Goal: Task Accomplishment & Management: Manage account settings

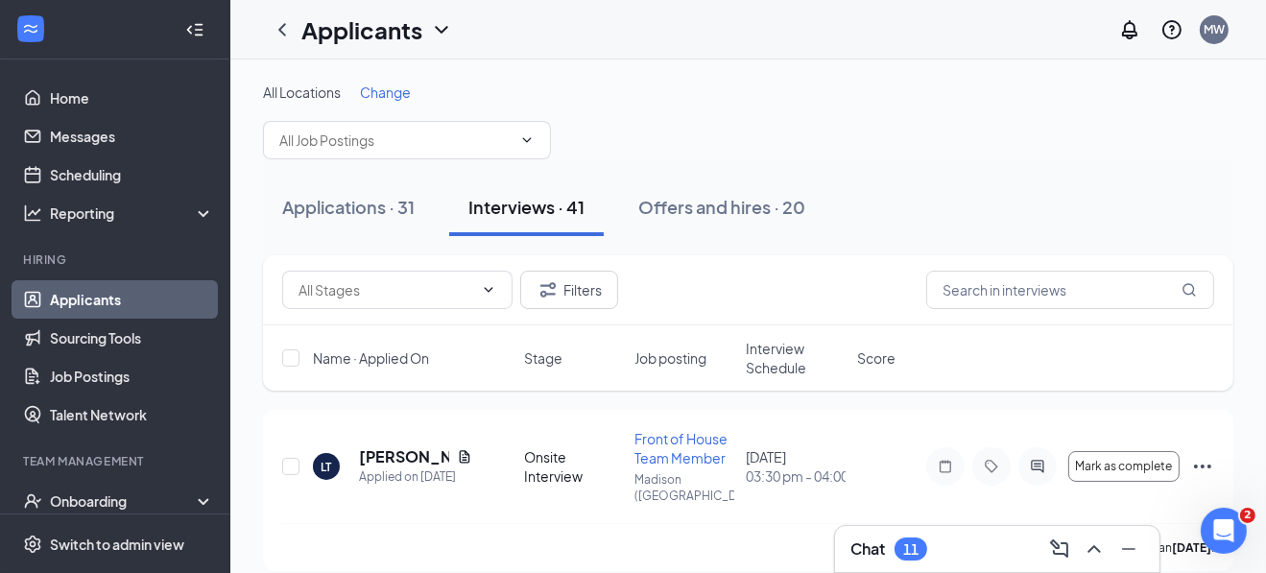
scroll to position [191, 0]
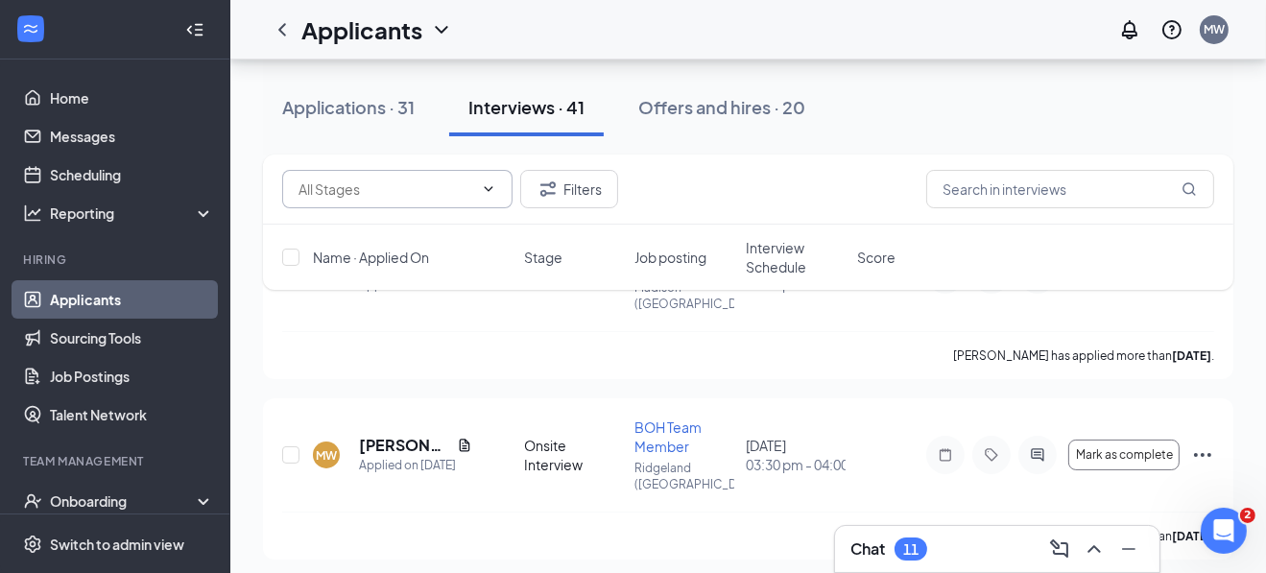
click at [350, 177] on span at bounding box center [397, 189] width 230 height 38
click at [489, 184] on icon "ChevronUp" at bounding box center [488, 188] width 15 height 15
click at [326, 115] on div "Applications · 31" at bounding box center [348, 107] width 132 height 24
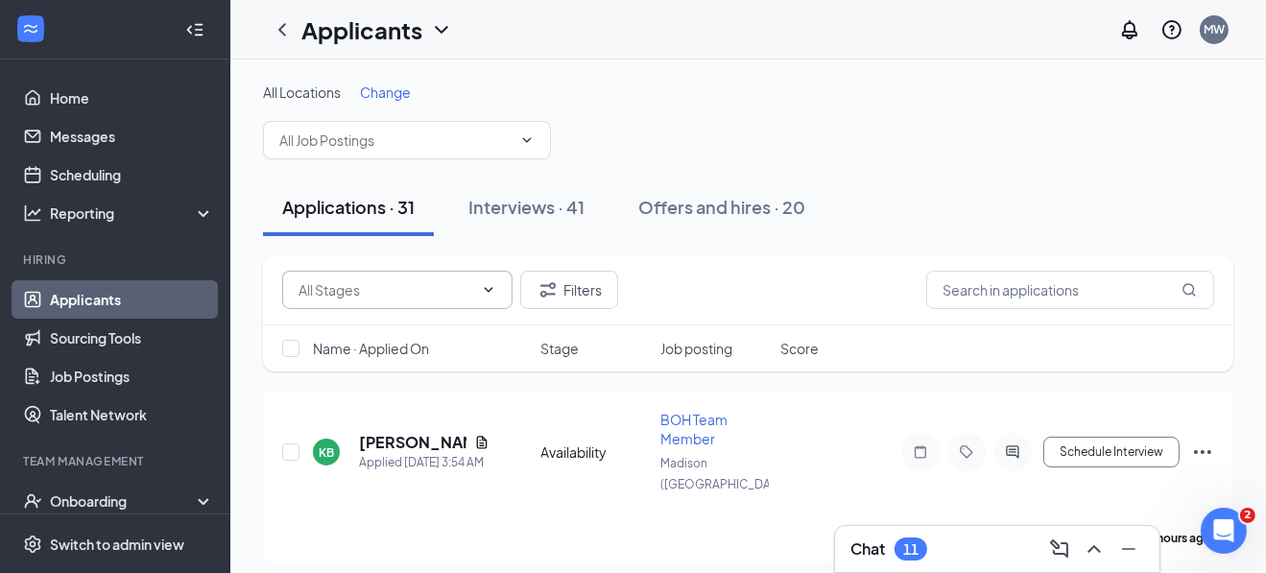
click at [491, 276] on span at bounding box center [397, 290] width 230 height 38
click at [487, 285] on icon "ChevronUp" at bounding box center [488, 289] width 15 height 15
click at [490, 286] on icon "ChevronDown" at bounding box center [488, 289] width 15 height 15
click at [368, 330] on div "Availability (1)" at bounding box center [338, 332] width 83 height 21
type input "Availability (1)"
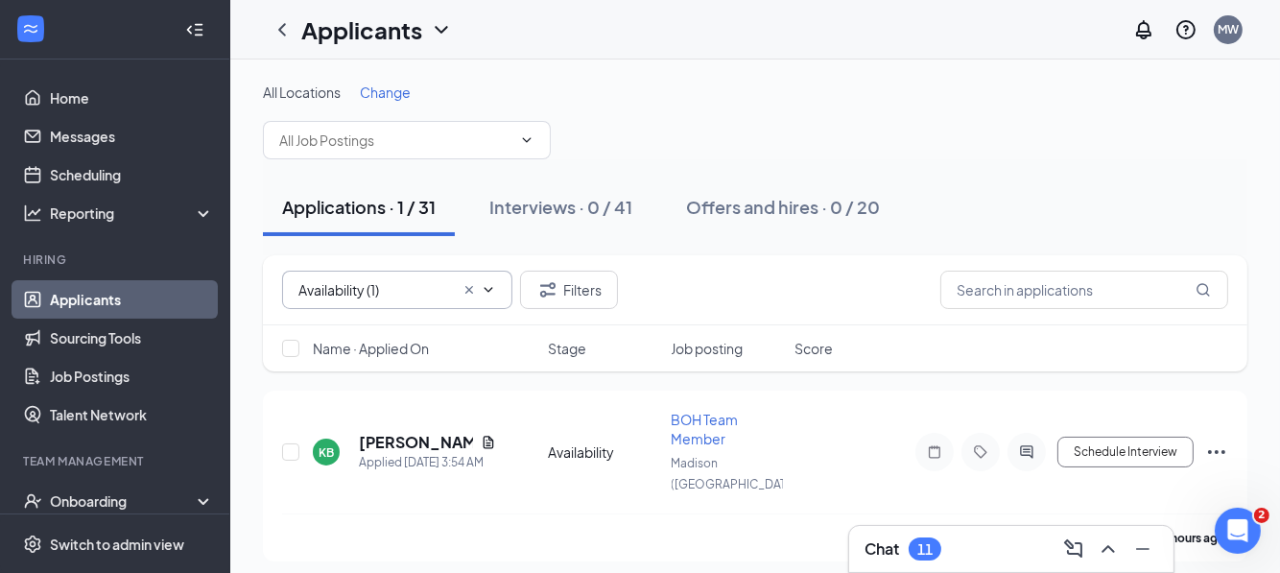
click at [458, 285] on span at bounding box center [477, 289] width 38 height 15
click at [470, 289] on icon "Cross" at bounding box center [469, 290] width 8 height 8
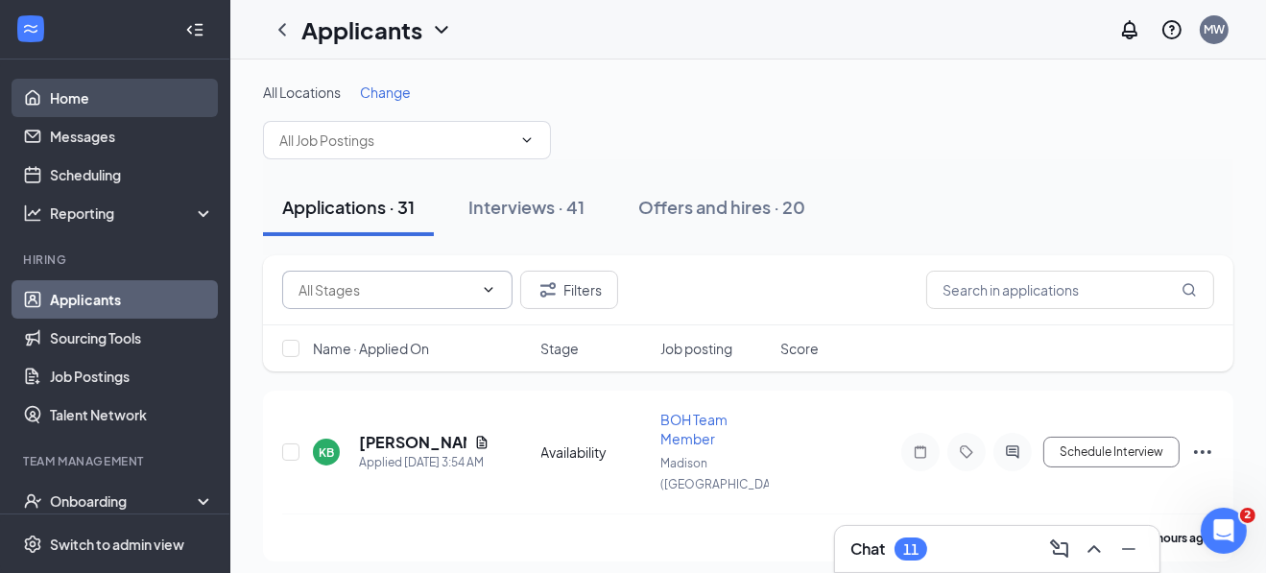
click at [83, 107] on link "Home" at bounding box center [132, 98] width 164 height 38
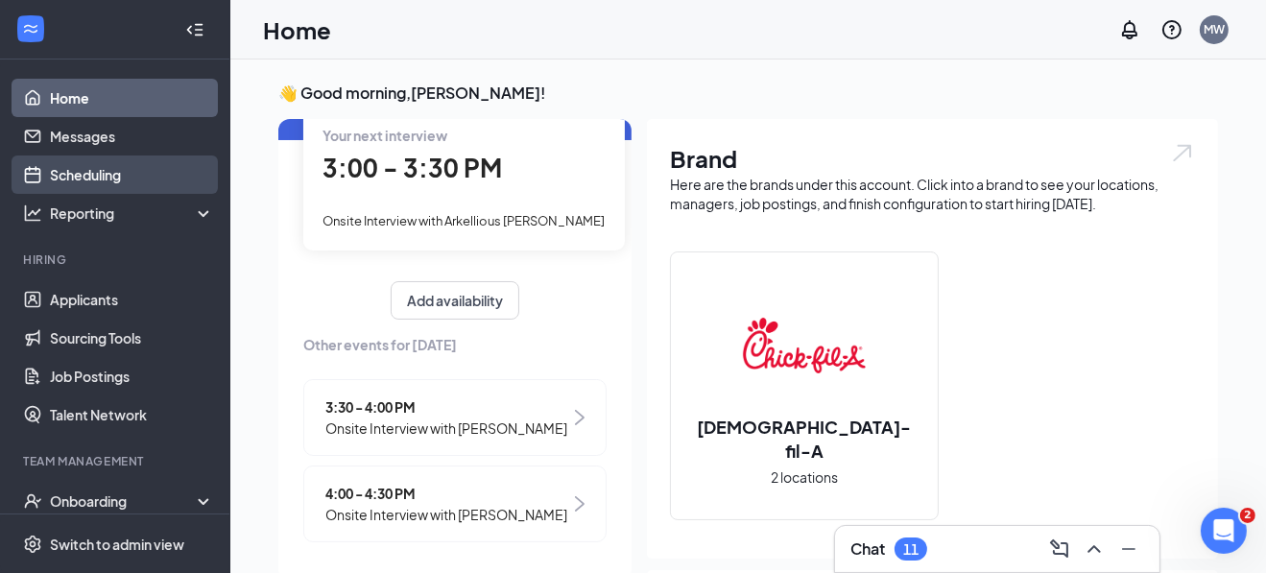
click at [88, 173] on link "Scheduling" at bounding box center [132, 174] width 164 height 38
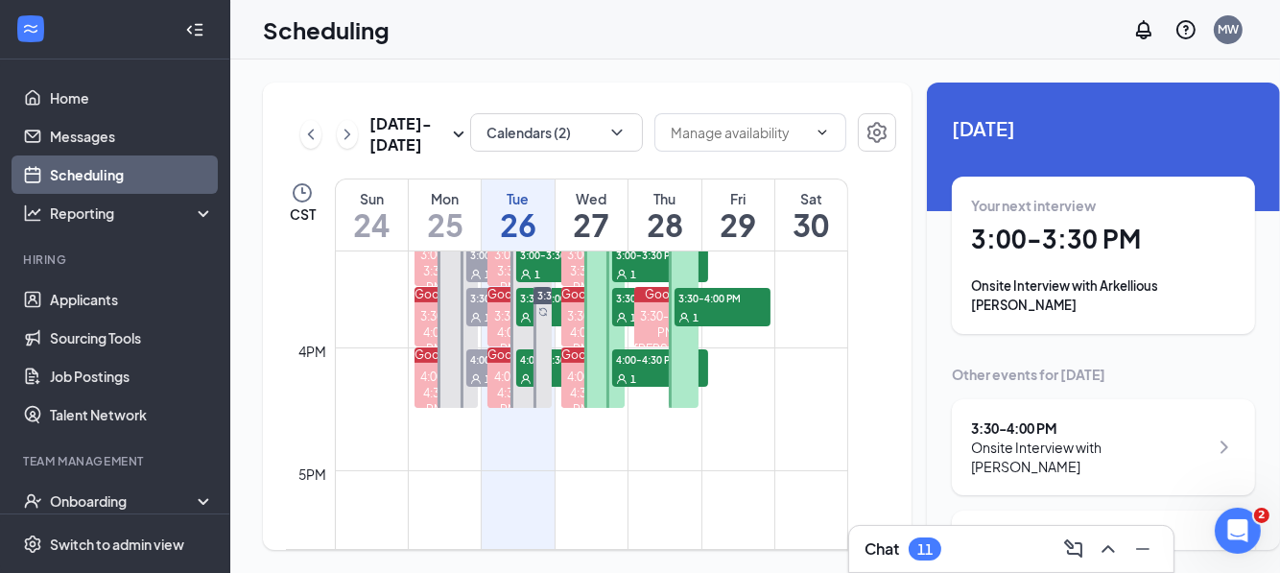
scroll to position [1903, 0]
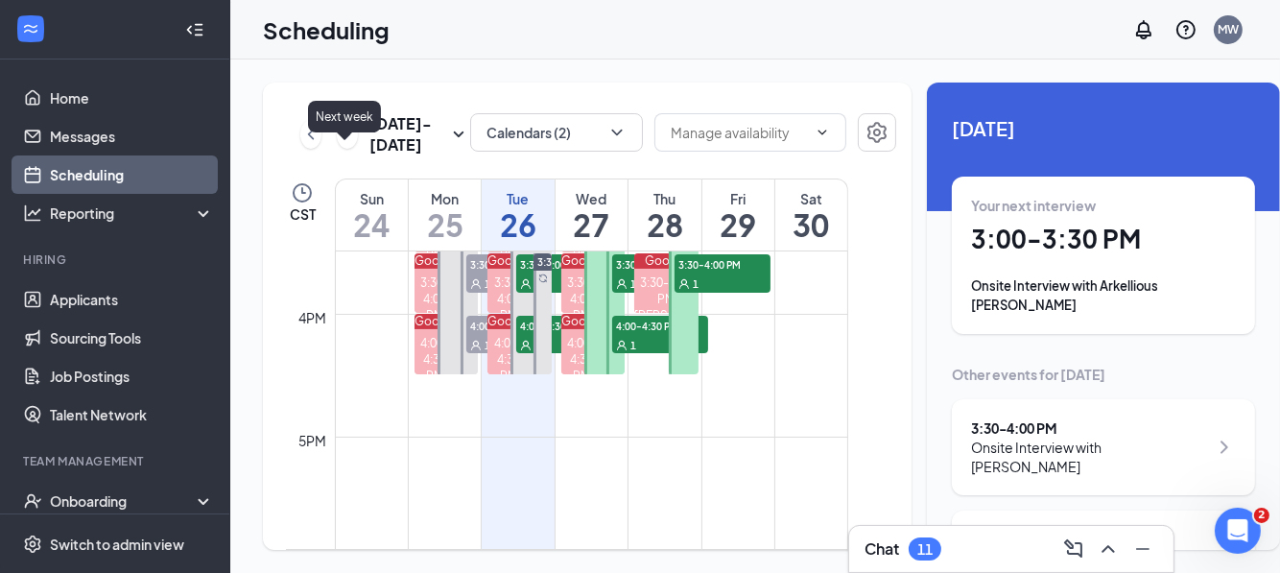
click at [342, 146] on icon "ChevronRight" at bounding box center [347, 134] width 19 height 23
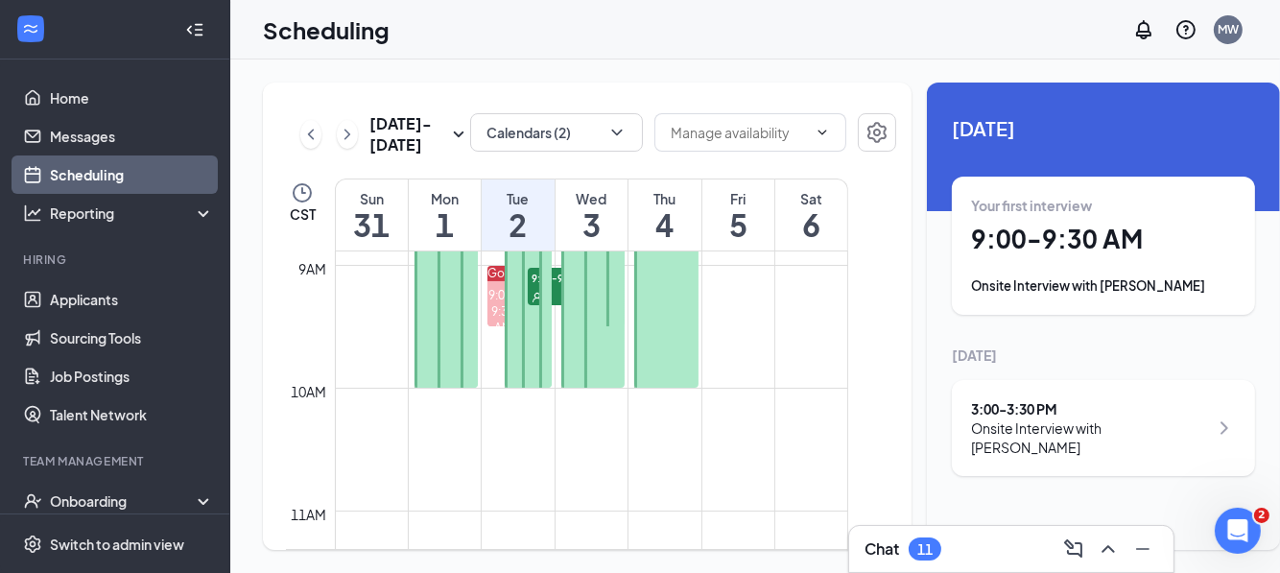
scroll to position [1135, 0]
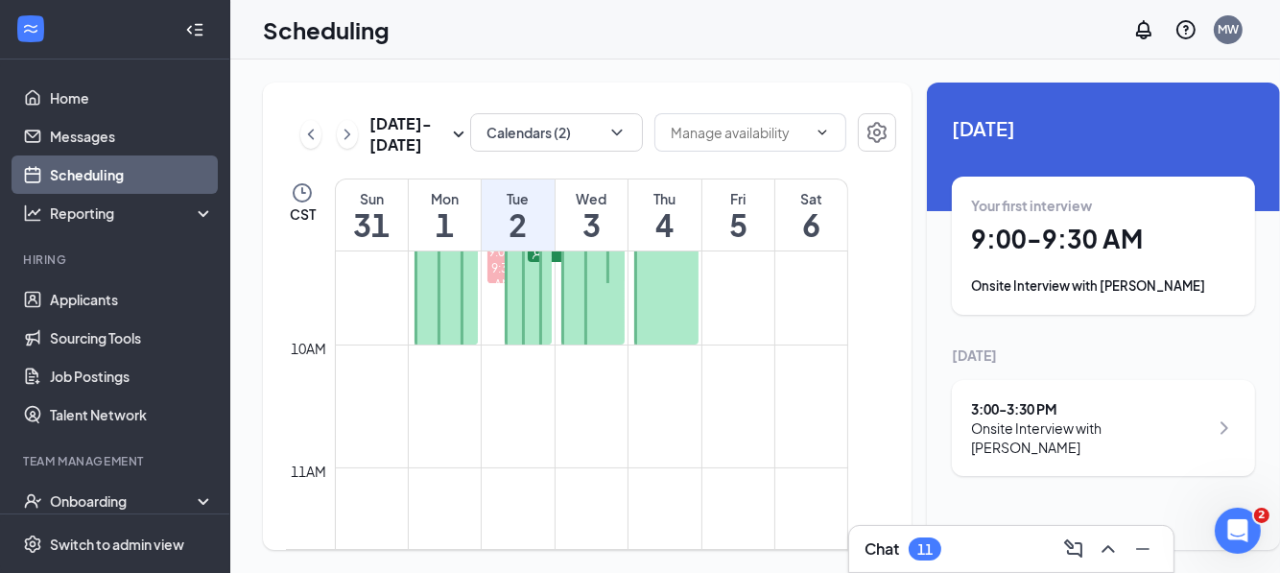
click at [449, 234] on h1 "1" at bounding box center [445, 224] width 72 height 33
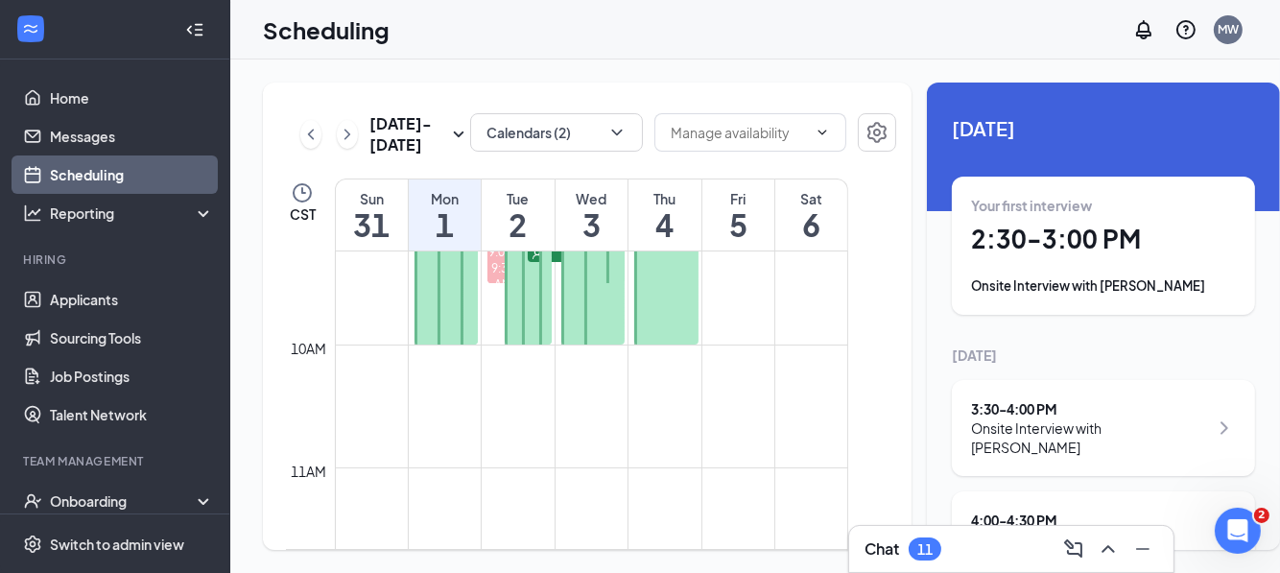
scroll to position [68, 0]
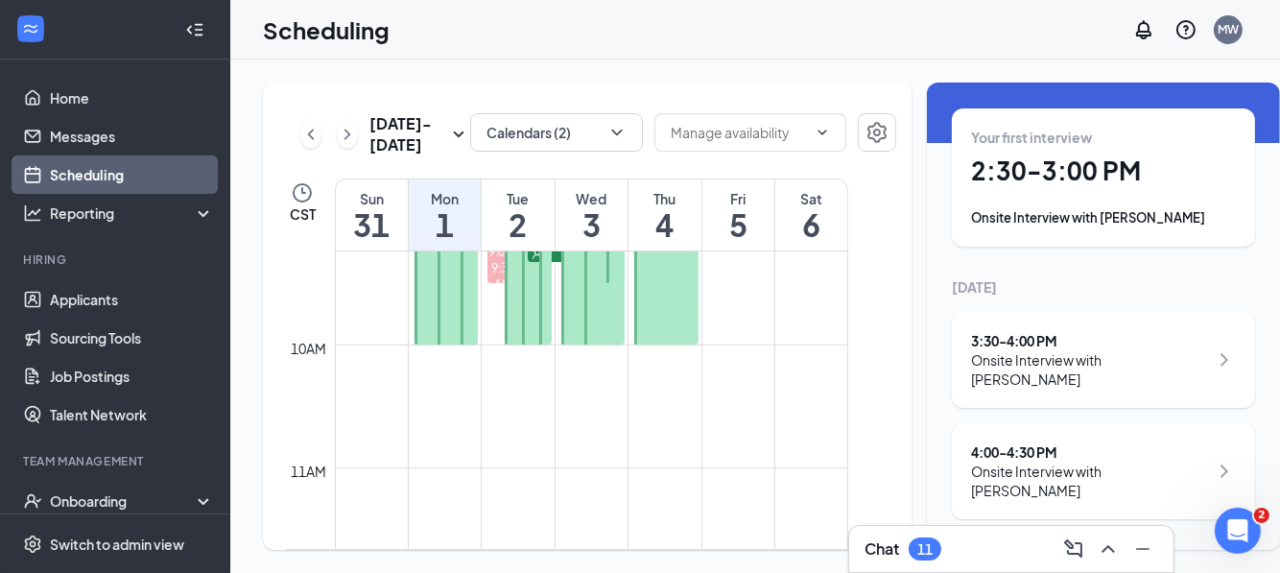
click at [1132, 362] on div "Onsite Interview with [PERSON_NAME]" at bounding box center [1089, 369] width 237 height 38
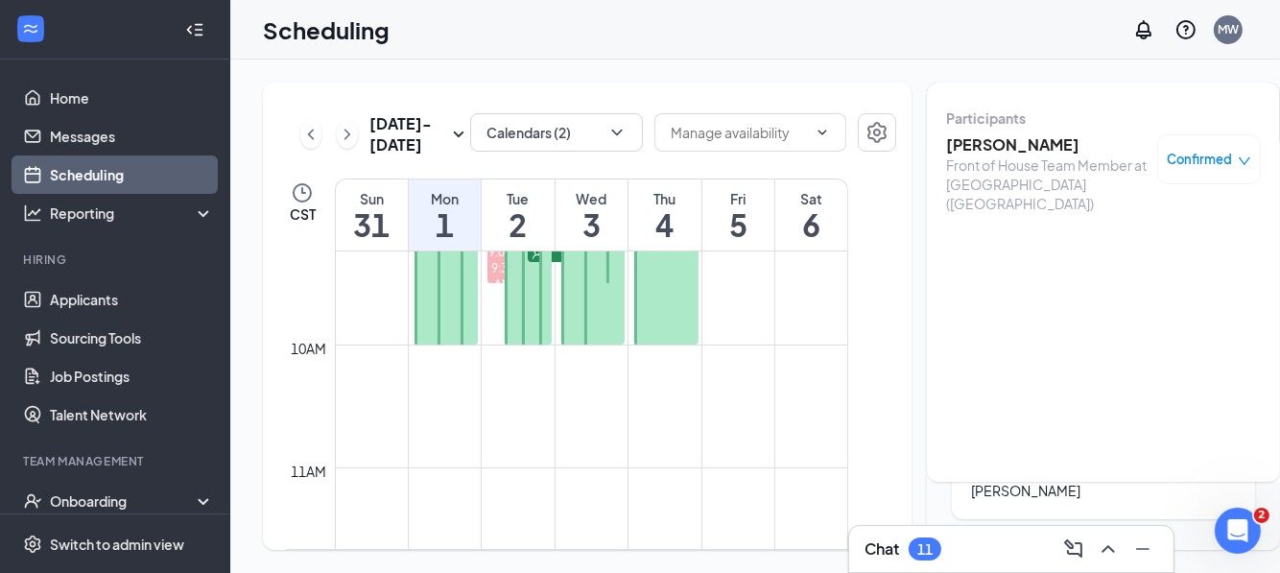
click at [1169, 157] on span "Confirmed" at bounding box center [1200, 159] width 65 height 19
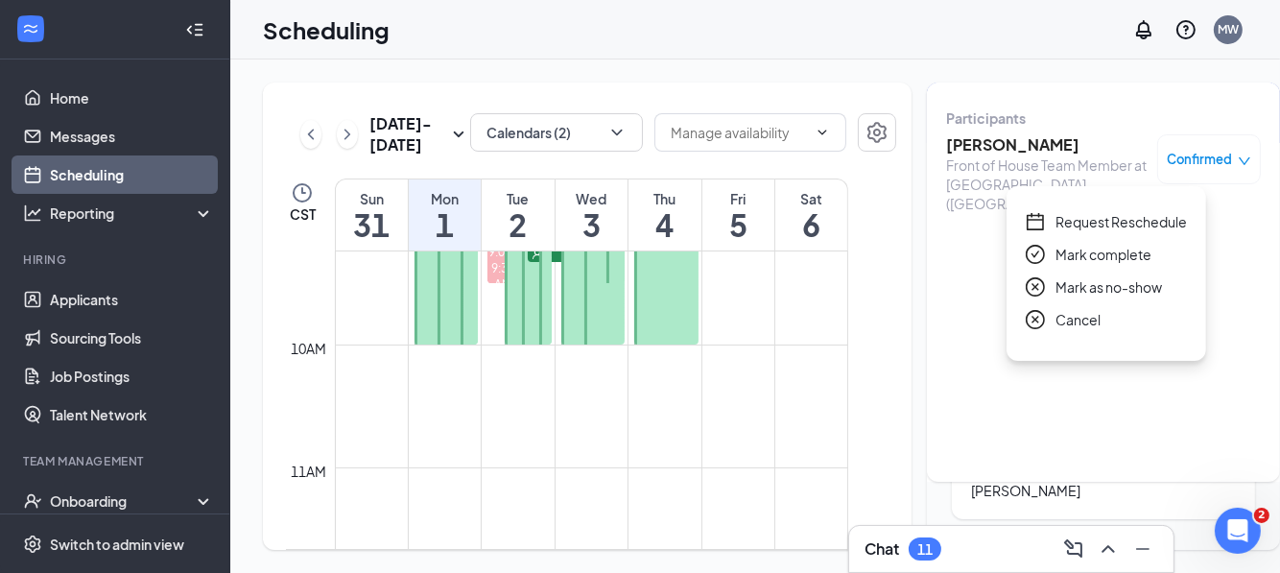
click at [1120, 224] on span "Request Reschedule" at bounding box center [1121, 221] width 131 height 21
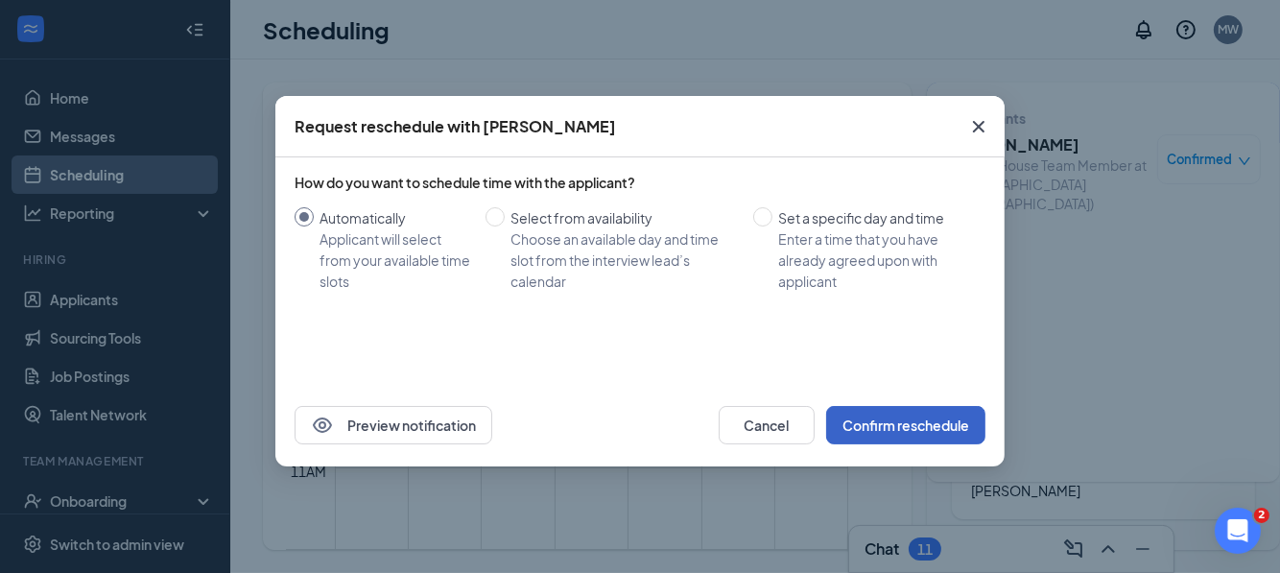
click at [876, 421] on button "Confirm reschedule" at bounding box center [905, 425] width 159 height 38
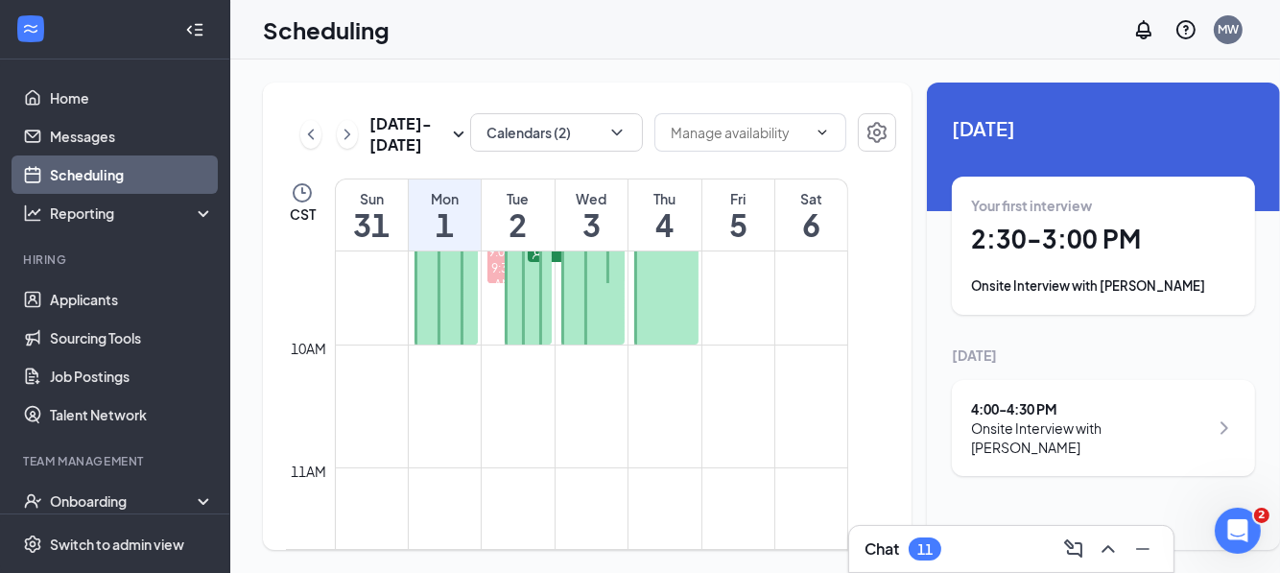
click at [1068, 425] on div "Onsite Interview with [PERSON_NAME]" at bounding box center [1089, 437] width 237 height 38
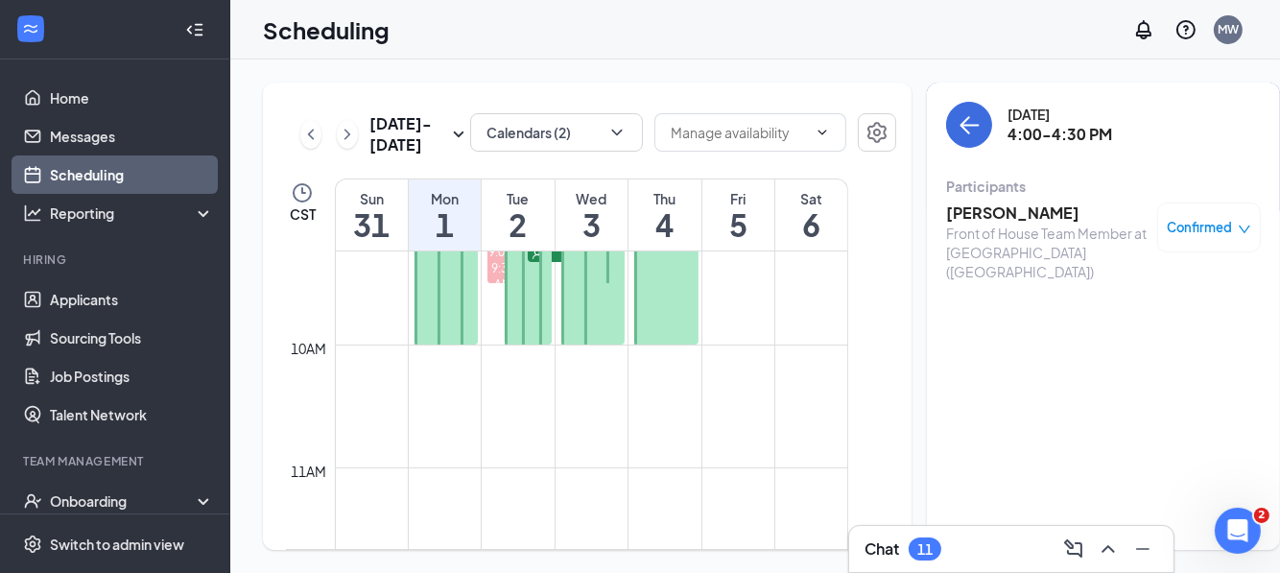
click at [1168, 227] on span "Confirmed" at bounding box center [1200, 227] width 65 height 19
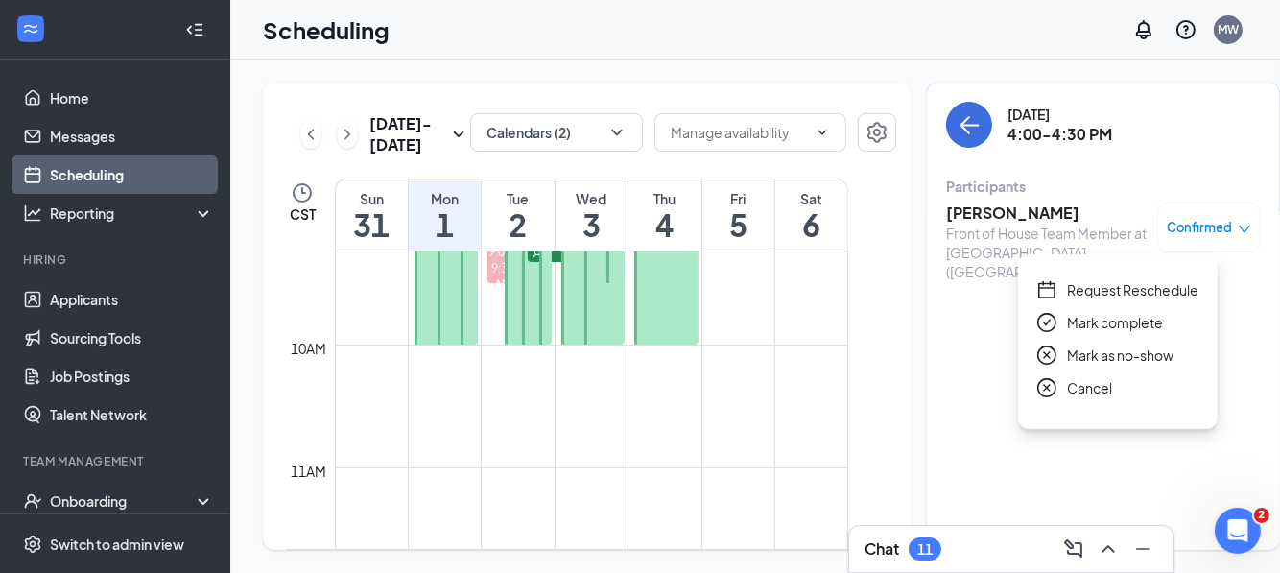
click at [1128, 298] on span "Request Reschedule" at bounding box center [1132, 289] width 131 height 21
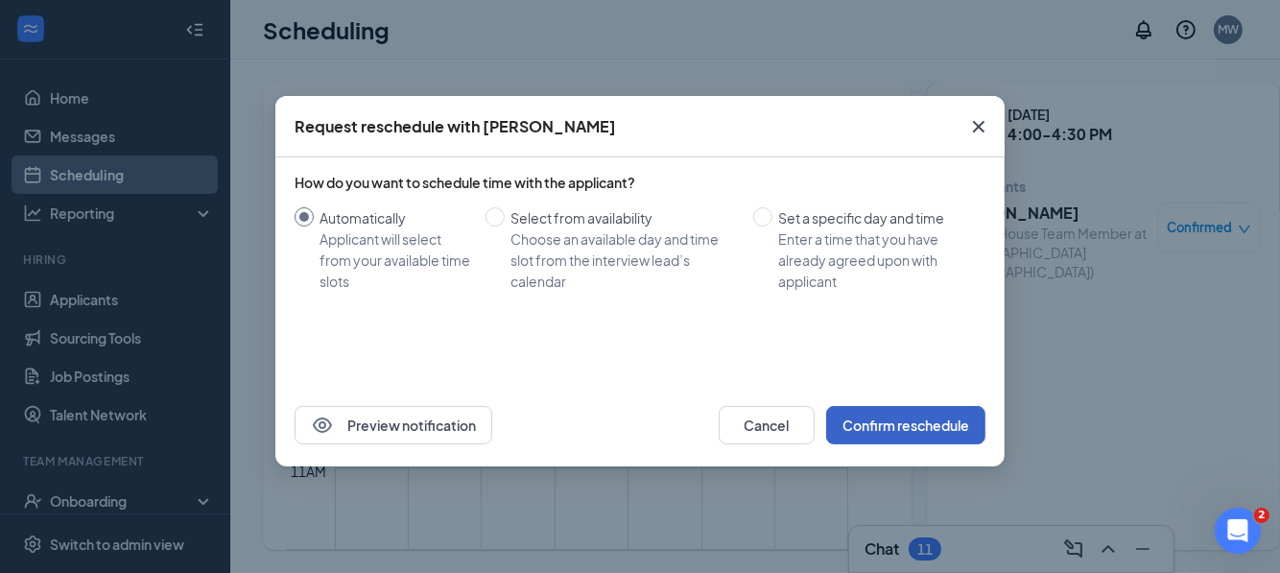
click at [910, 418] on button "Confirm reschedule" at bounding box center [905, 425] width 159 height 38
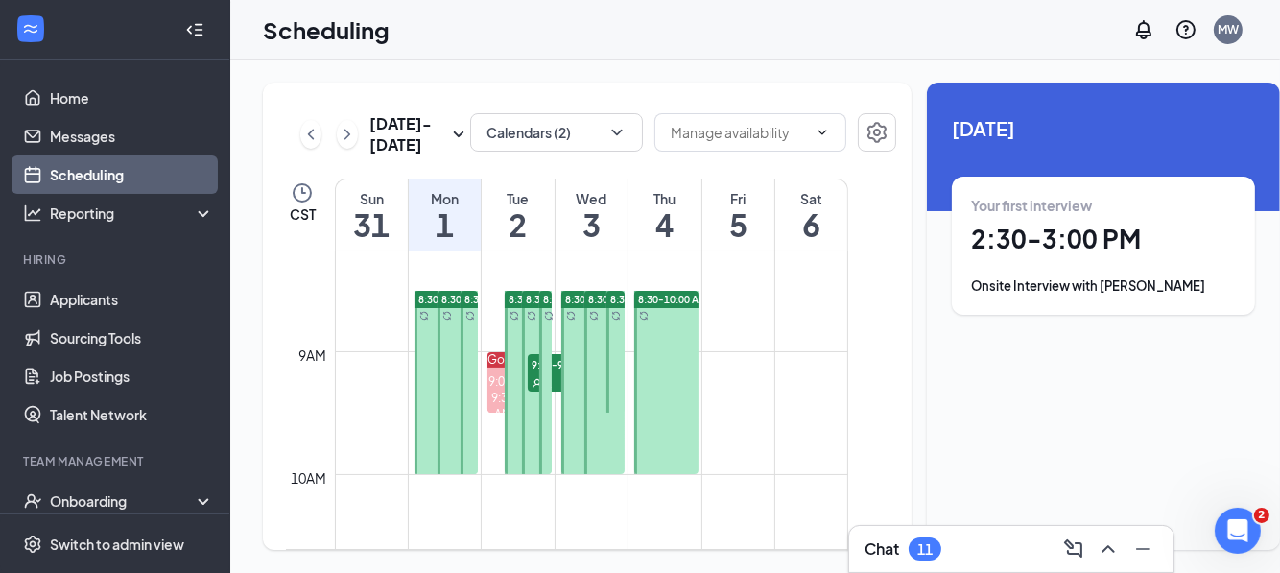
scroll to position [1135, 0]
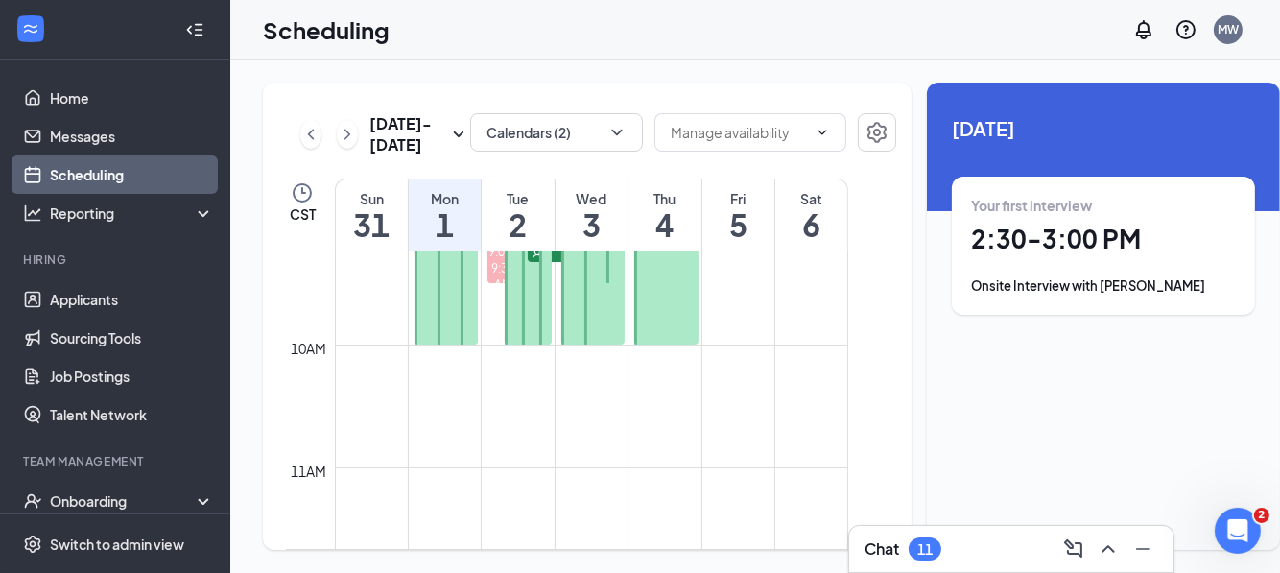
click at [1049, 226] on h1 "2:30 - 3:00 PM" at bounding box center [1103, 239] width 265 height 33
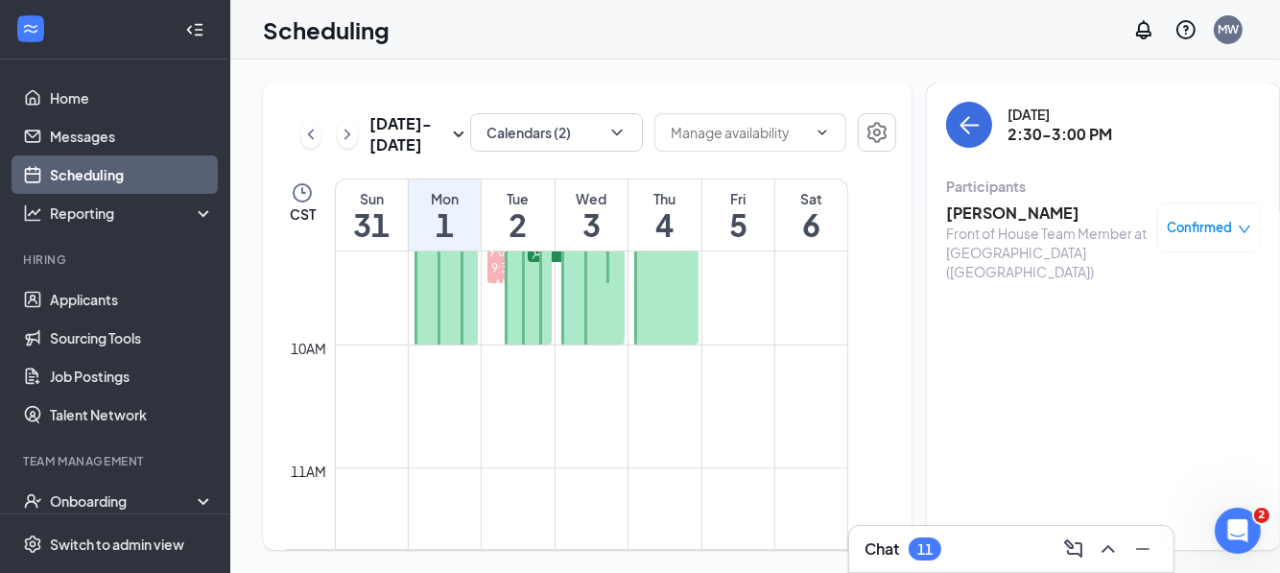
click at [1169, 232] on span "Confirmed" at bounding box center [1200, 227] width 65 height 19
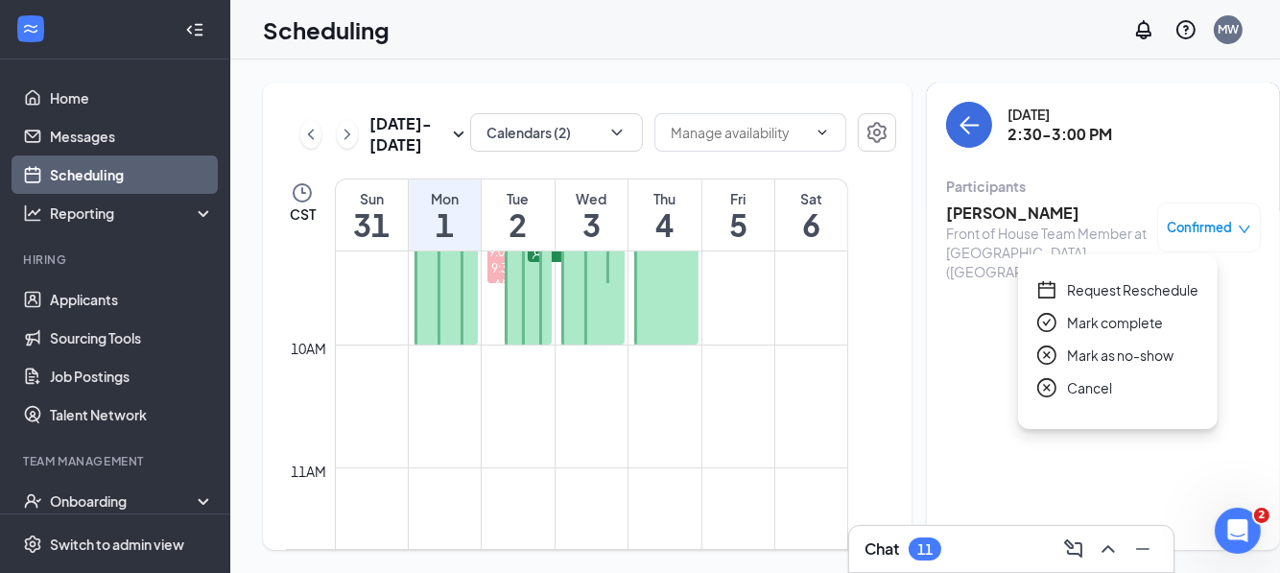
click at [1108, 291] on span "Request Reschedule" at bounding box center [1132, 289] width 131 height 21
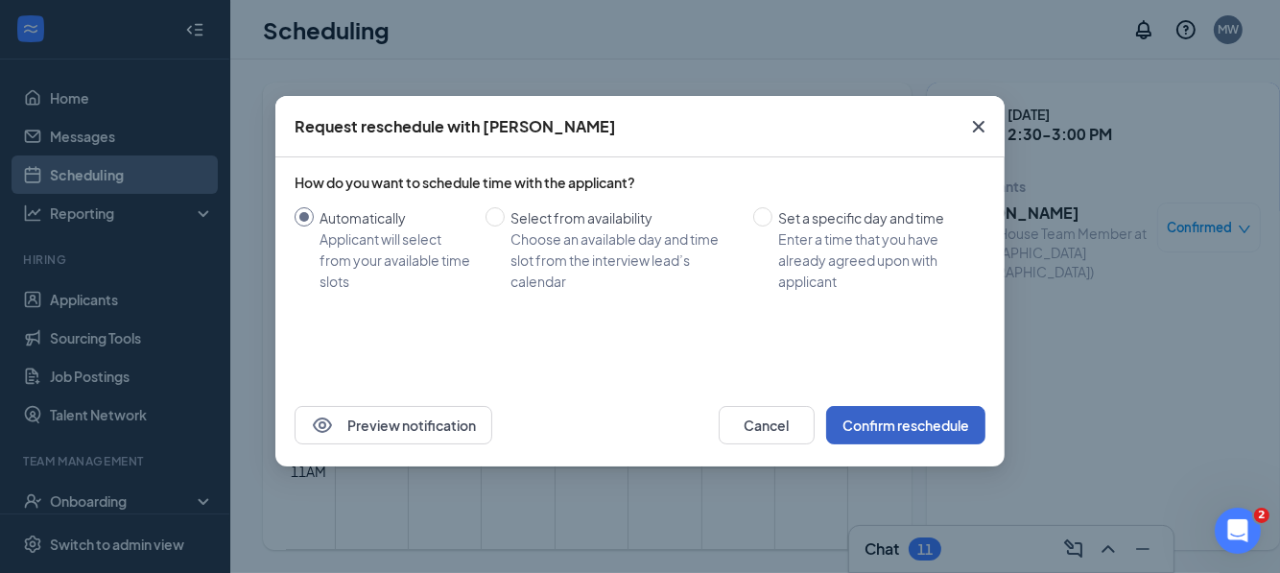
click at [901, 425] on button "Confirm reschedule" at bounding box center [905, 425] width 159 height 38
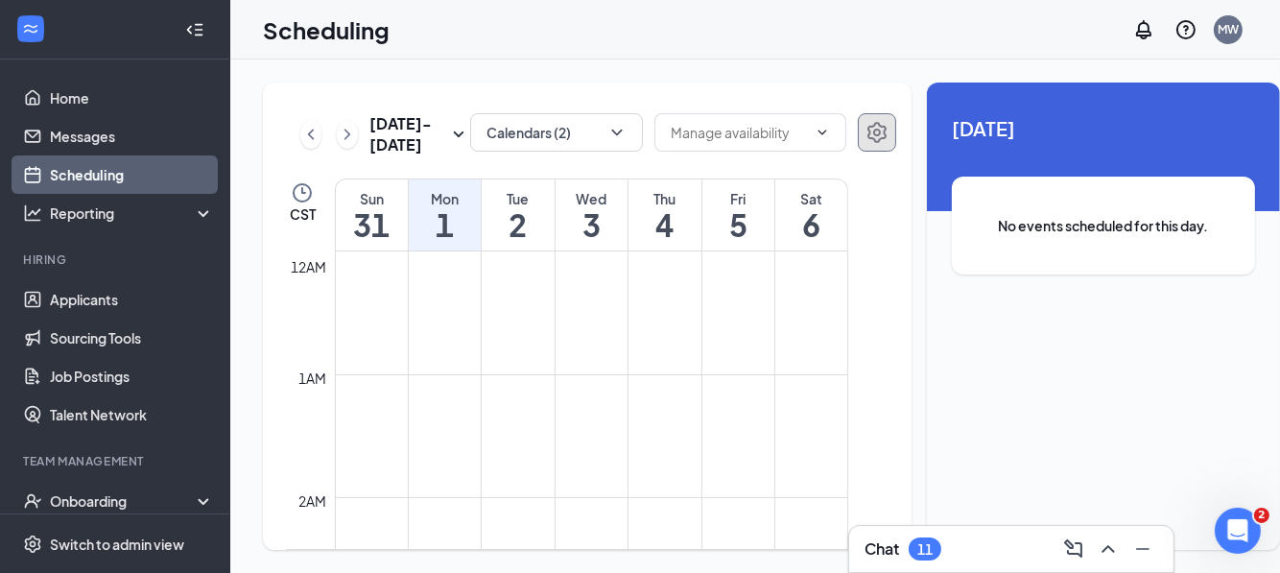
click at [866, 133] on icon "Settings" at bounding box center [877, 132] width 23 height 23
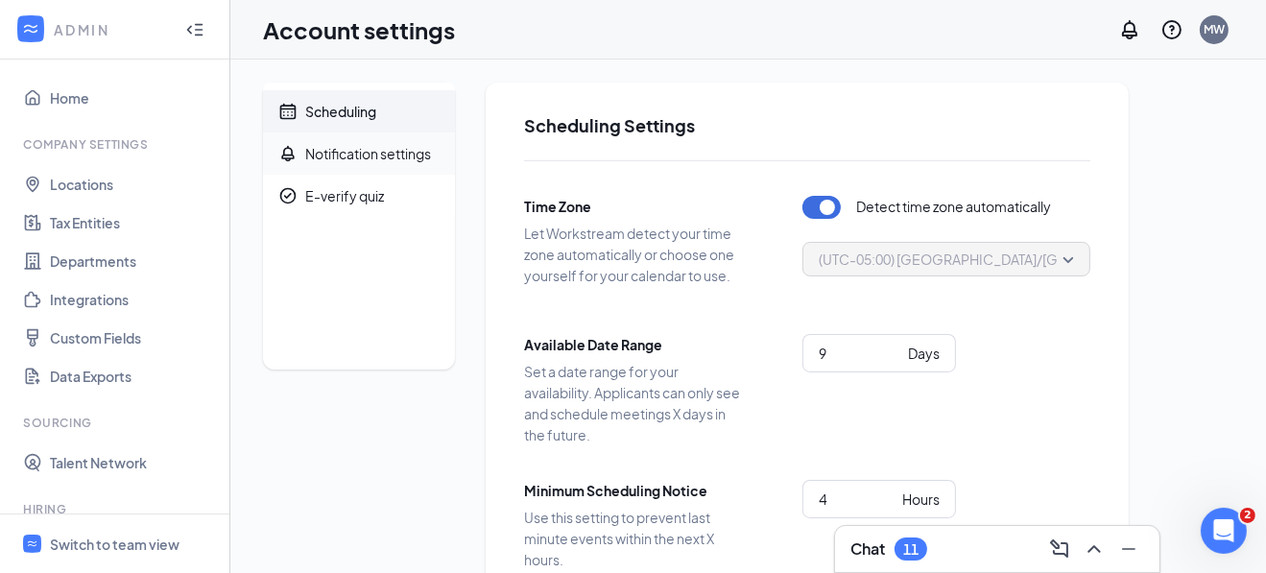
click at [339, 165] on span "Notification settings" at bounding box center [372, 153] width 134 height 42
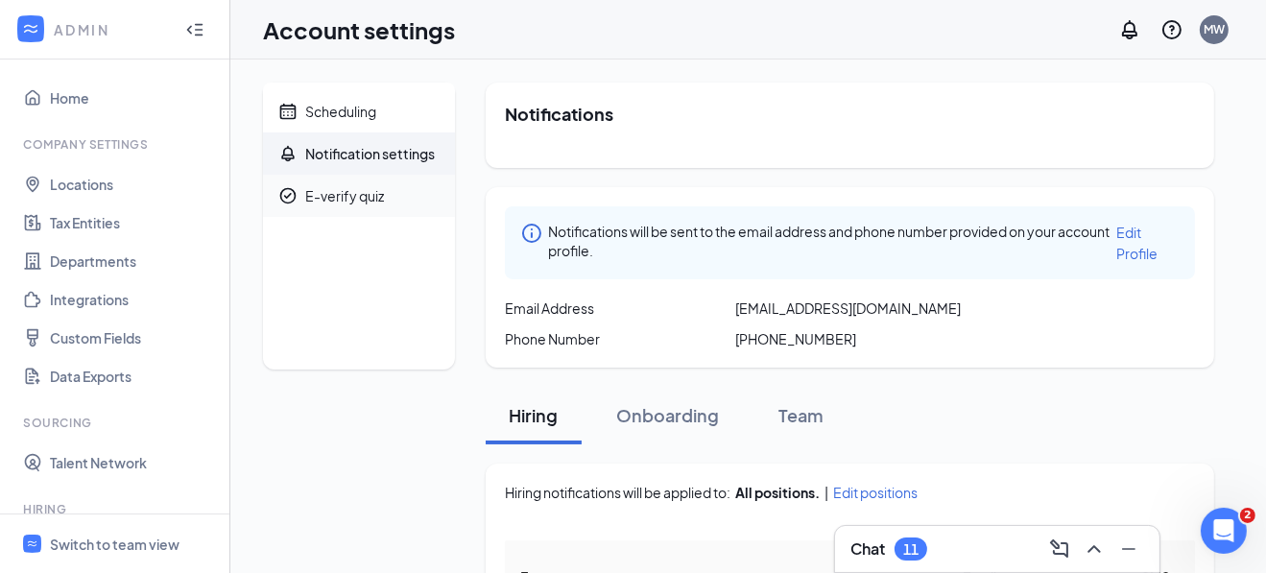
click at [310, 192] on div "E-verify quiz" at bounding box center [344, 195] width 79 height 19
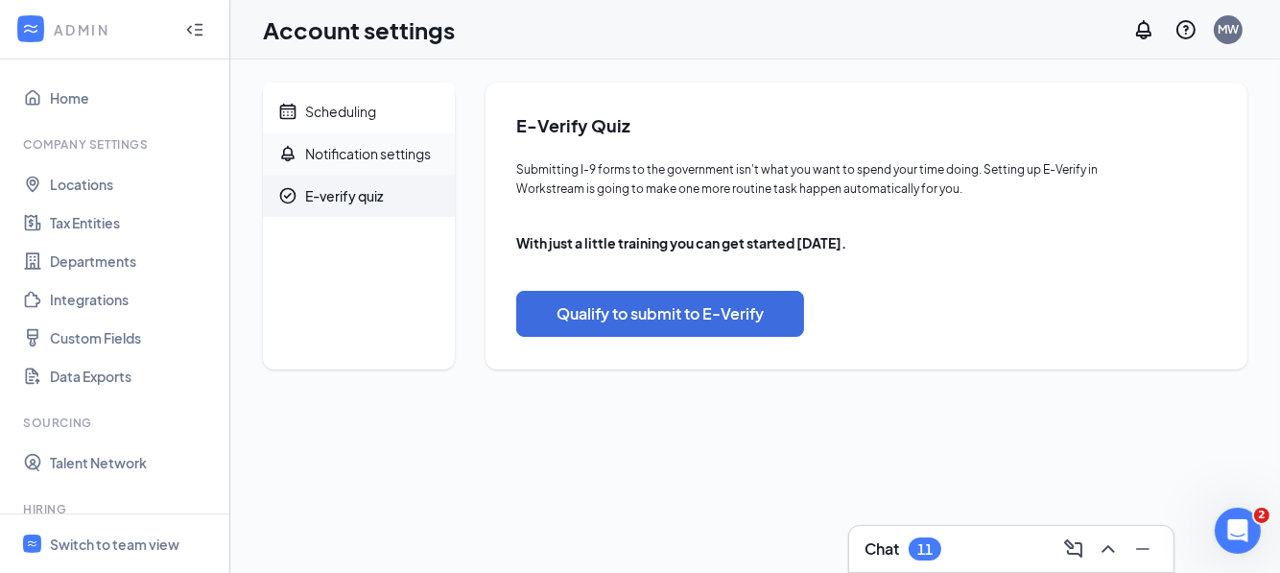
click at [338, 157] on div "Notification settings" at bounding box center [368, 153] width 126 height 19
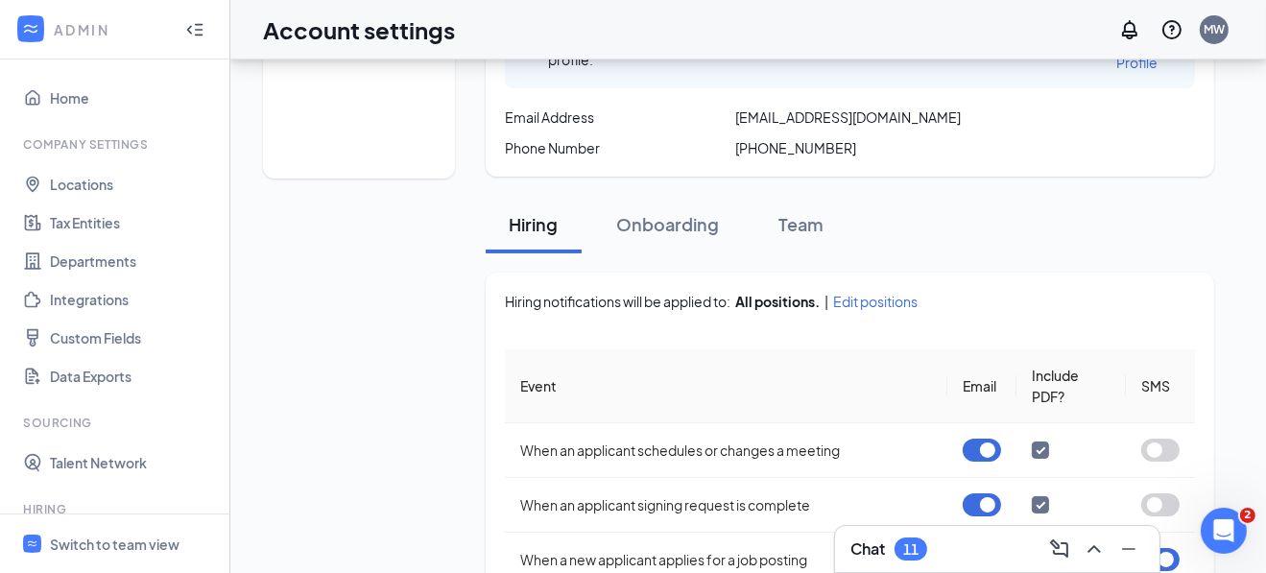
scroll to position [191, 0]
click at [667, 217] on div "Onboarding" at bounding box center [667, 224] width 103 height 24
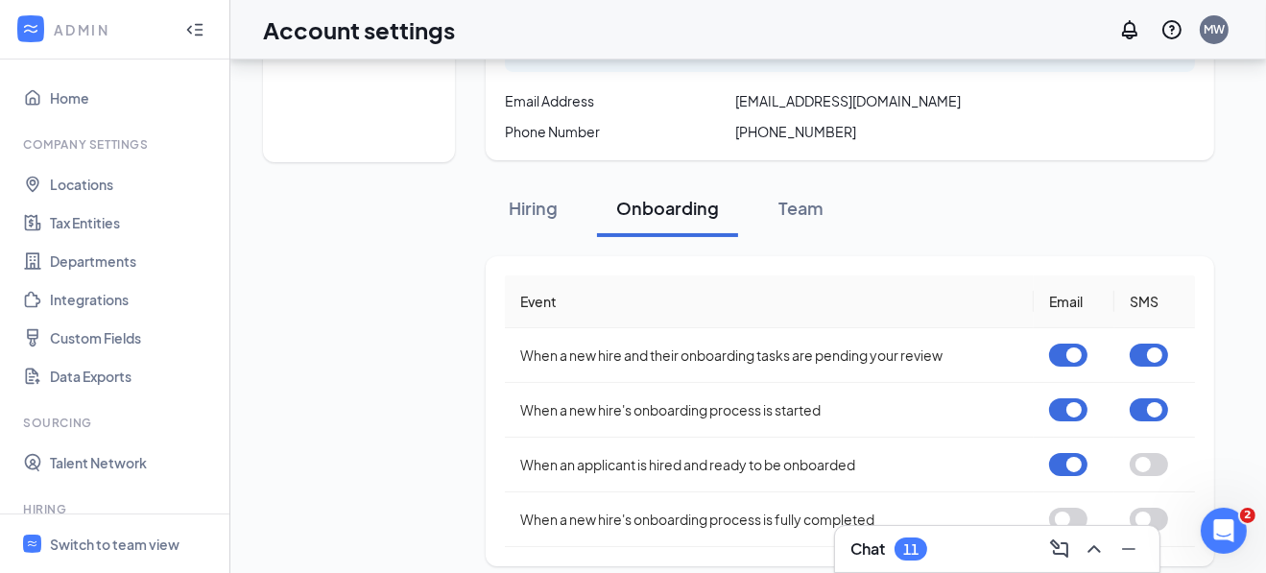
scroll to position [222, 0]
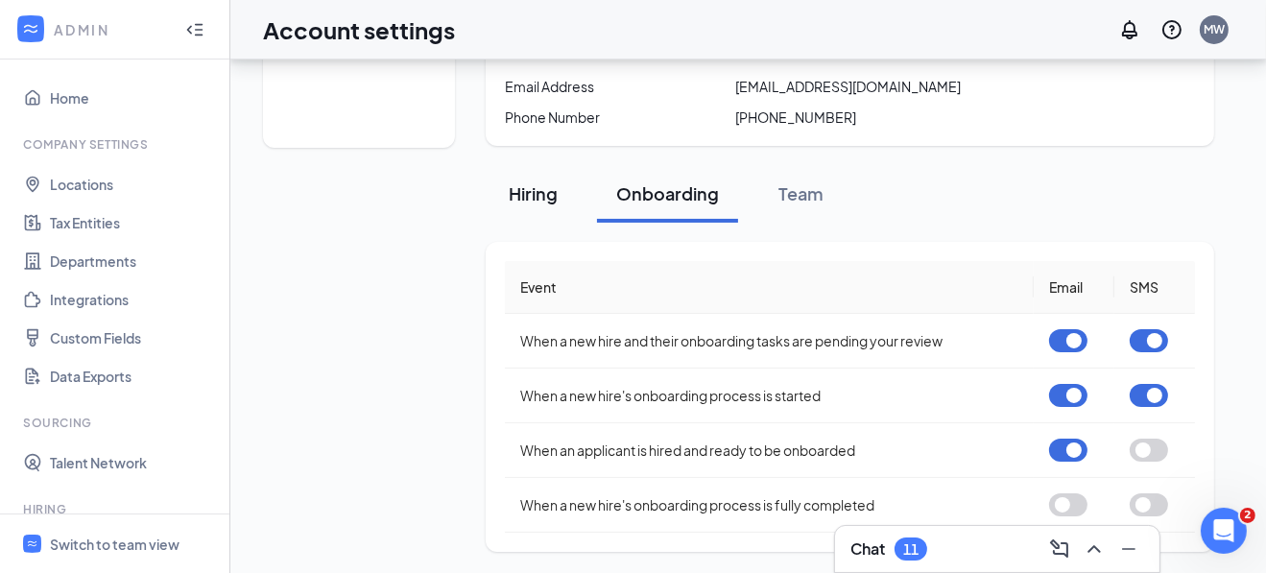
click at [513, 186] on div "Hiring" at bounding box center [534, 193] width 58 height 24
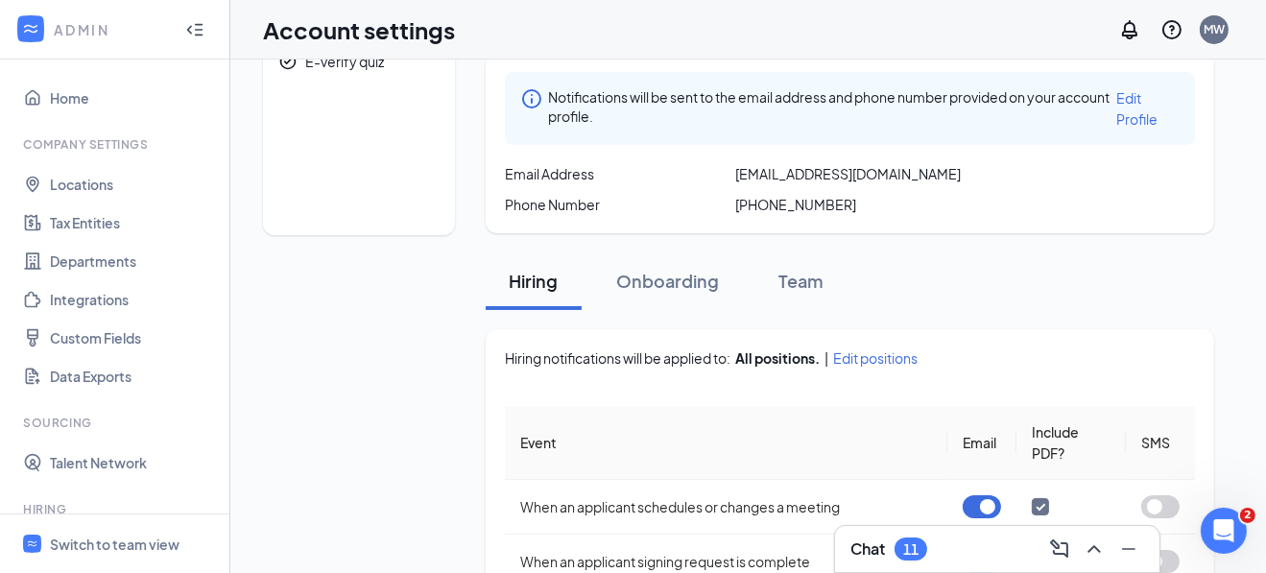
scroll to position [0, 0]
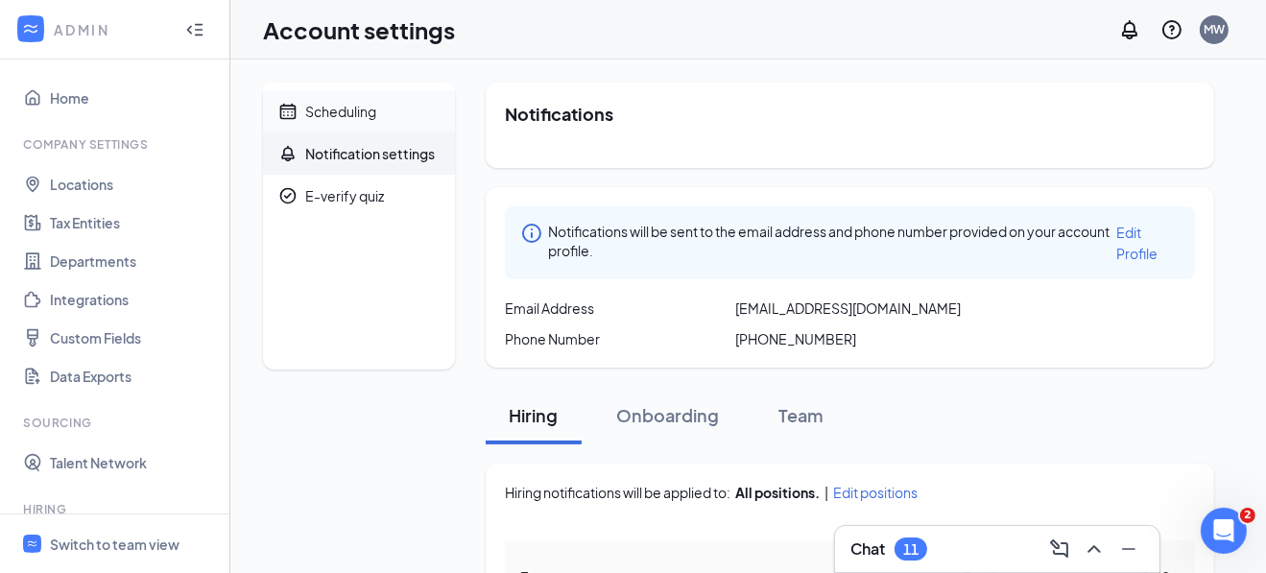
click at [331, 116] on div "Scheduling" at bounding box center [340, 111] width 71 height 19
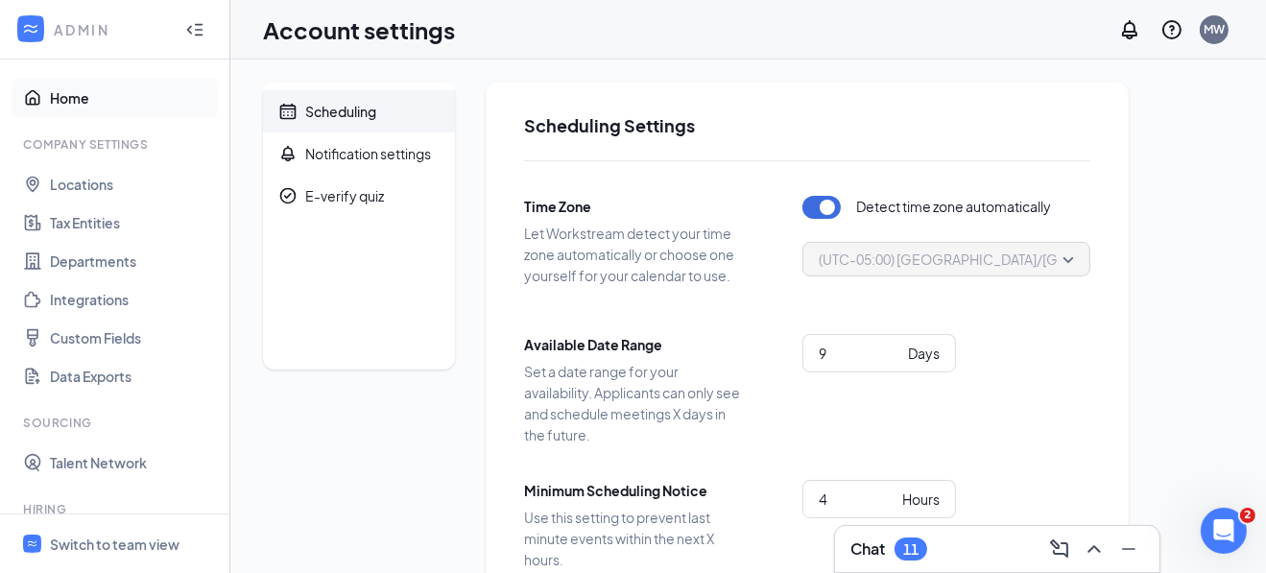
click at [57, 83] on link "Home" at bounding box center [132, 98] width 164 height 38
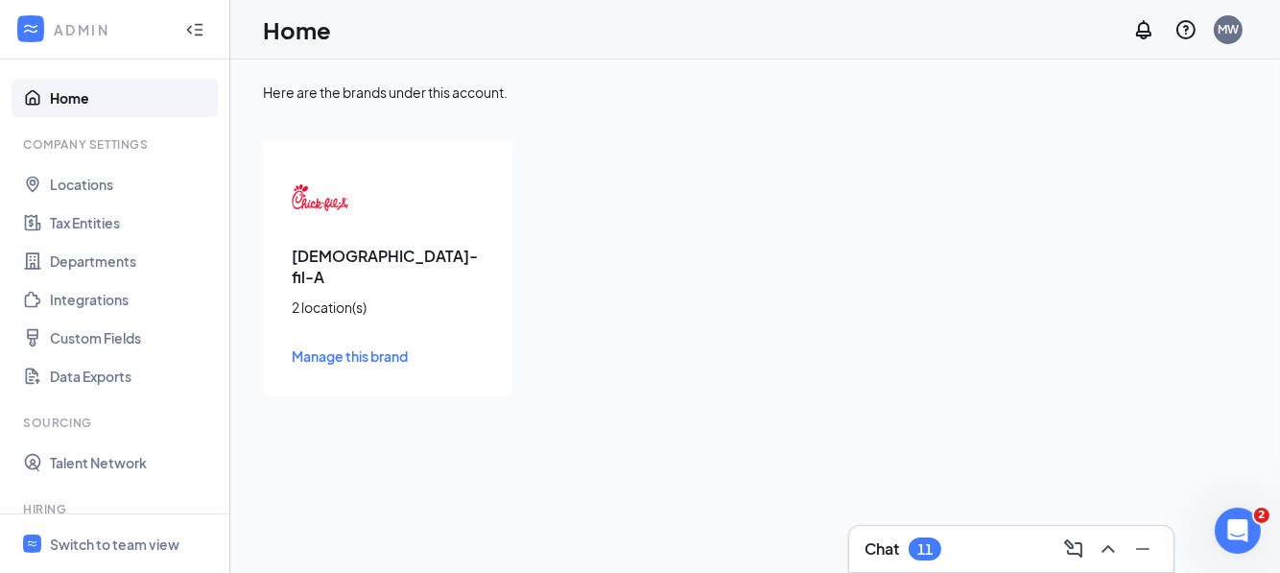
click at [318, 346] on link "Manage this brand" at bounding box center [388, 356] width 192 height 21
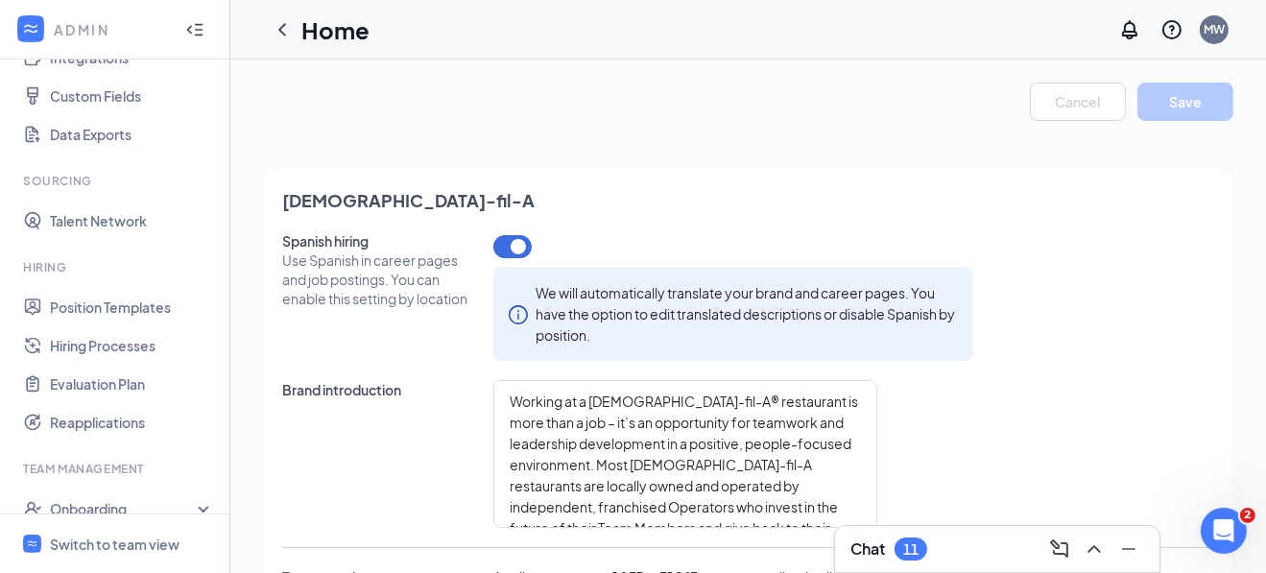
scroll to position [288, 0]
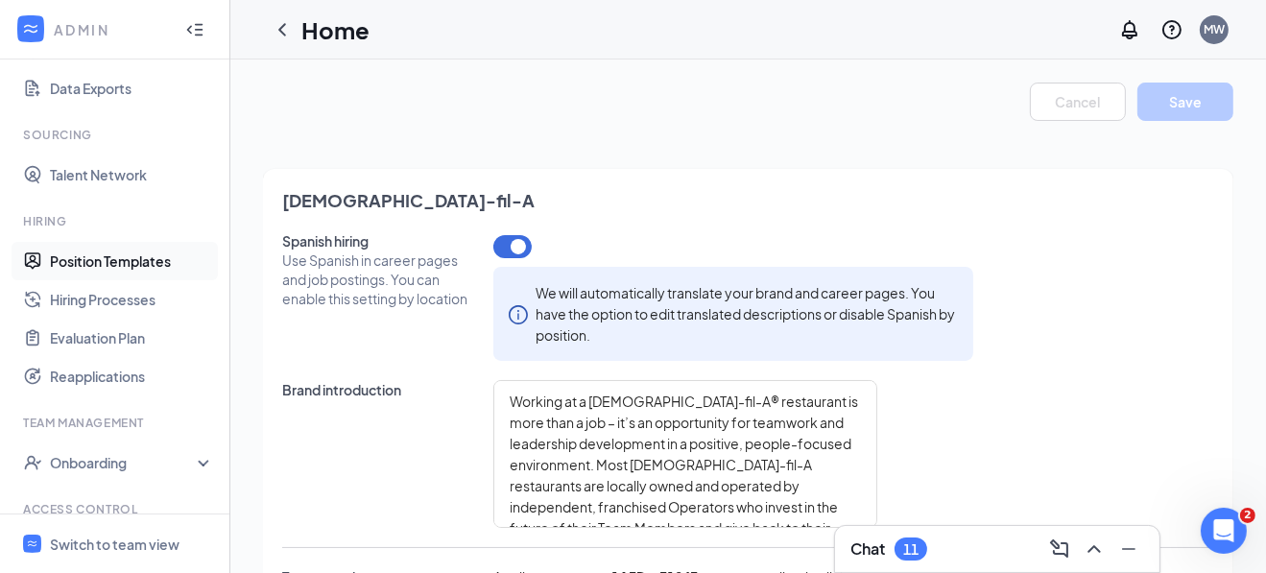
click at [96, 257] on link "Position Templates" at bounding box center [132, 261] width 164 height 38
type textarea "Flexible Schedule - we understand that you have a life outside of work. Discoun…"
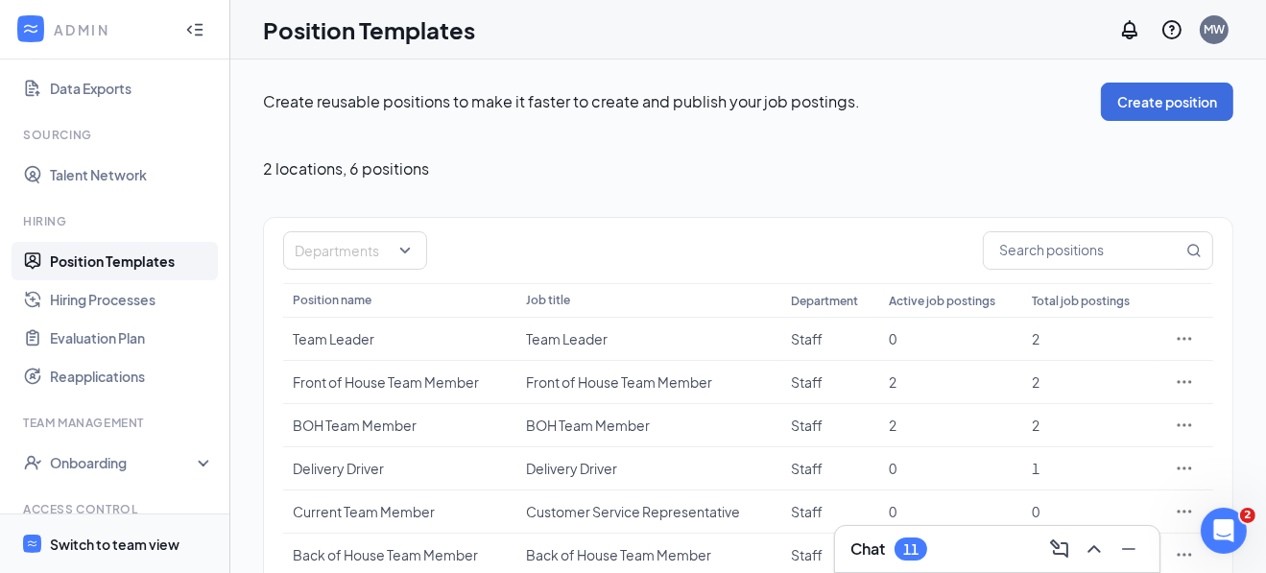
click at [76, 537] on div "Switch to team view" at bounding box center [115, 544] width 130 height 19
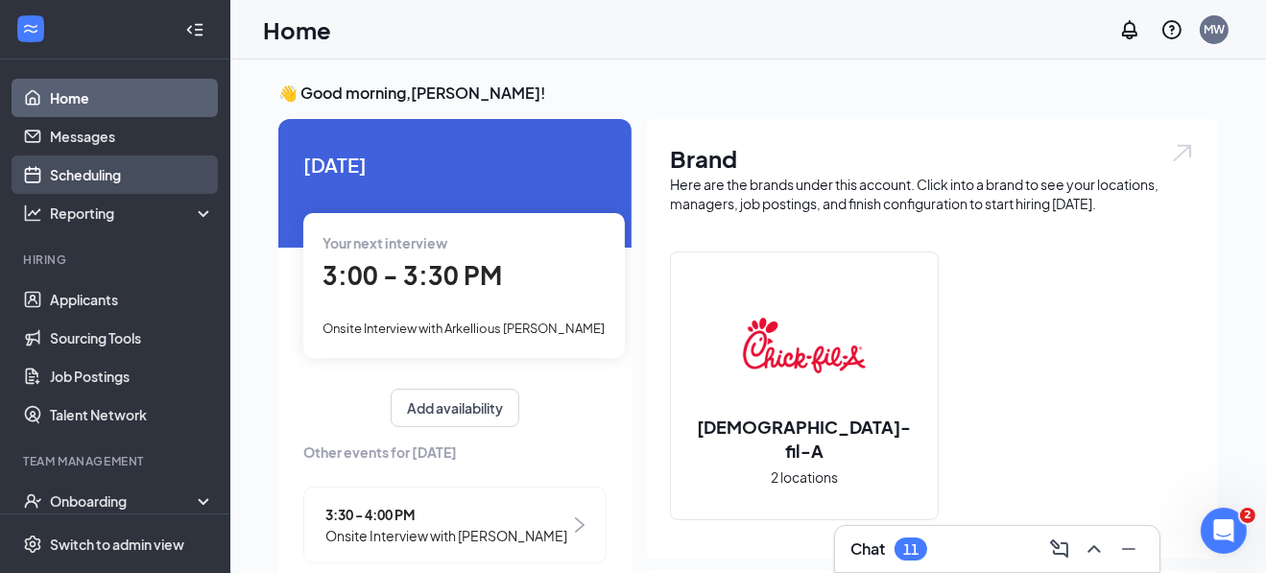
click at [63, 176] on link "Scheduling" at bounding box center [132, 174] width 164 height 38
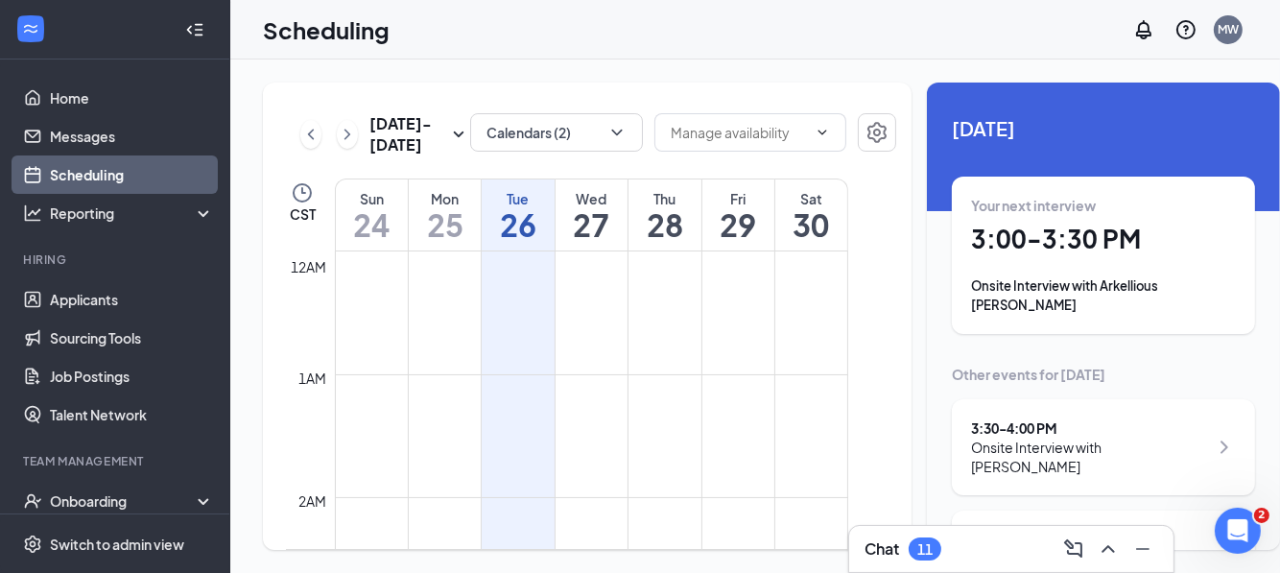
scroll to position [943, 0]
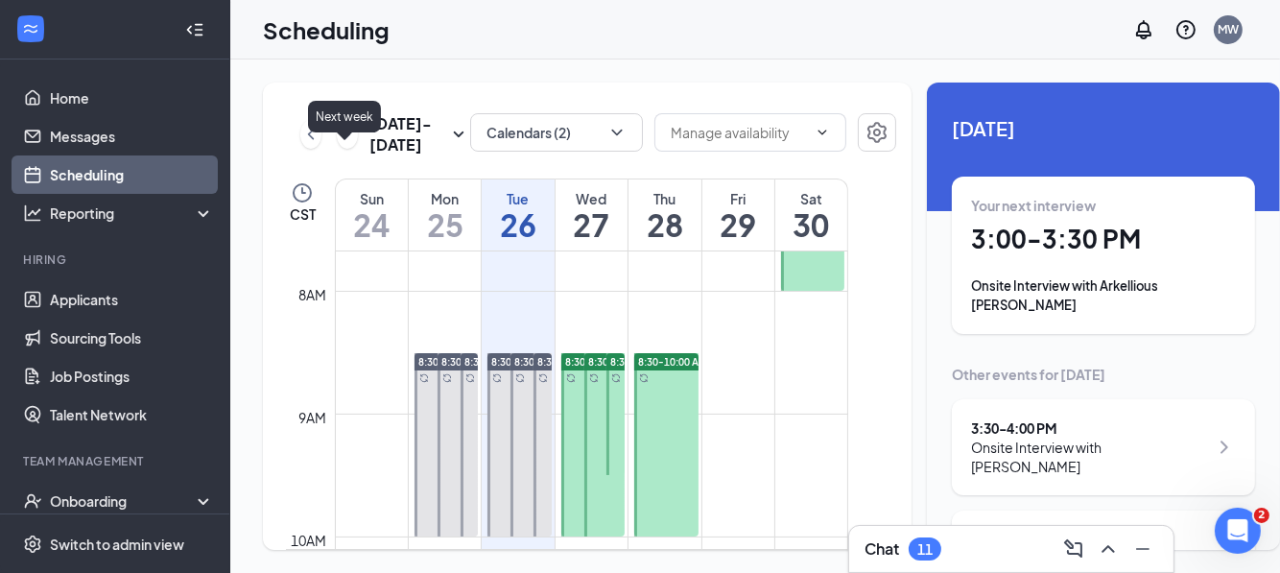
click at [348, 146] on icon "ChevronRight" at bounding box center [347, 134] width 19 height 23
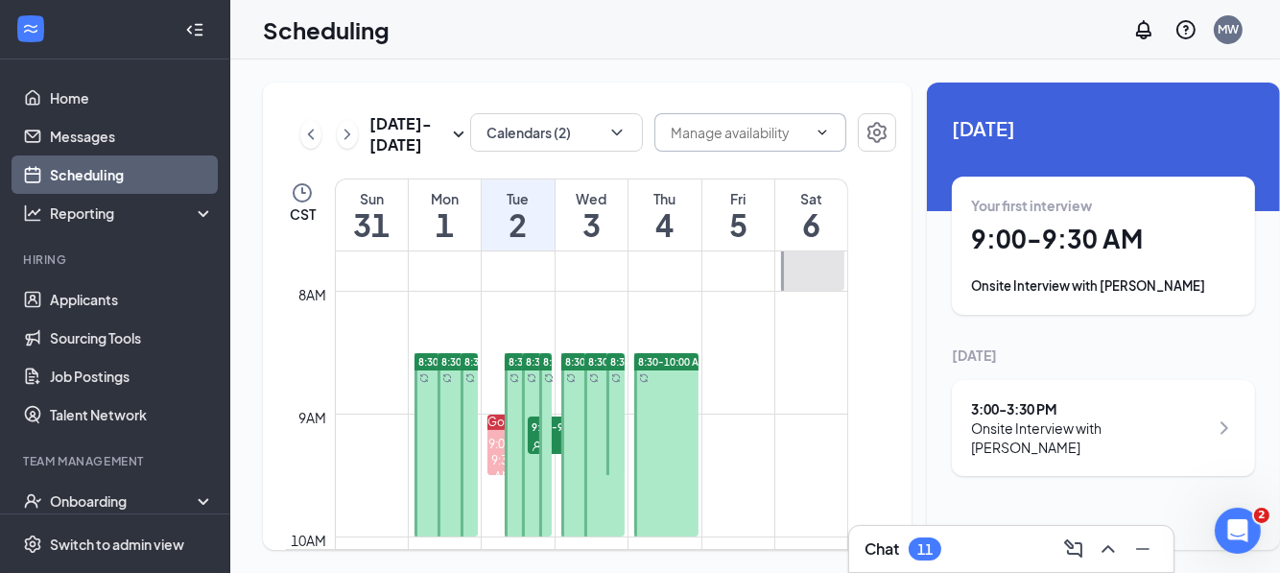
click at [671, 128] on input "text" at bounding box center [739, 132] width 136 height 21
click at [815, 130] on icon "ChevronUp" at bounding box center [822, 132] width 15 height 15
click at [608, 129] on icon "ChevronDown" at bounding box center [617, 132] width 19 height 19
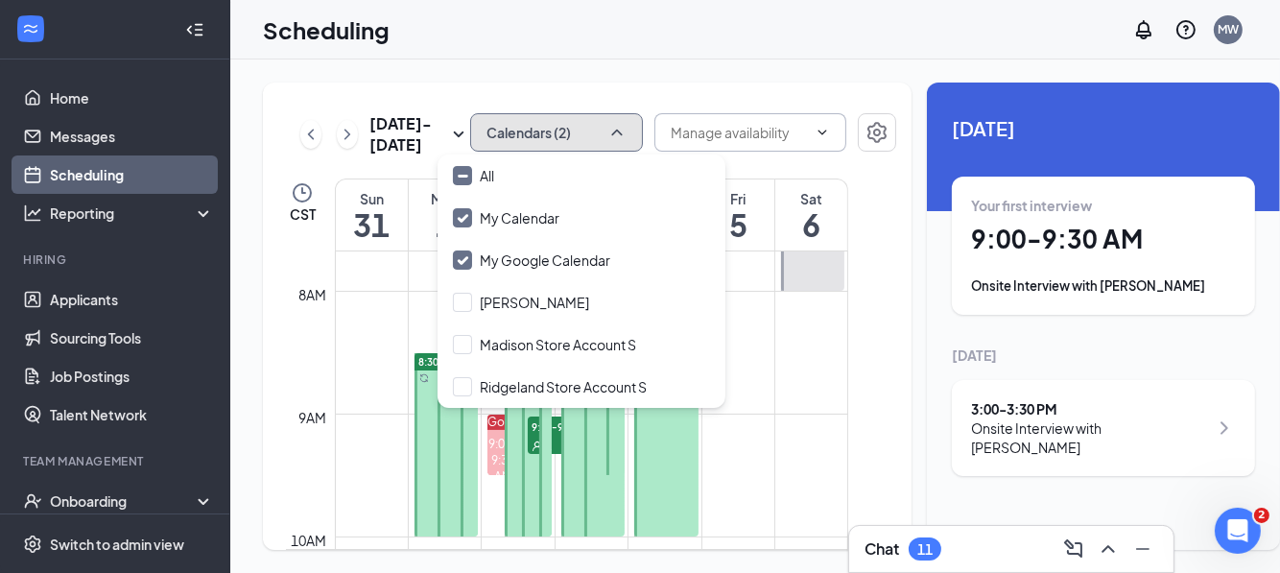
click at [608, 129] on icon "ChevronUp" at bounding box center [617, 132] width 19 height 19
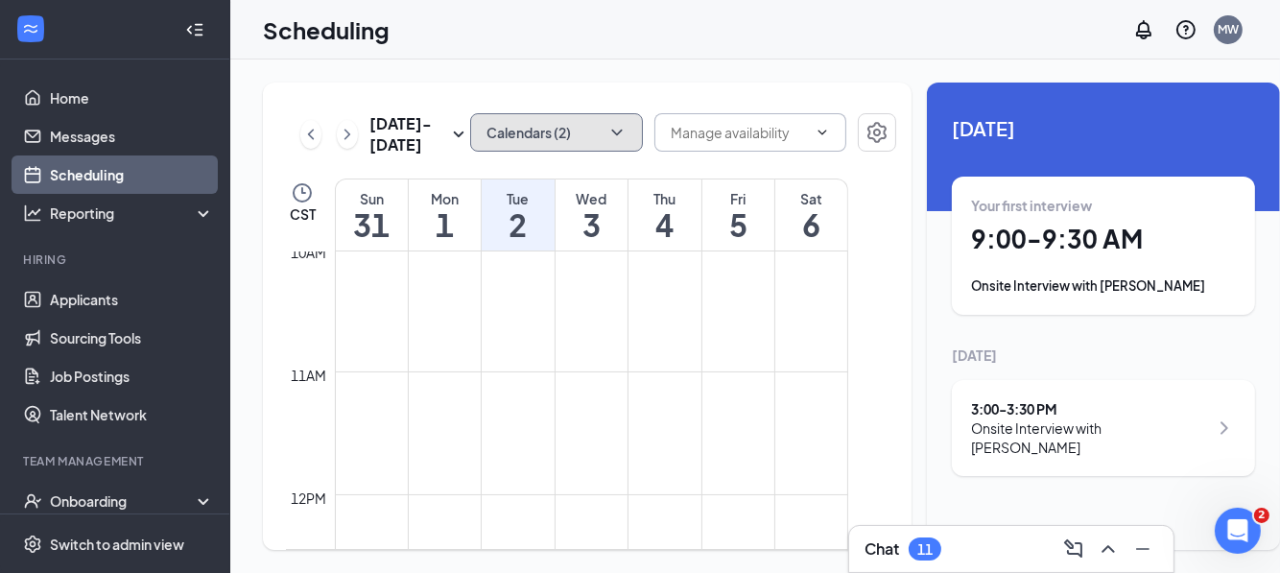
scroll to position [943, 0]
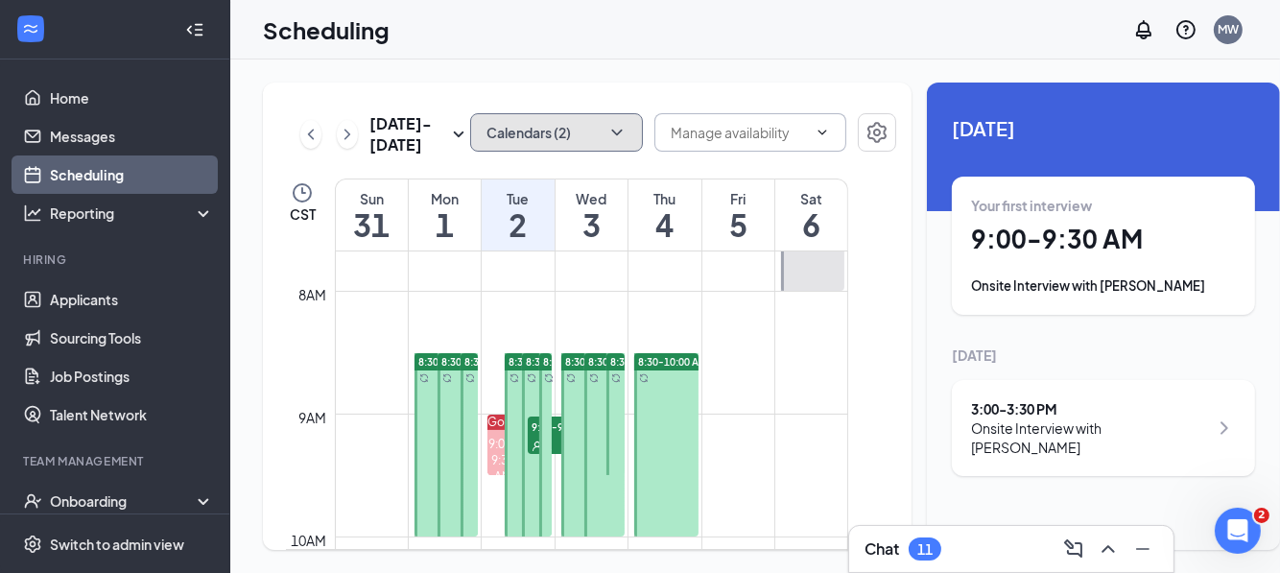
click at [422, 393] on div at bounding box center [435, 444] width 41 height 183
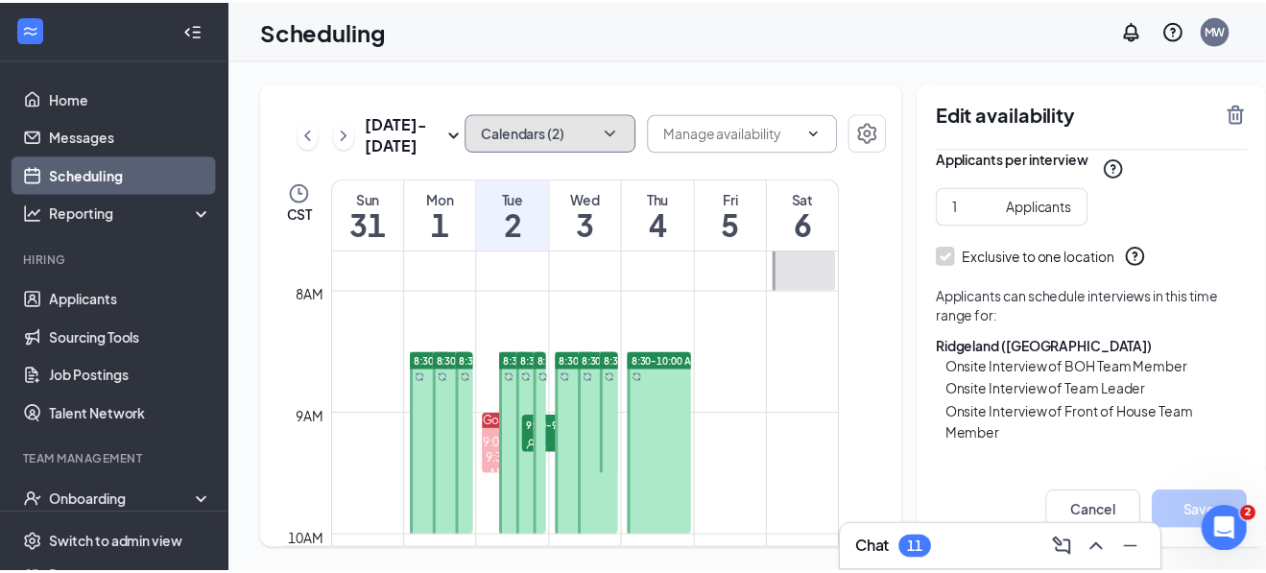
scroll to position [288, 0]
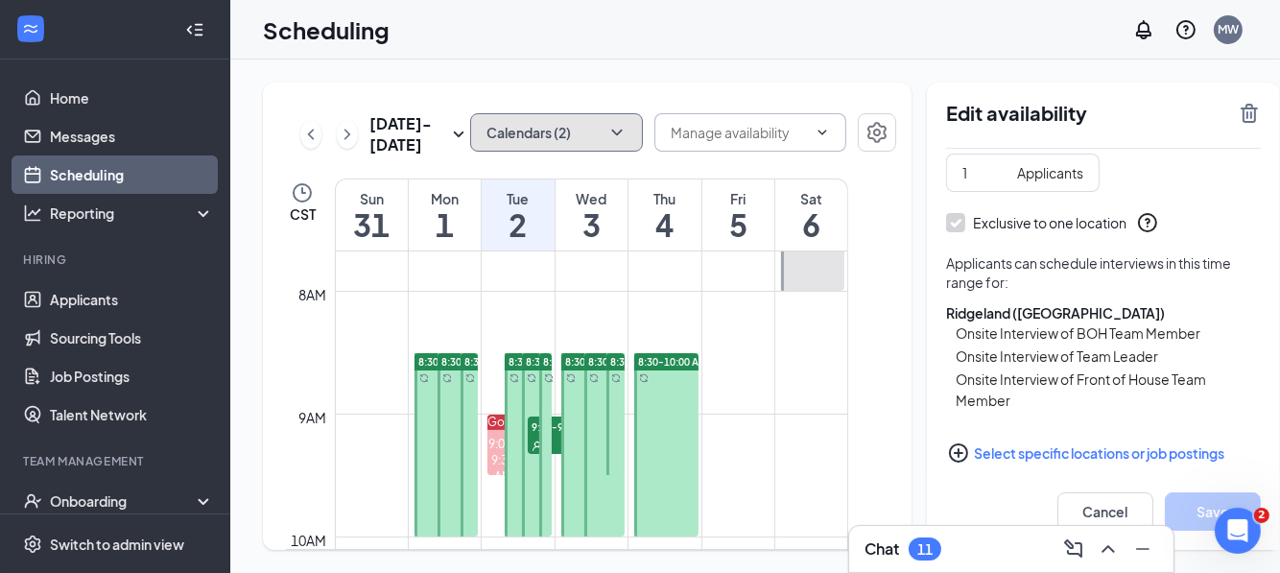
click at [445, 369] on span "8:30-10:00 AM" at bounding box center [475, 361] width 69 height 13
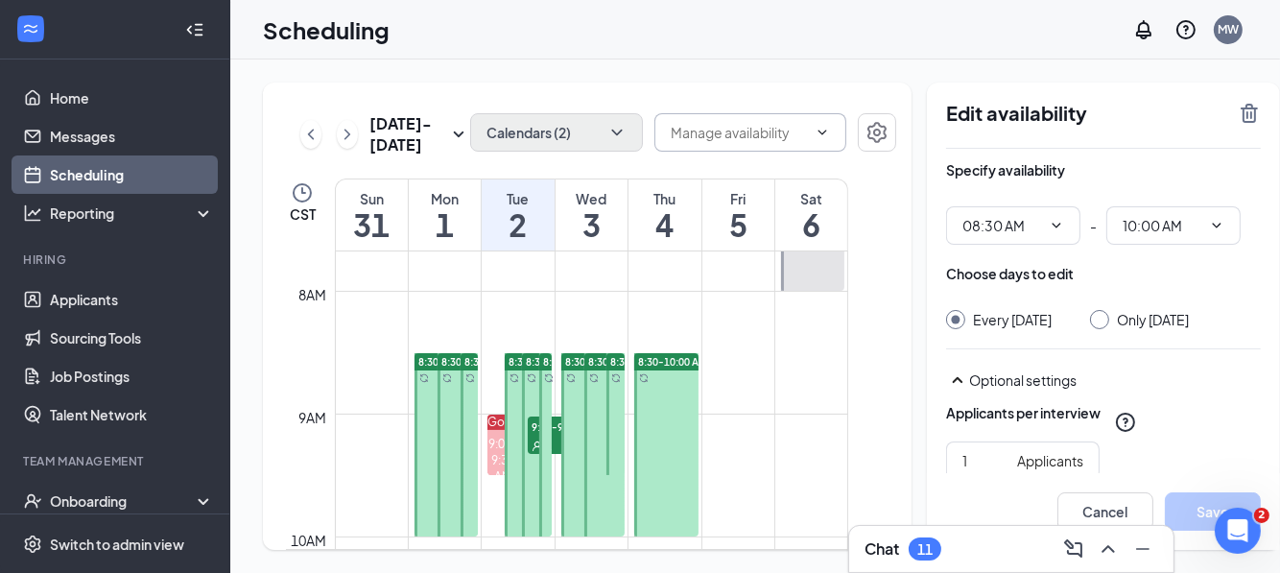
click at [301, 35] on h1 "Scheduling" at bounding box center [326, 29] width 127 height 33
click at [50, 102] on link "Home" at bounding box center [132, 98] width 164 height 38
type input "08:30 AM"
type input "10:00 AM"
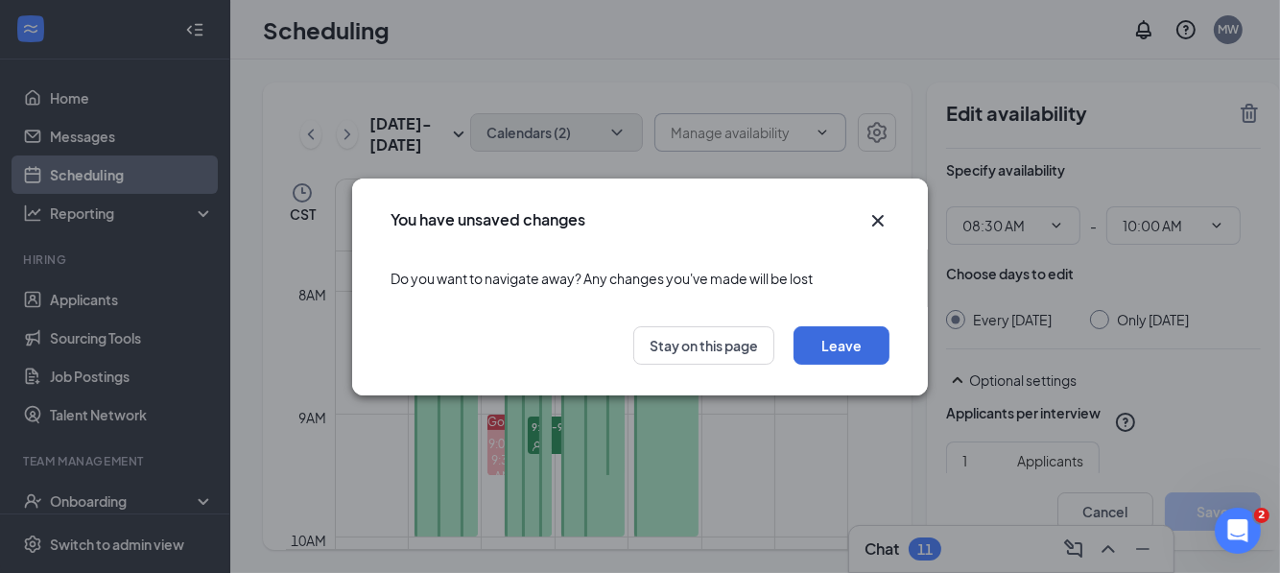
click at [877, 217] on icon "Cross" at bounding box center [878, 220] width 23 height 23
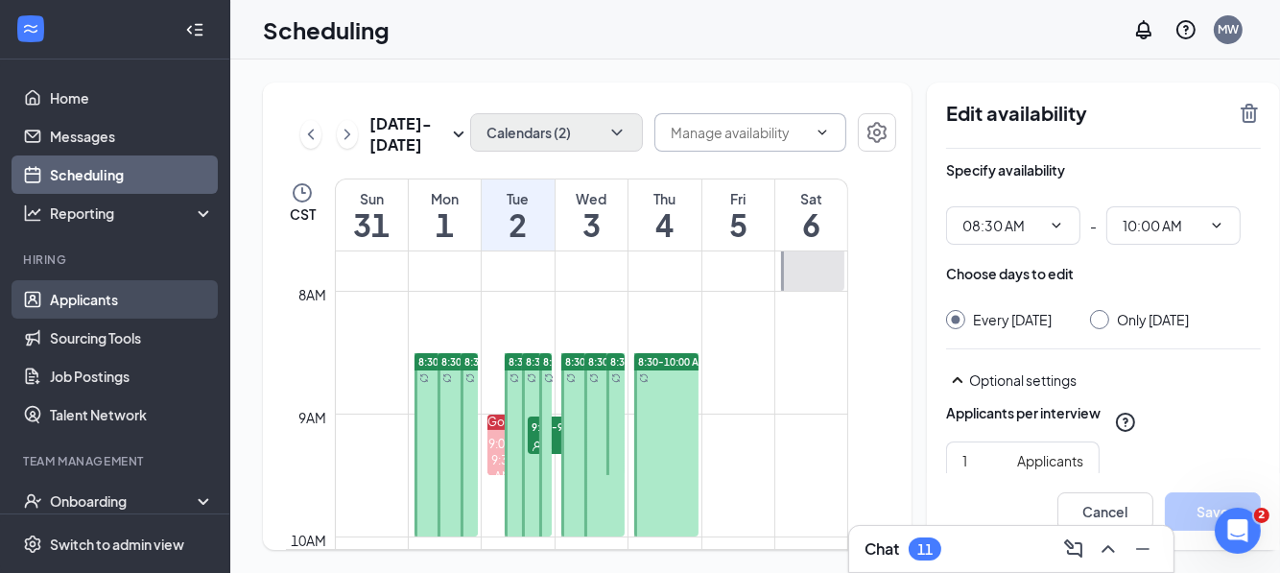
click at [90, 294] on link "Applicants" at bounding box center [132, 299] width 164 height 38
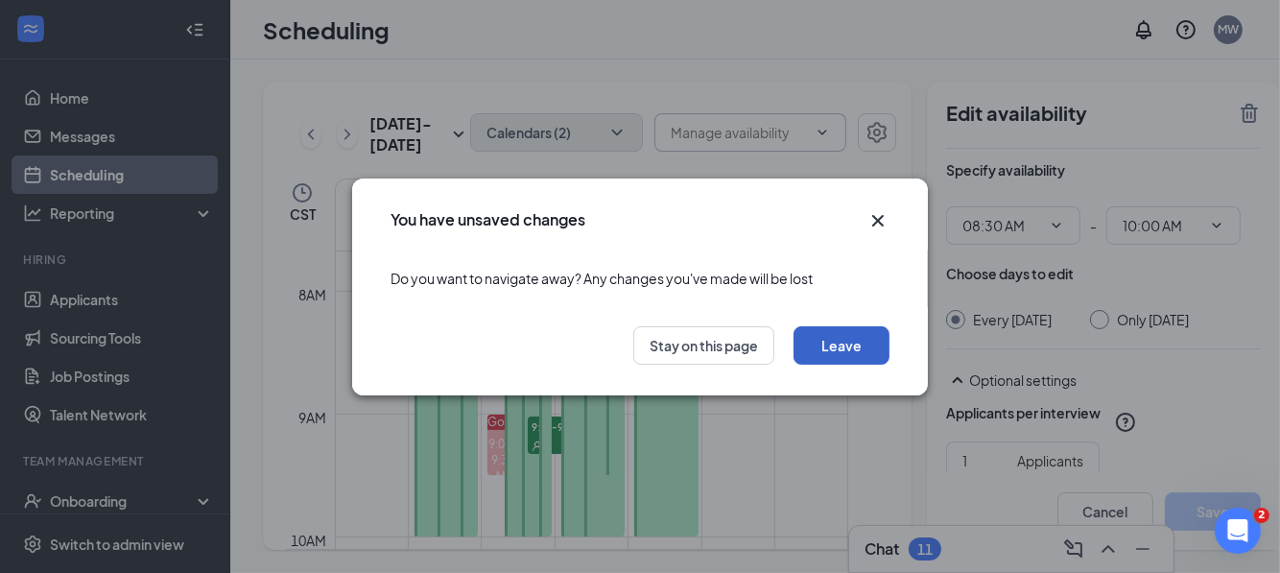
click at [839, 335] on button "Leave" at bounding box center [842, 345] width 96 height 38
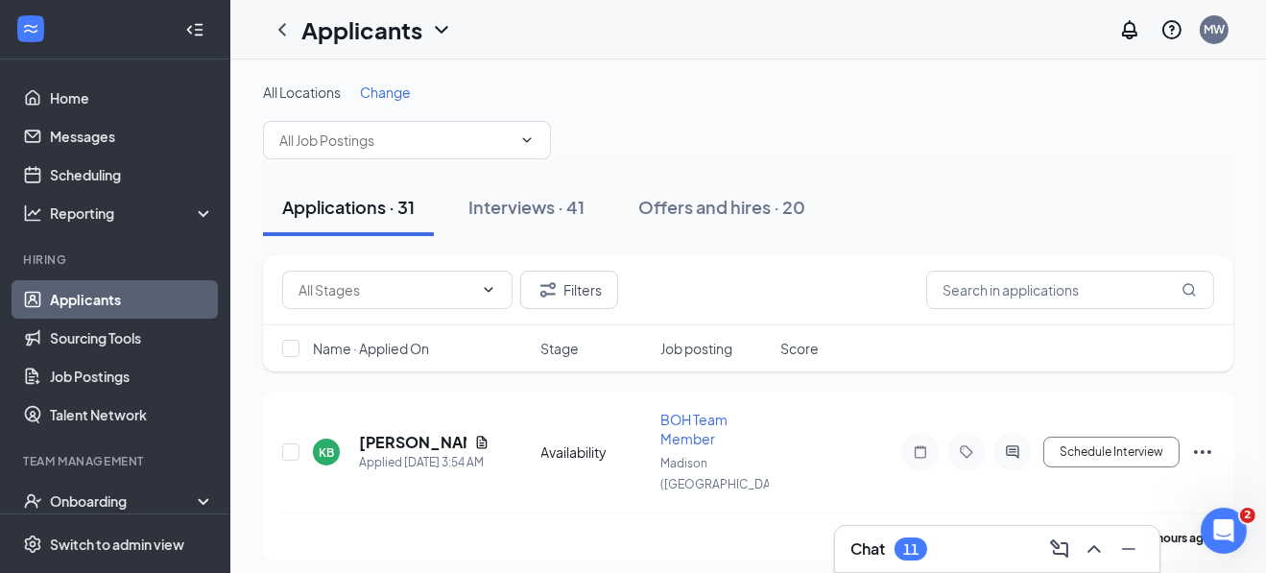
click at [91, 295] on link "Applicants" at bounding box center [132, 299] width 164 height 38
click at [441, 29] on icon "ChevronDown" at bounding box center [441, 29] width 23 height 23
click at [406, 119] on link "Archived applicants" at bounding box center [415, 124] width 207 height 19
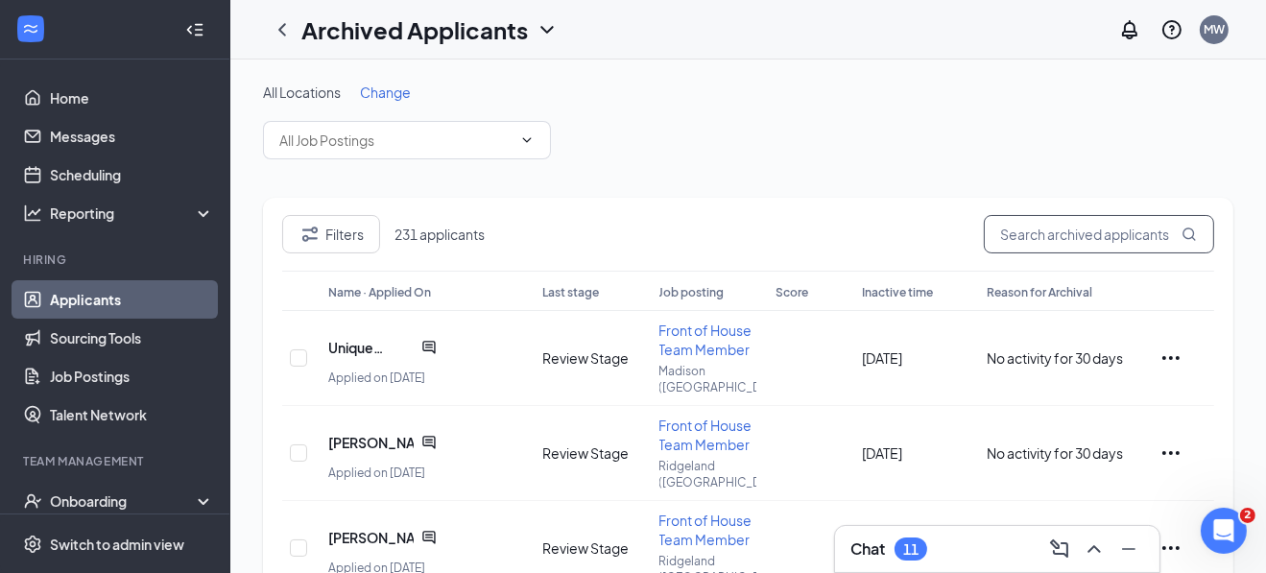
click at [1126, 244] on input "text" at bounding box center [1099, 234] width 230 height 38
click at [1070, 240] on input "[PERSON_NAME]" at bounding box center [1099, 234] width 230 height 38
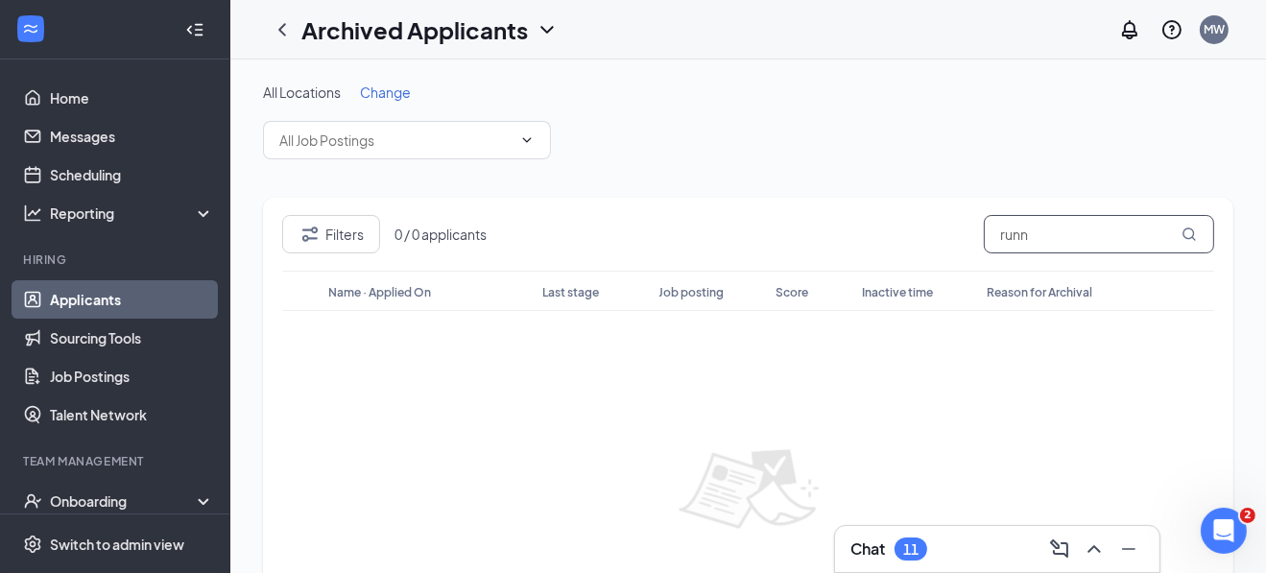
type input "runn"
click at [509, 38] on h1 "Archived Applicants" at bounding box center [414, 29] width 227 height 33
click at [403, 85] on link "Applicants" at bounding box center [415, 82] width 207 height 19
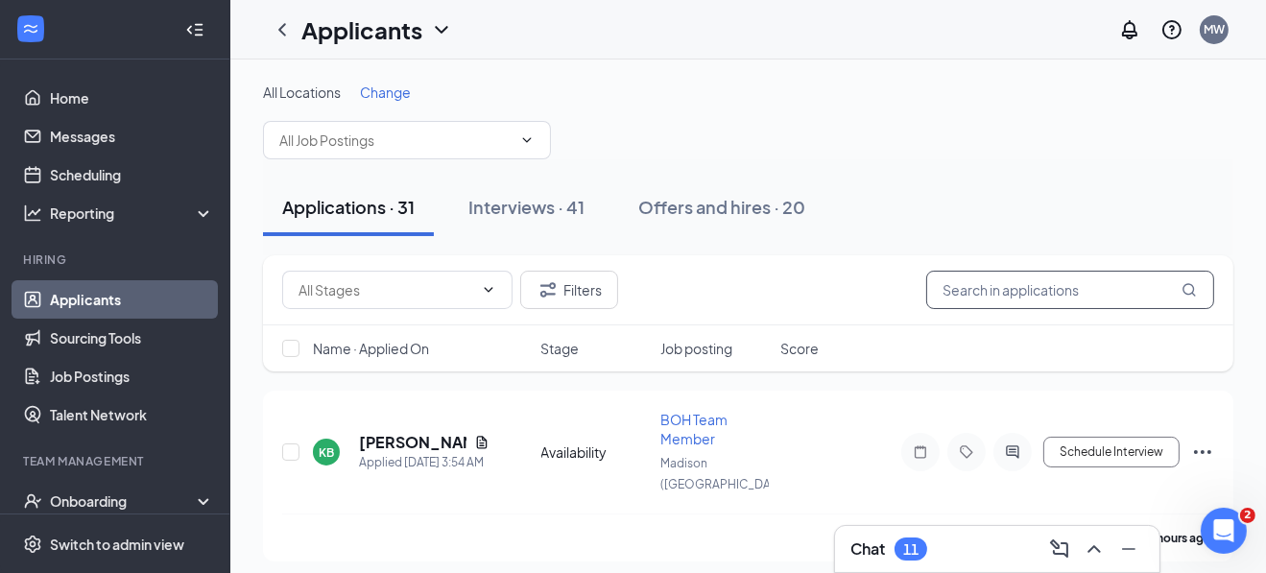
click at [1071, 298] on input "text" at bounding box center [1070, 290] width 288 height 38
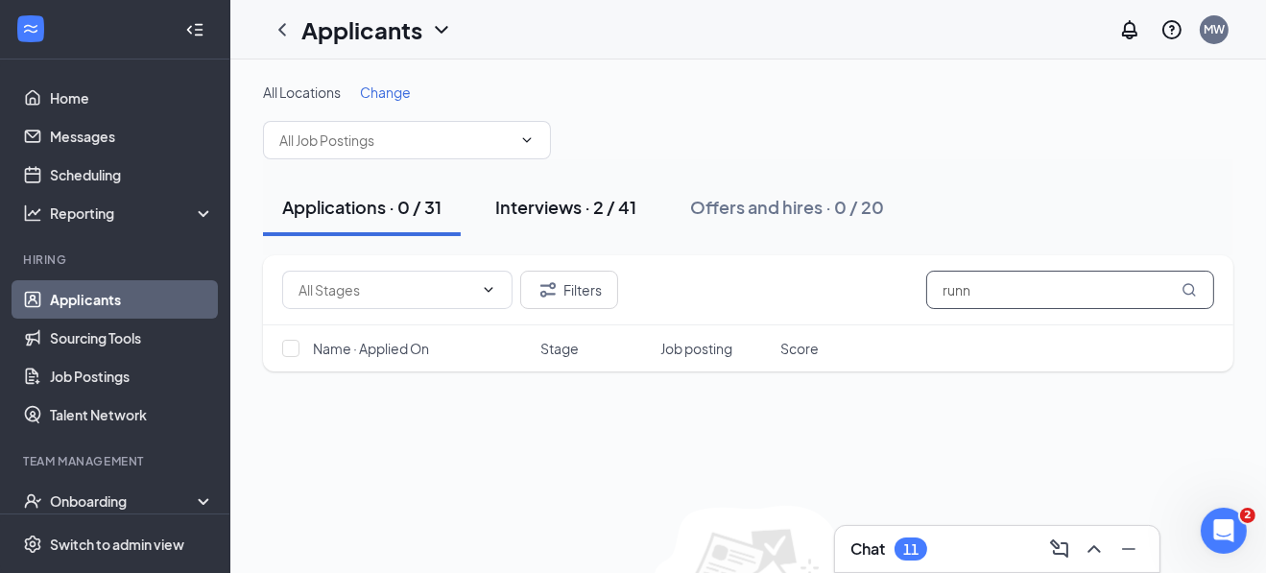
type input "runn"
click at [504, 203] on div "Interviews · 2 / 41" at bounding box center [565, 207] width 141 height 24
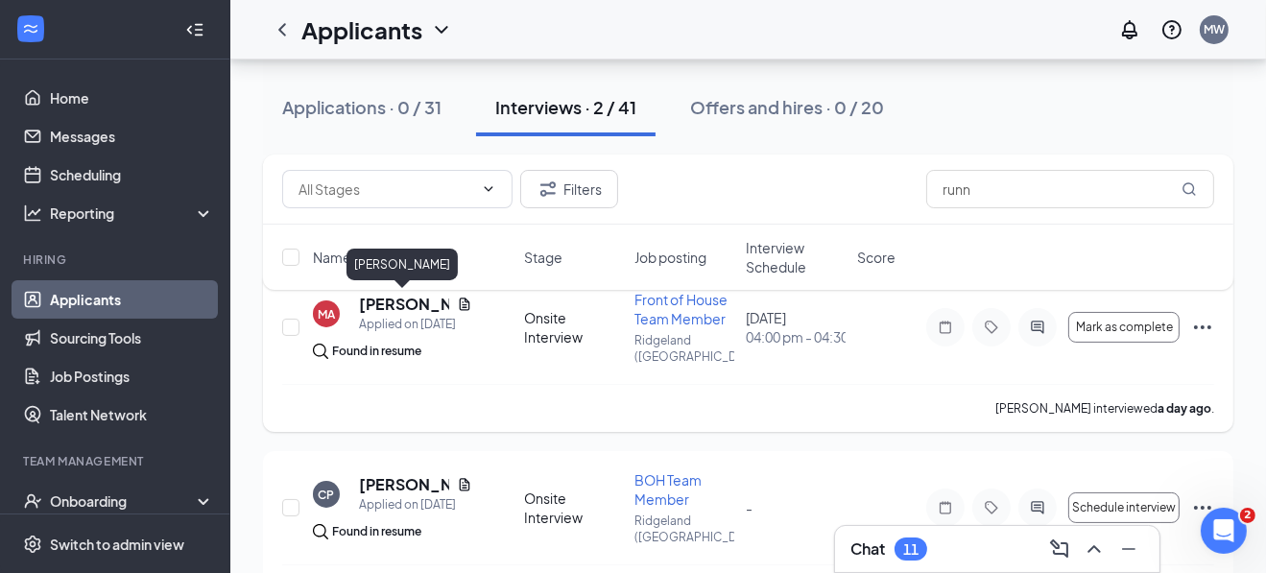
scroll to position [184, 0]
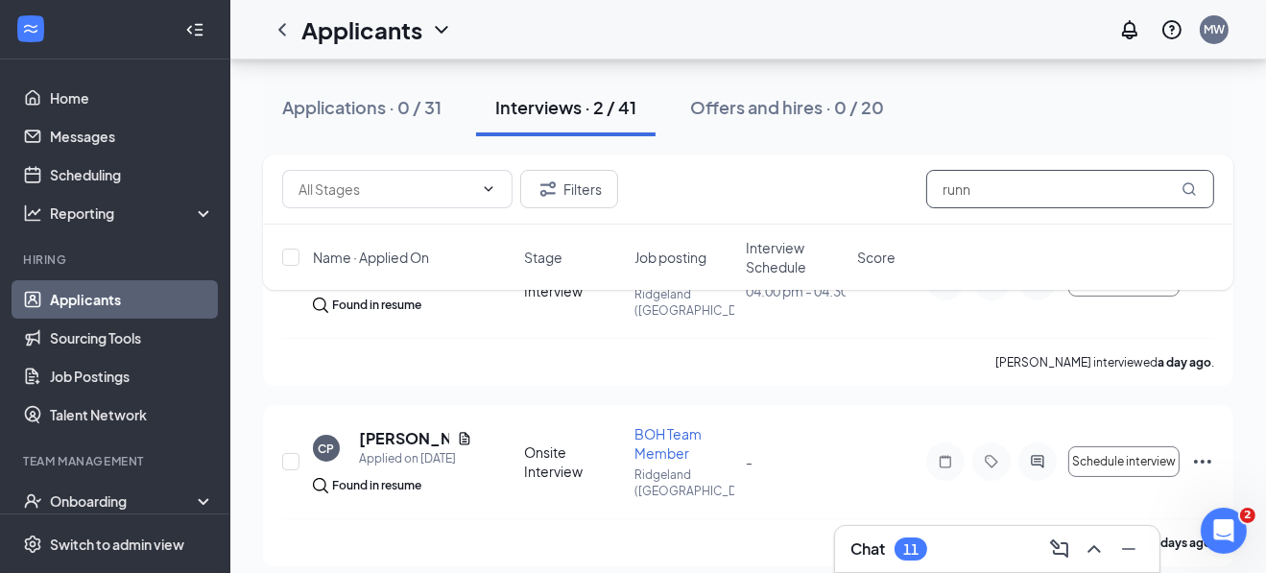
click at [1048, 191] on input "runn" at bounding box center [1070, 189] width 288 height 38
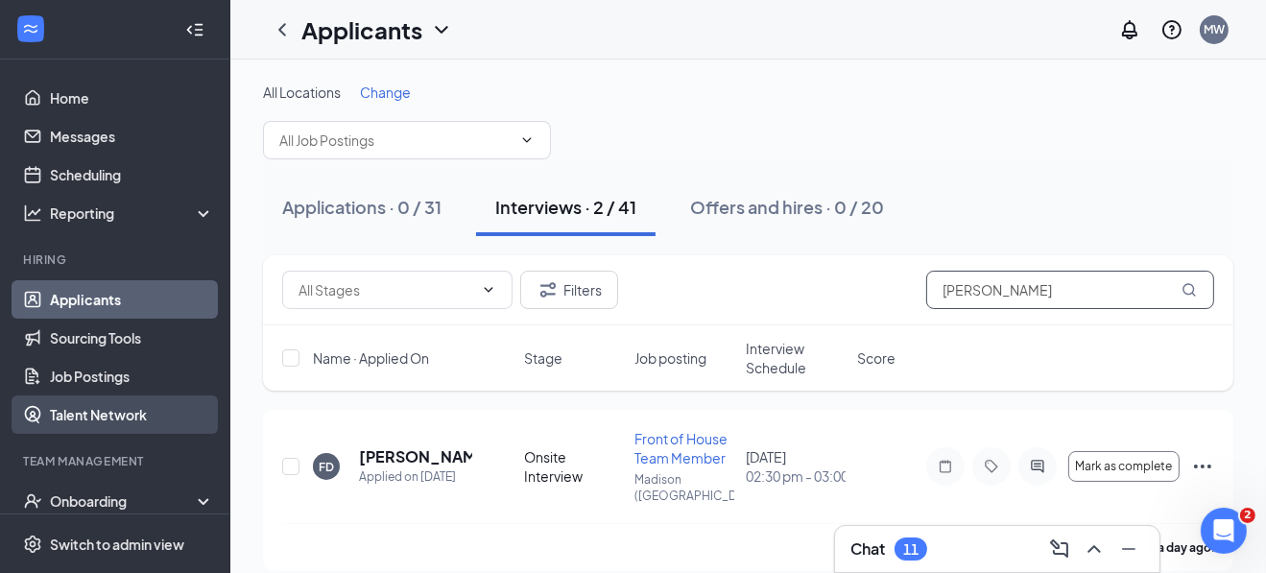
type input "[PERSON_NAME]"
click at [105, 413] on link "Talent Network" at bounding box center [132, 414] width 164 height 38
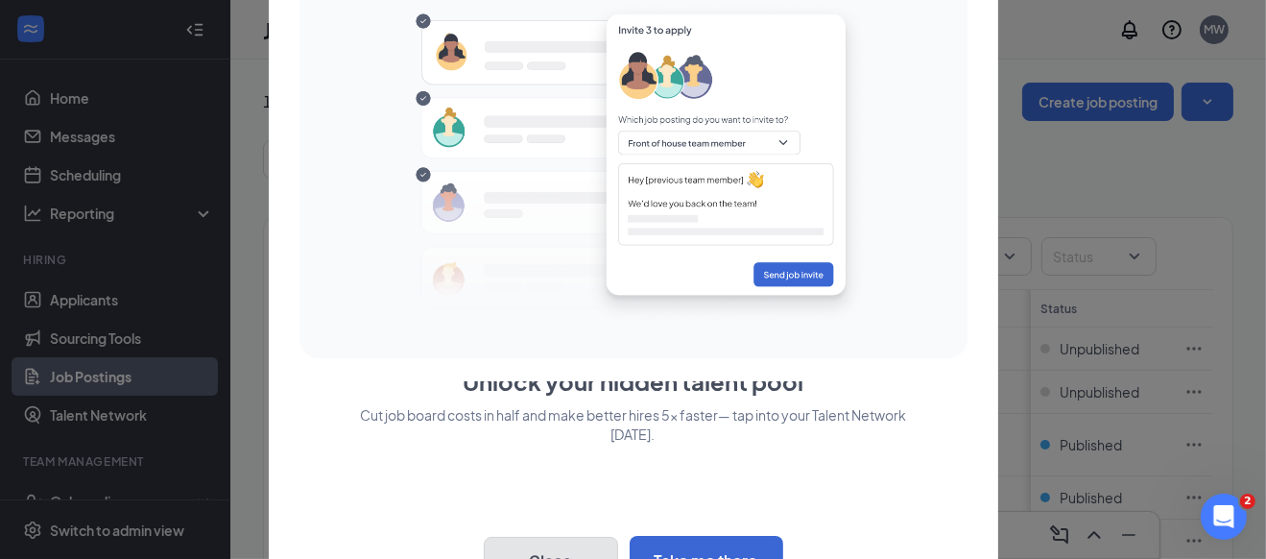
click at [596, 548] on button "Close" at bounding box center [551, 561] width 134 height 48
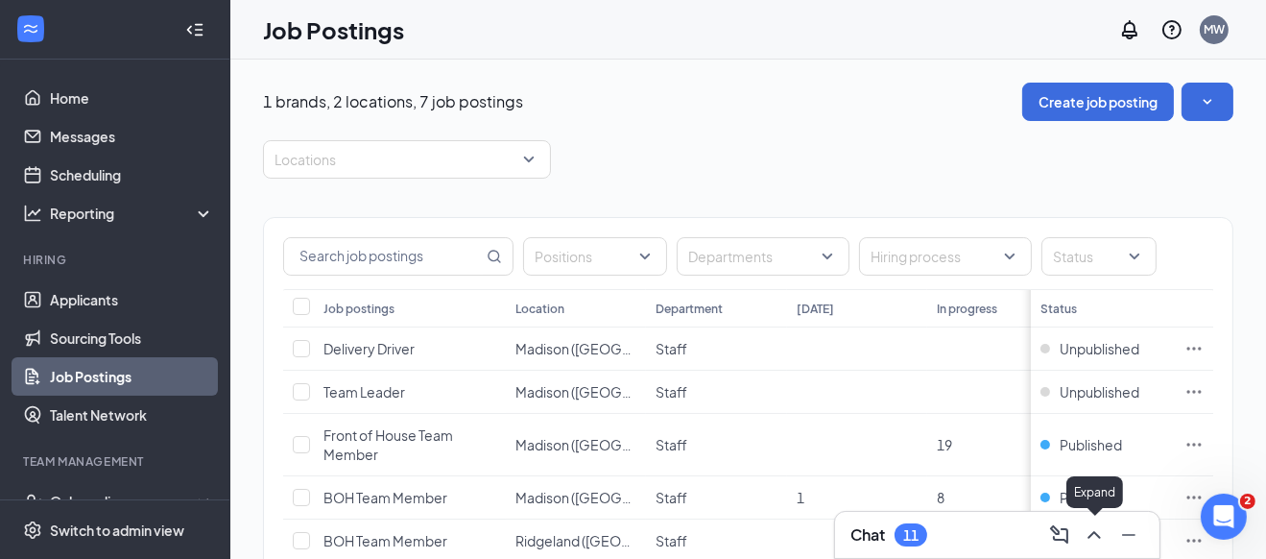
click at [1091, 537] on icon "ChevronUp" at bounding box center [1094, 534] width 23 height 23
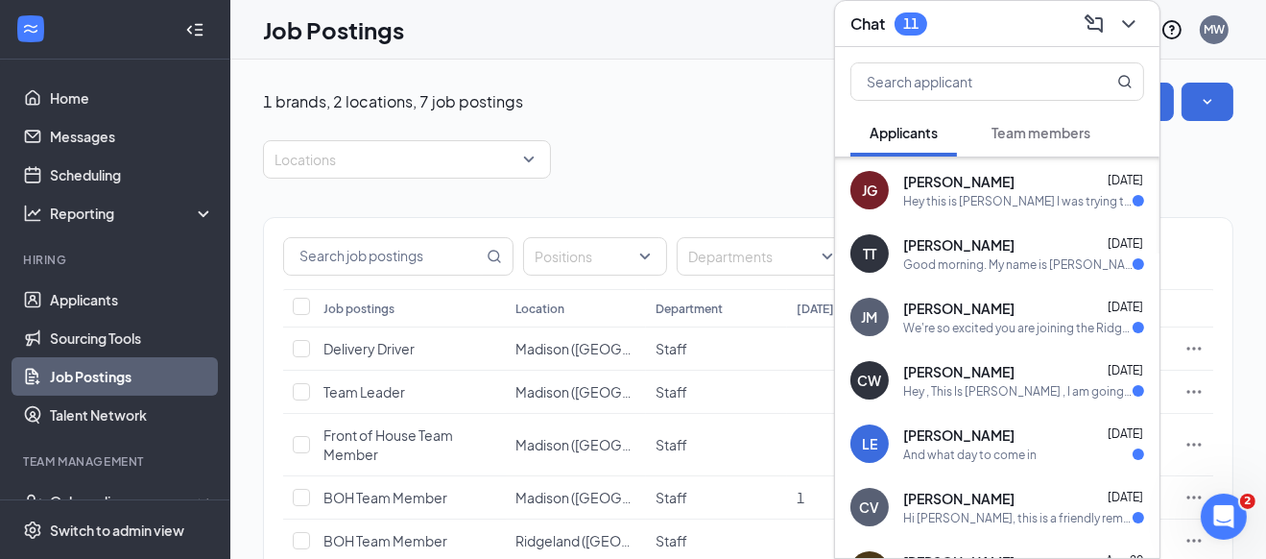
scroll to position [95, 0]
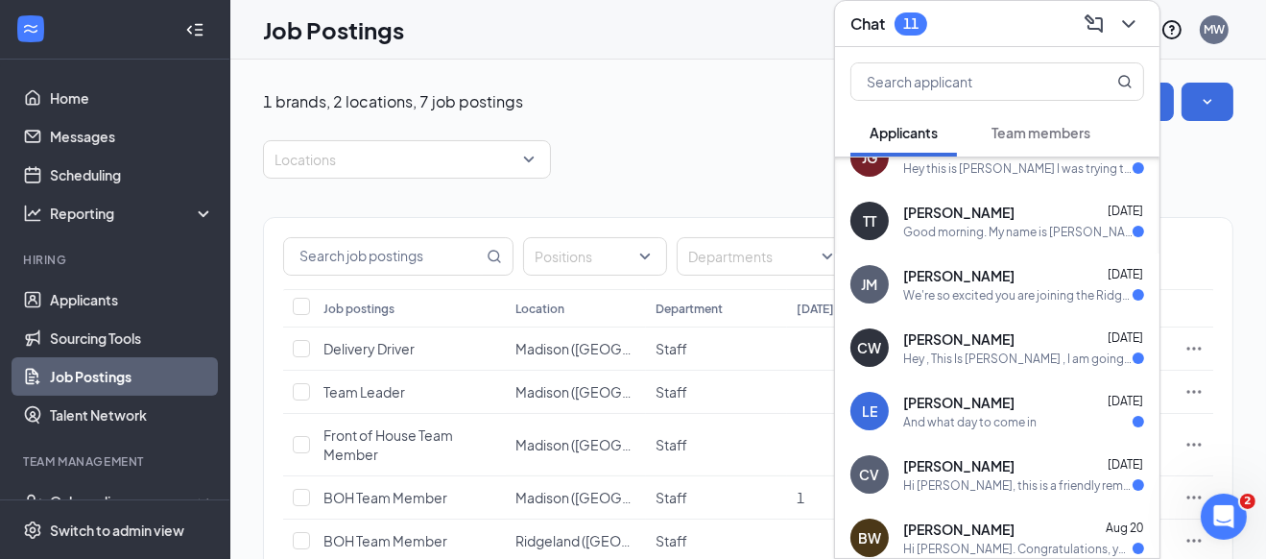
click at [922, 414] on div "And what day to come in" at bounding box center [969, 422] width 133 height 16
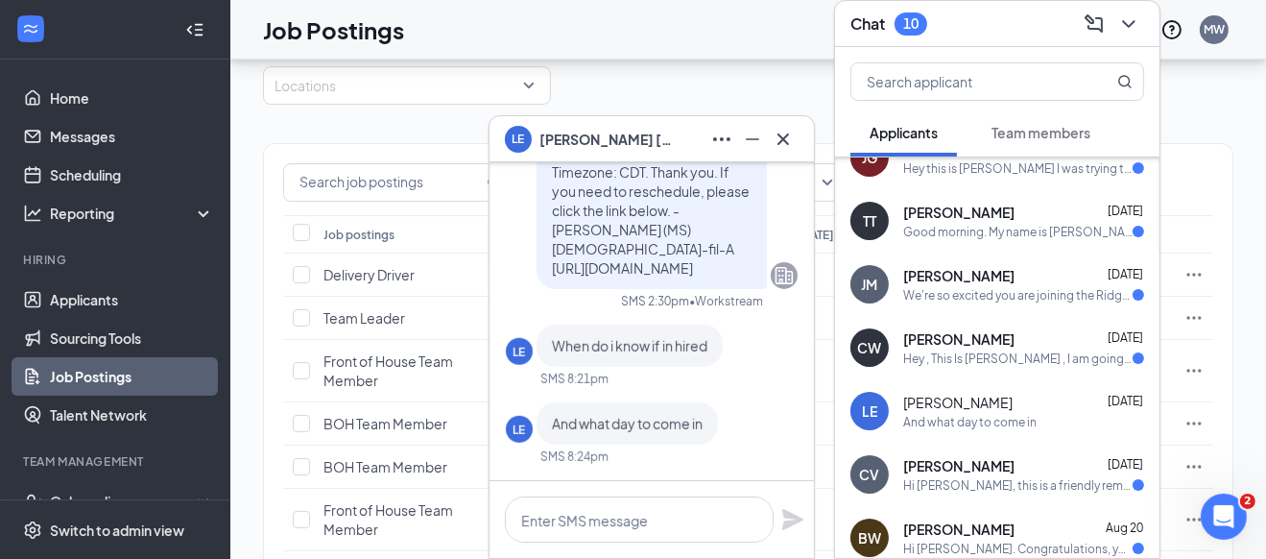
scroll to position [227, 0]
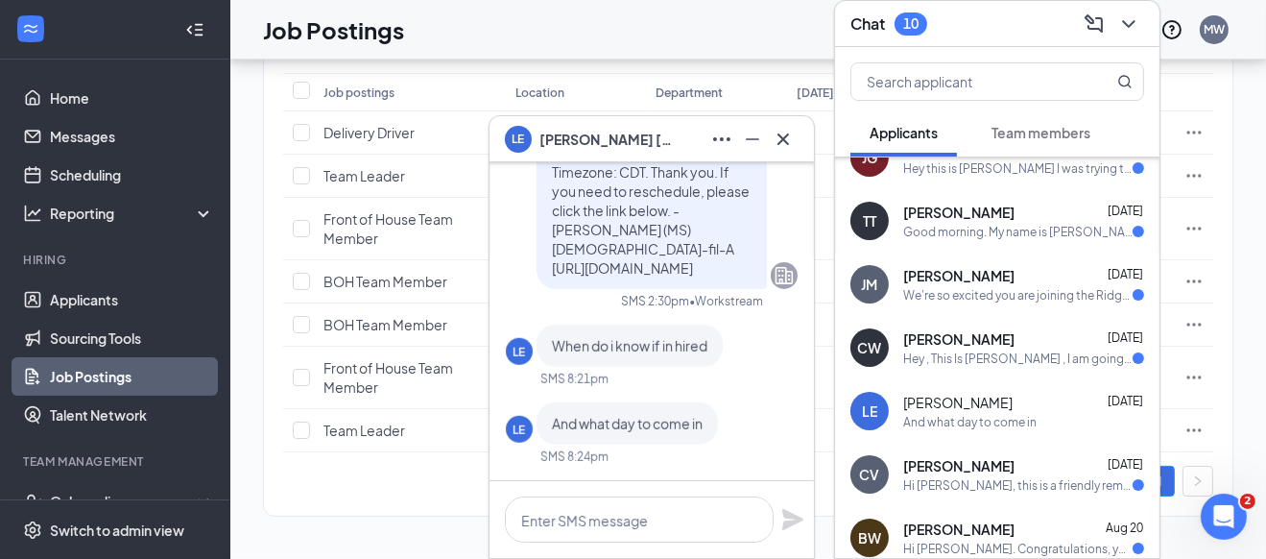
click at [936, 329] on span "[PERSON_NAME]" at bounding box center [958, 338] width 111 height 19
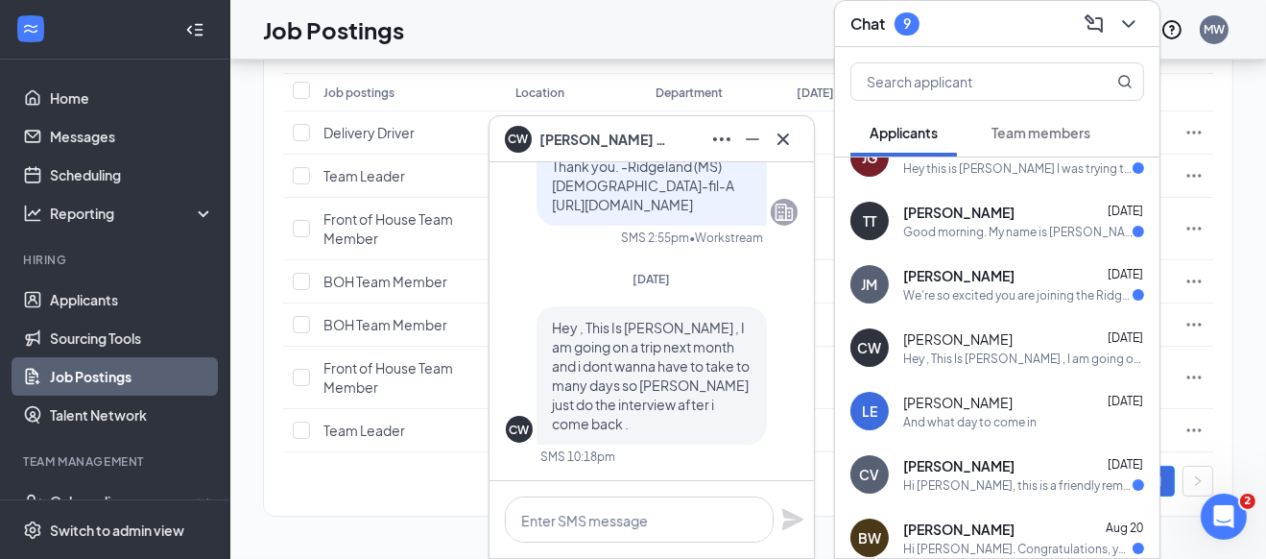
scroll to position [0, 0]
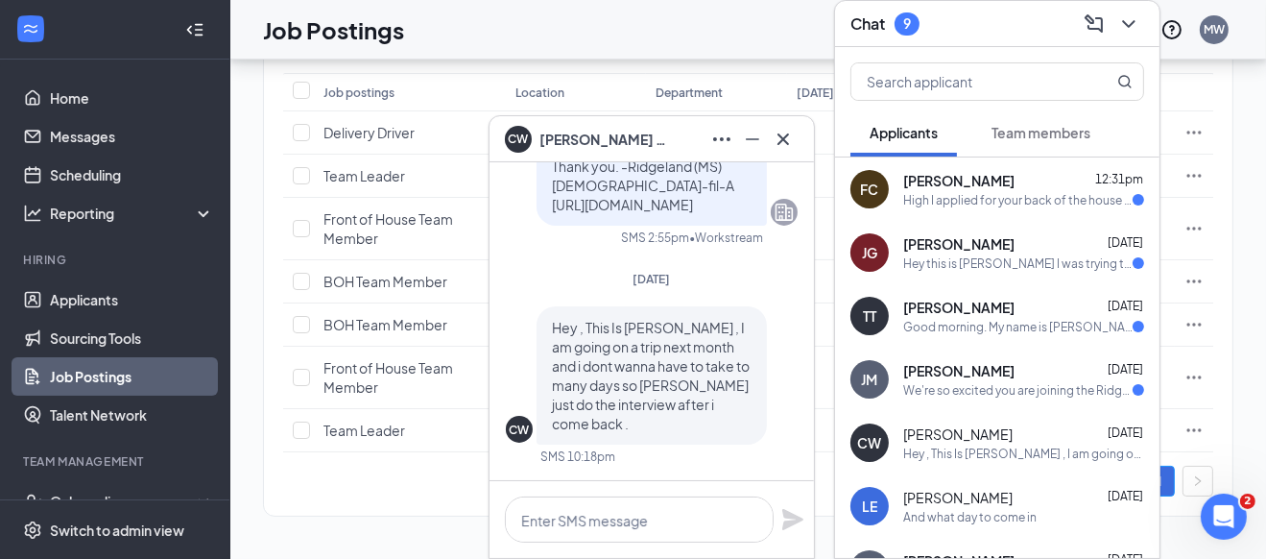
click at [957, 382] on div "We're so excited you are joining the Ridgeland (MS) Chick-fil-Ateam ! Do you kn…" at bounding box center [1017, 390] width 229 height 16
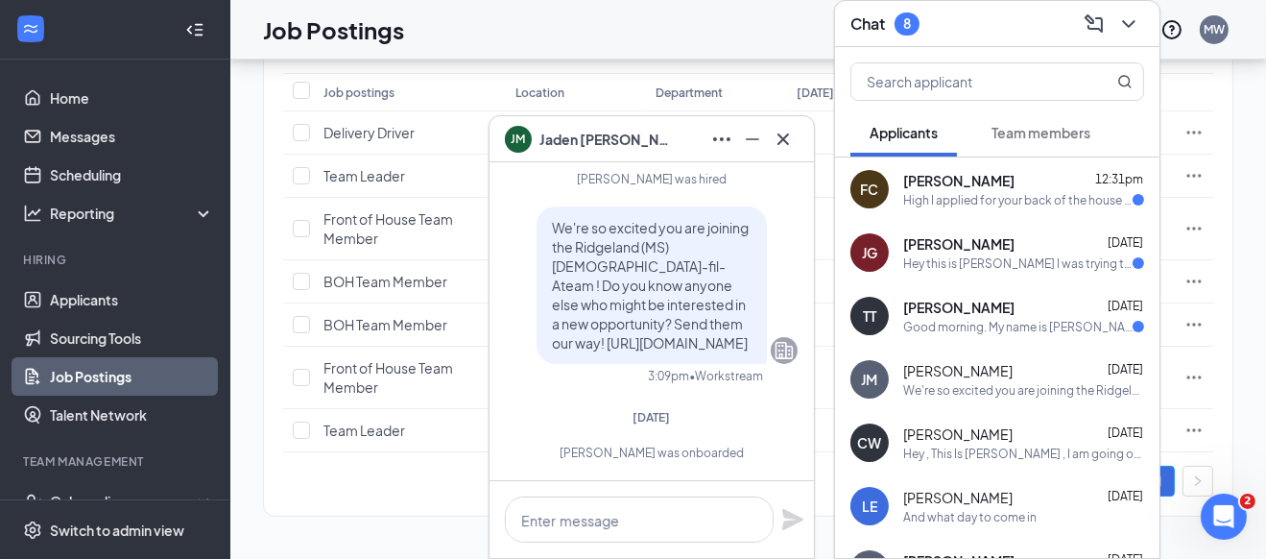
click at [1057, 319] on div "Good morning. My name is Tatiyana Thompson. I hope your day is going well. I am…" at bounding box center [1017, 327] width 229 height 16
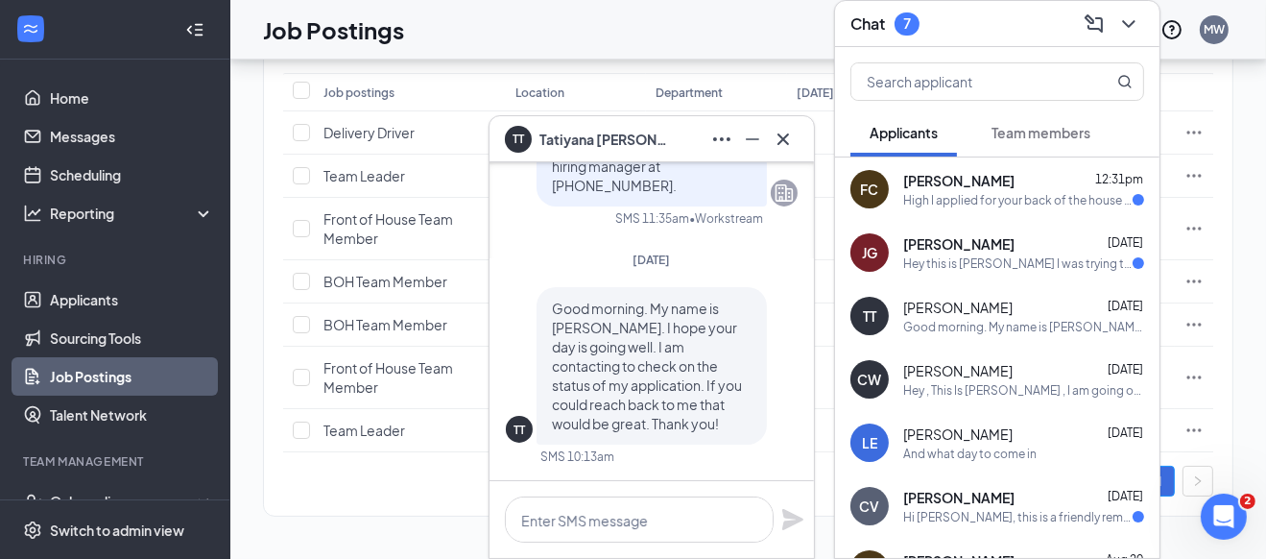
click at [1003, 237] on div "Joshua Groves Aug 25" at bounding box center [1023, 243] width 241 height 19
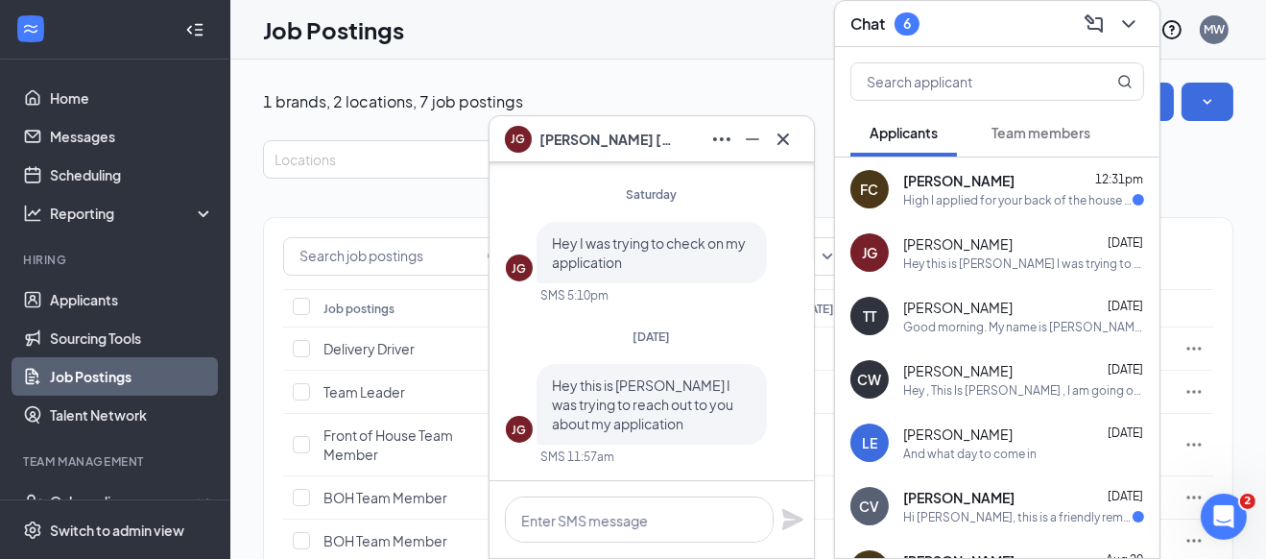
click at [968, 192] on div "High I applied for your back of the house position and was wondering is it stil…" at bounding box center [1017, 200] width 229 height 16
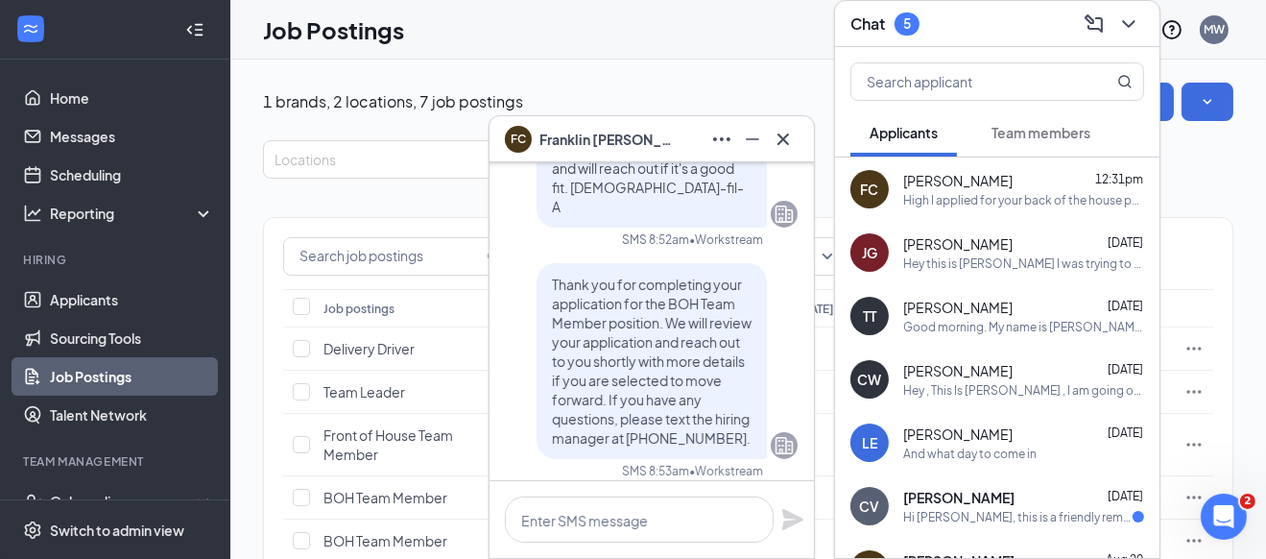
scroll to position [-185, 0]
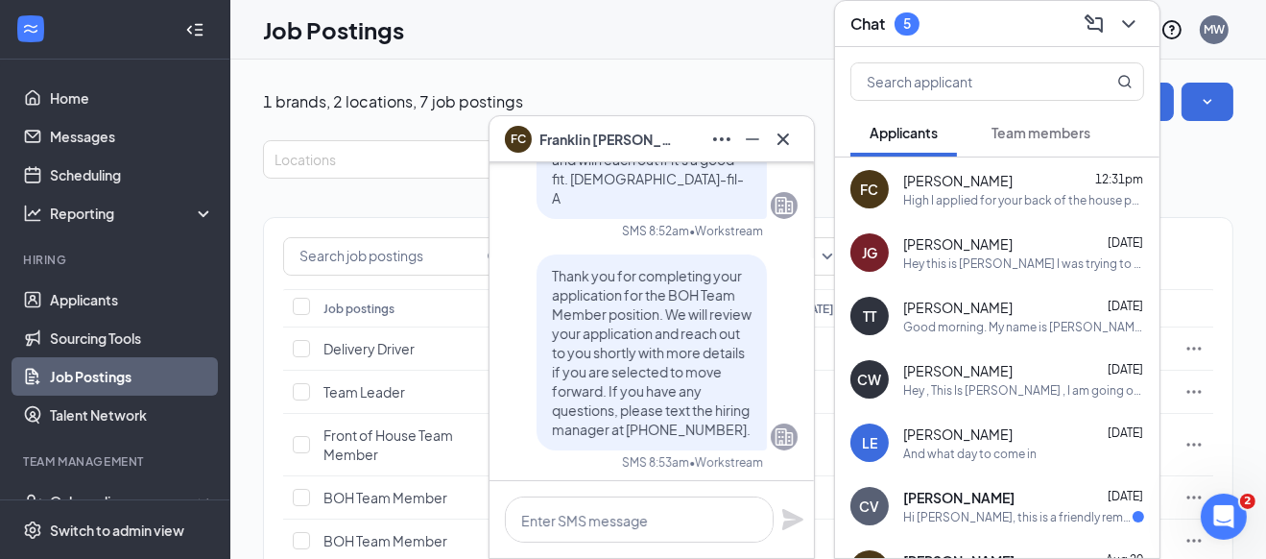
click at [241, 218] on div "1 brands, 2 locations, 7 job postings Create job posting Locations Positions De…" at bounding box center [748, 417] width 1036 height 715
click at [1125, 20] on icon "ChevronDown" at bounding box center [1128, 24] width 12 height 8
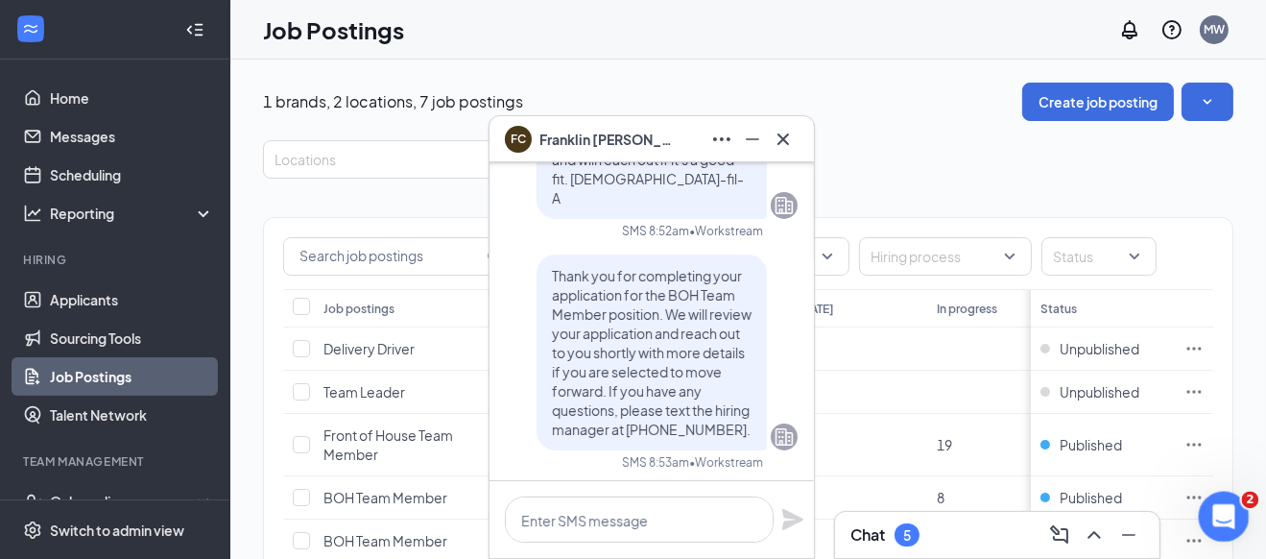
click at [1221, 506] on icon "Open Intercom Messenger" at bounding box center [1220, 513] width 13 height 15
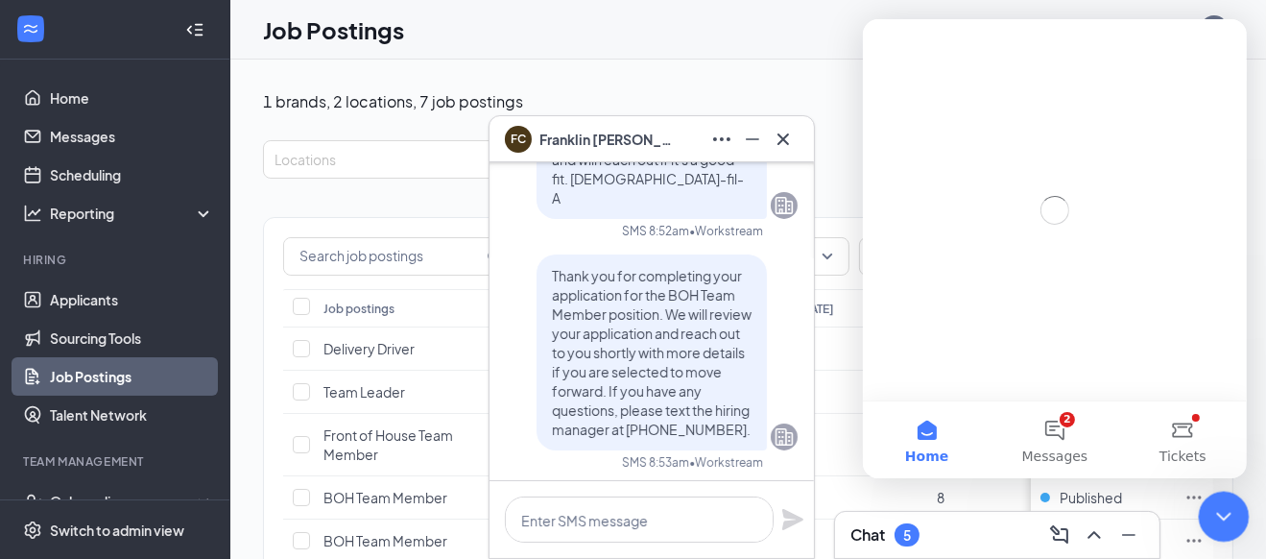
scroll to position [0, 0]
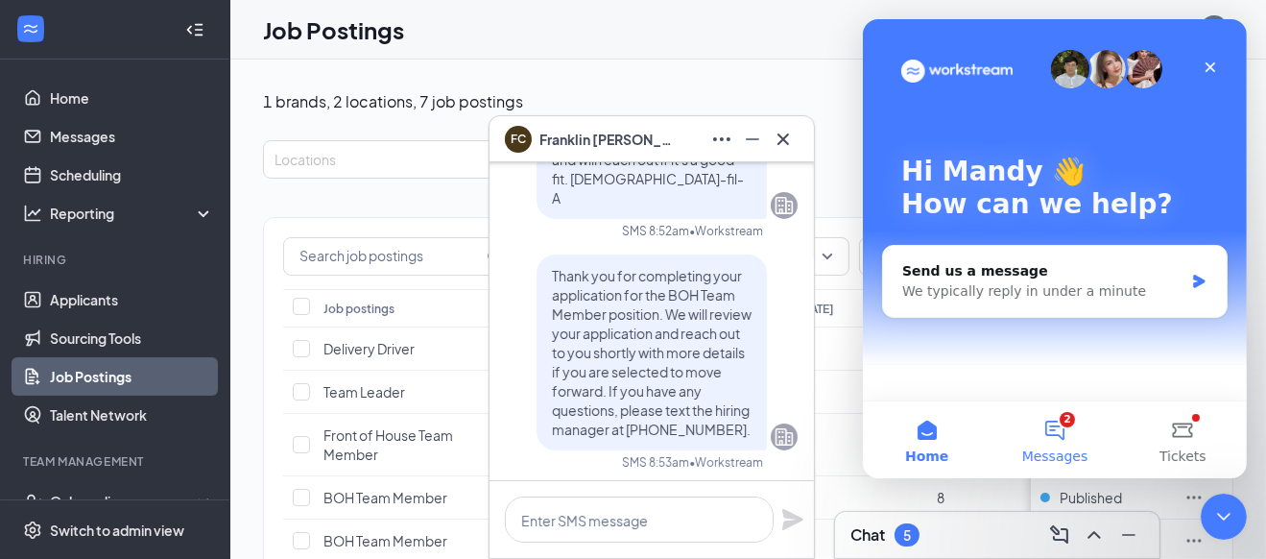
click at [1048, 435] on button "2 Messages" at bounding box center [1054, 439] width 128 height 77
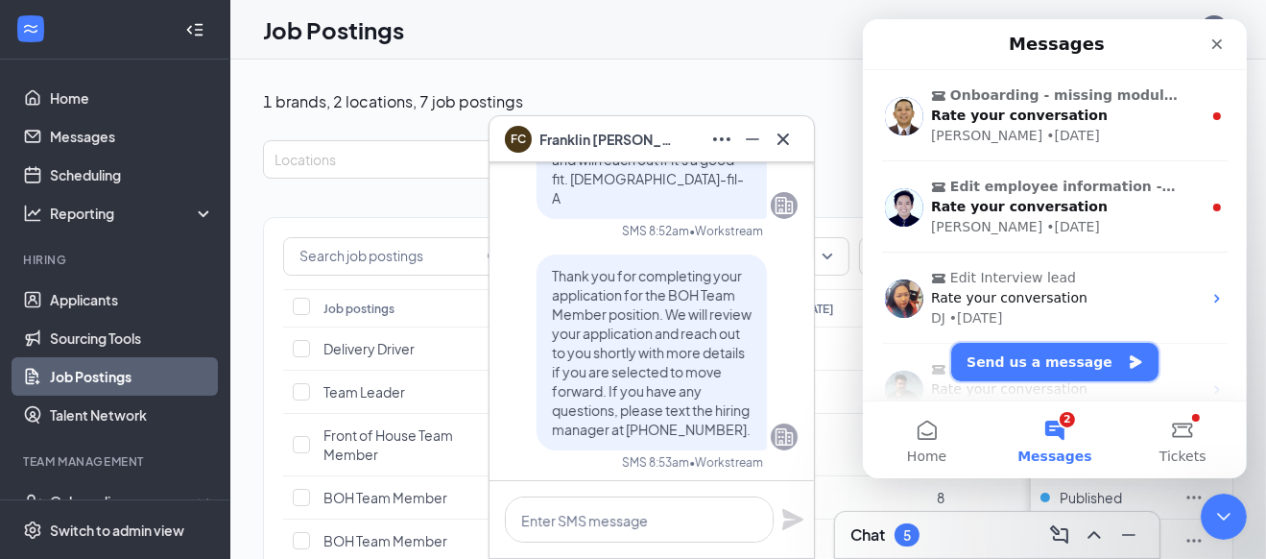
click at [1040, 353] on button "Send us a message" at bounding box center [1053, 362] width 207 height 38
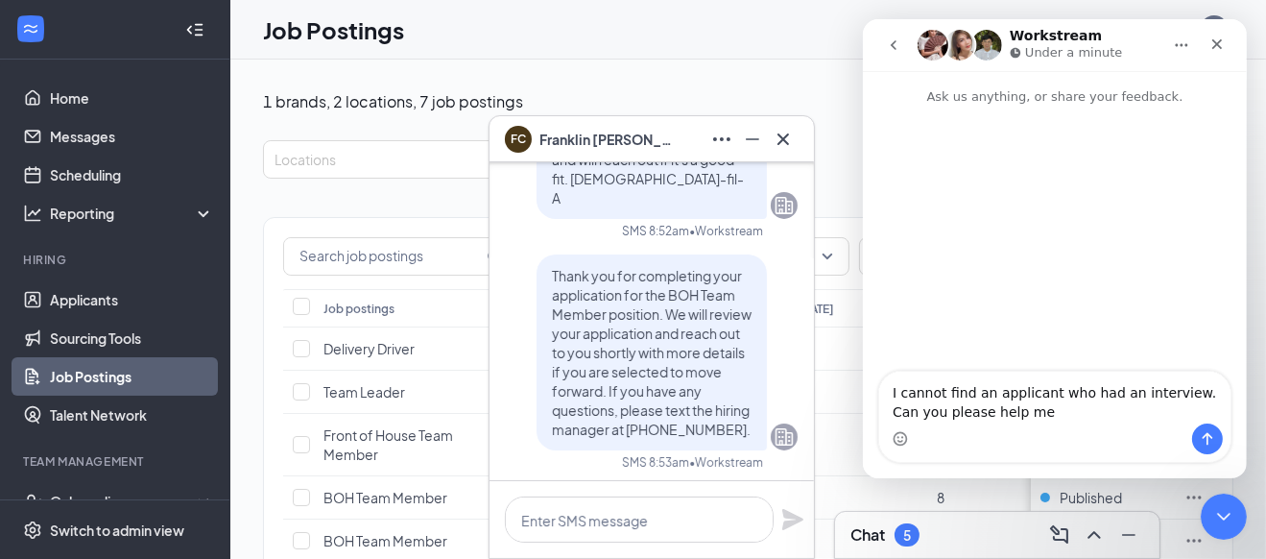
type textarea "I cannot find an applicant who had an interview. Can you please help me?"
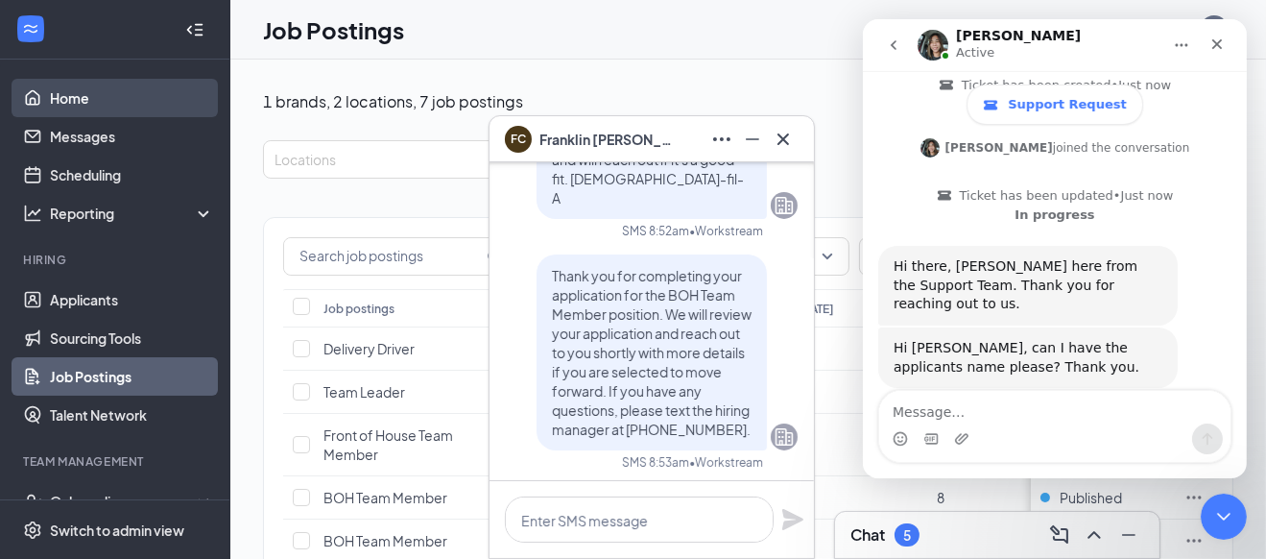
scroll to position [322, 0]
type textarea "Davis Runnels"
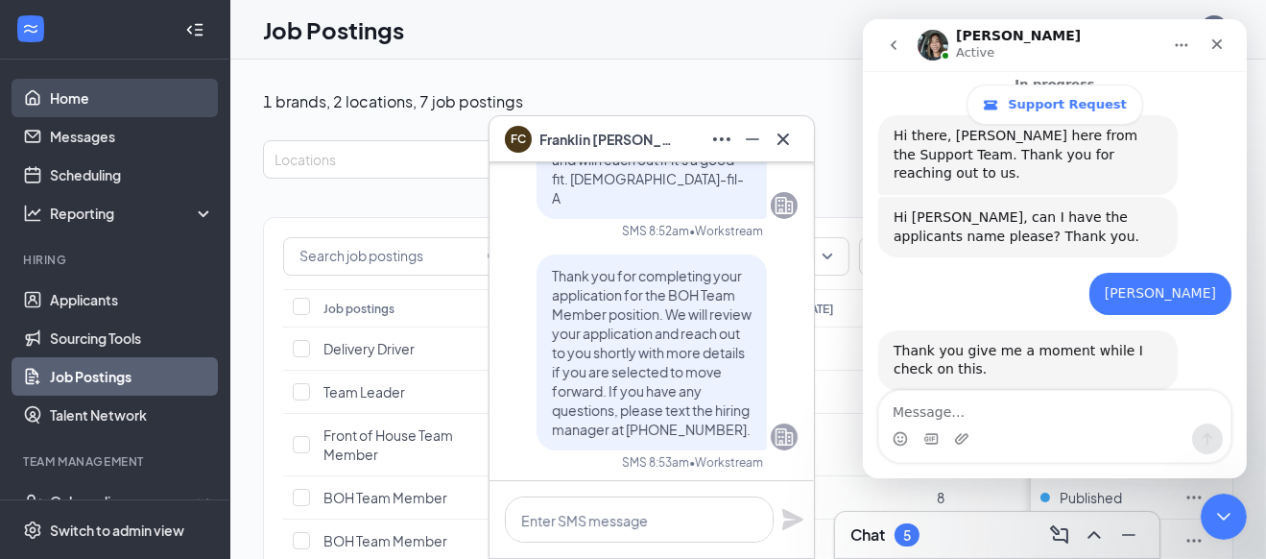
scroll to position [455, 0]
type textarea "ok, thank you."
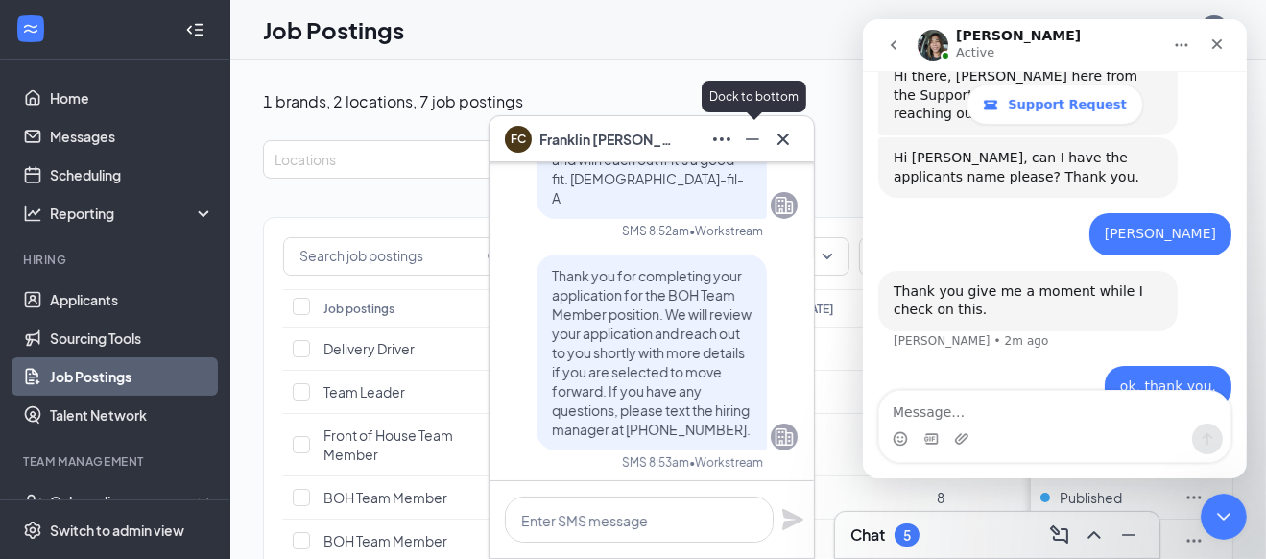
click at [754, 143] on icon "Minimize" at bounding box center [752, 139] width 23 height 23
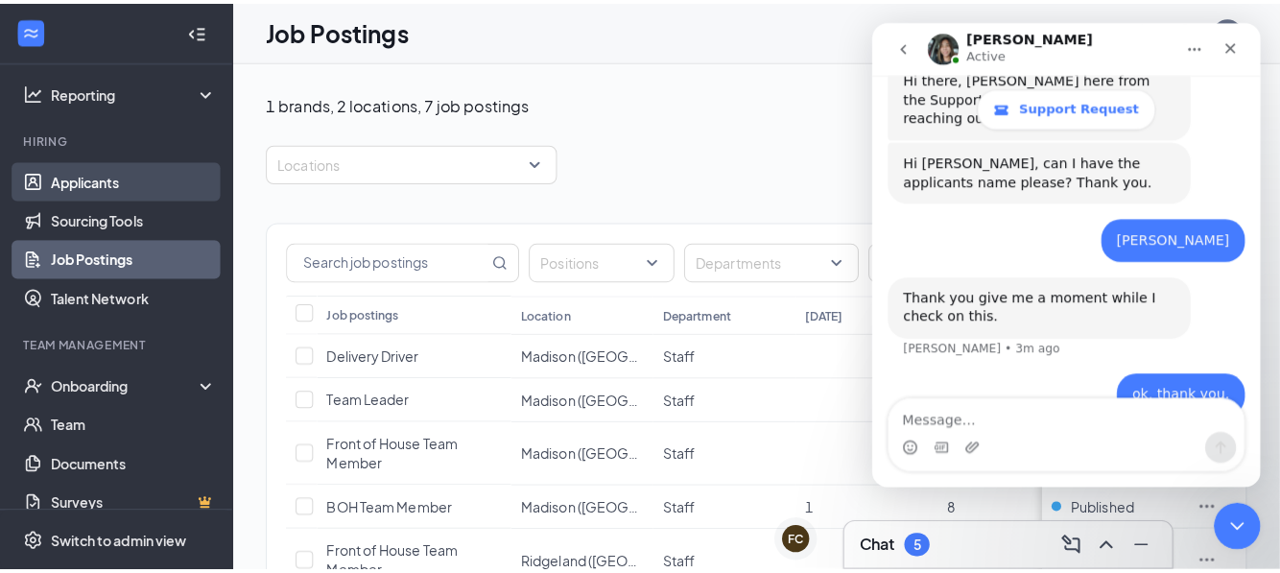
scroll to position [130, 0]
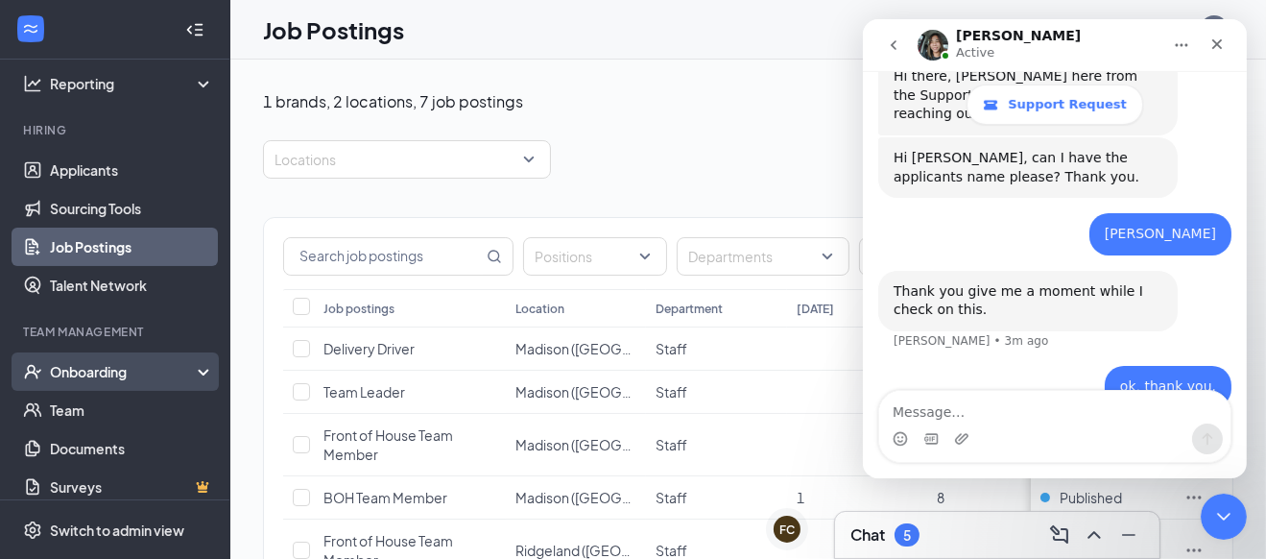
click at [80, 370] on div "Onboarding" at bounding box center [124, 371] width 148 height 19
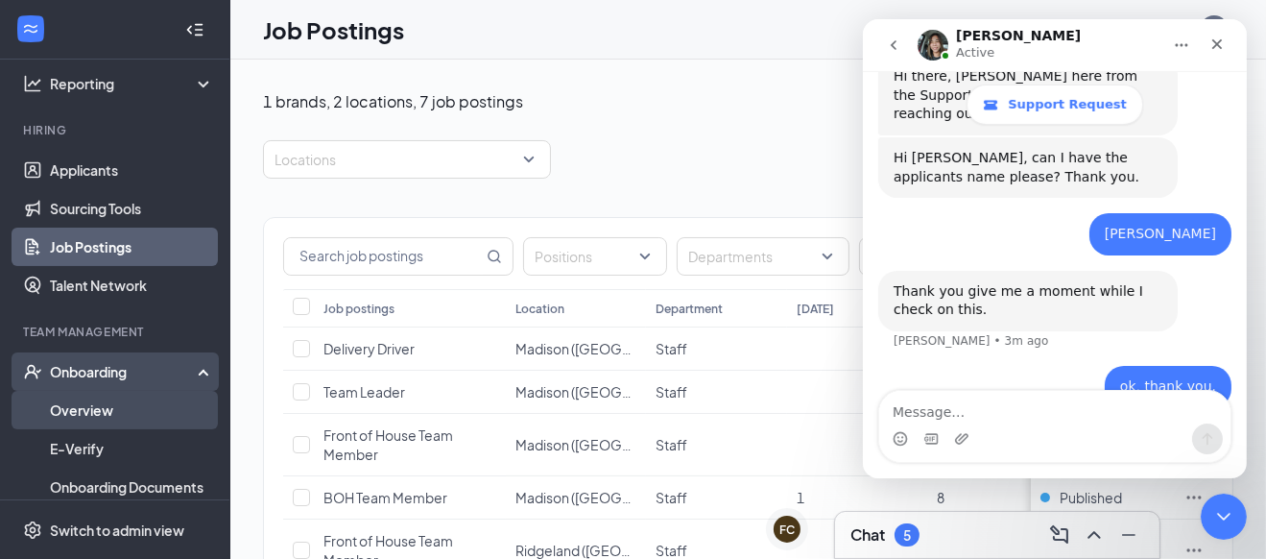
click at [83, 406] on link "Overview" at bounding box center [132, 410] width 164 height 38
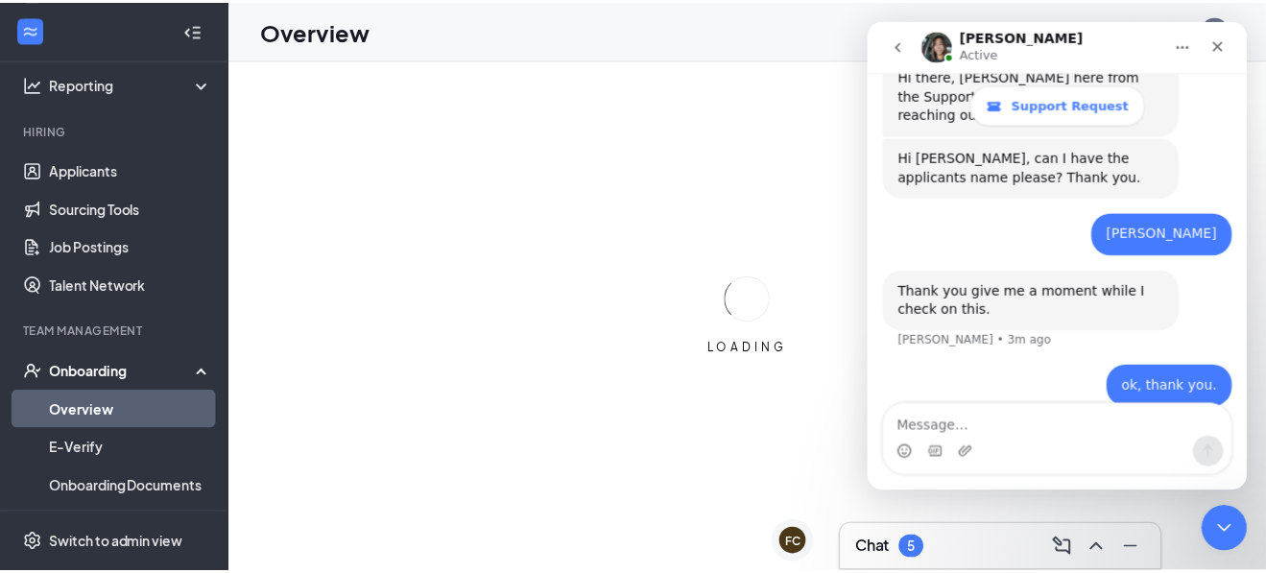
scroll to position [498, 0]
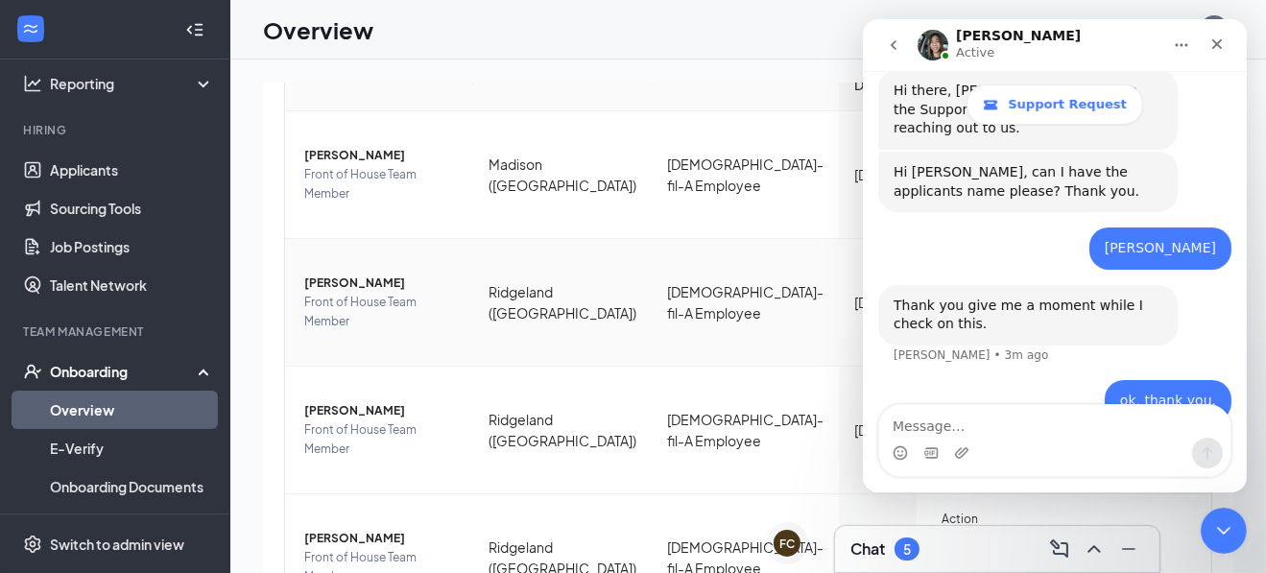
scroll to position [271, 0]
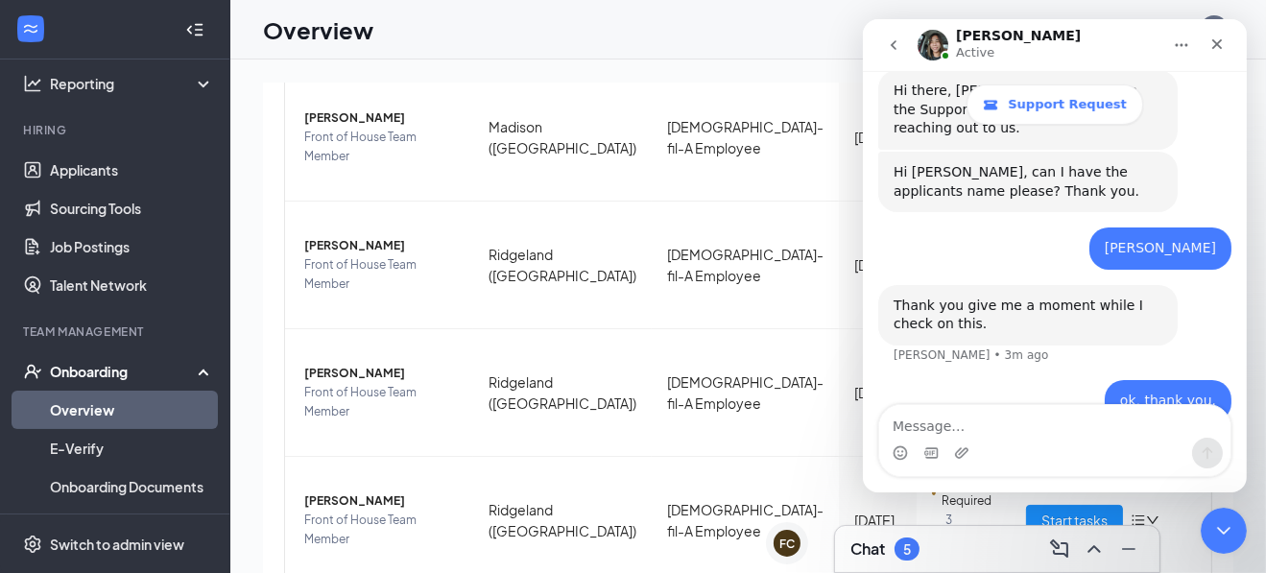
click at [891, 45] on icon "go back" at bounding box center [893, 45] width 6 height 10
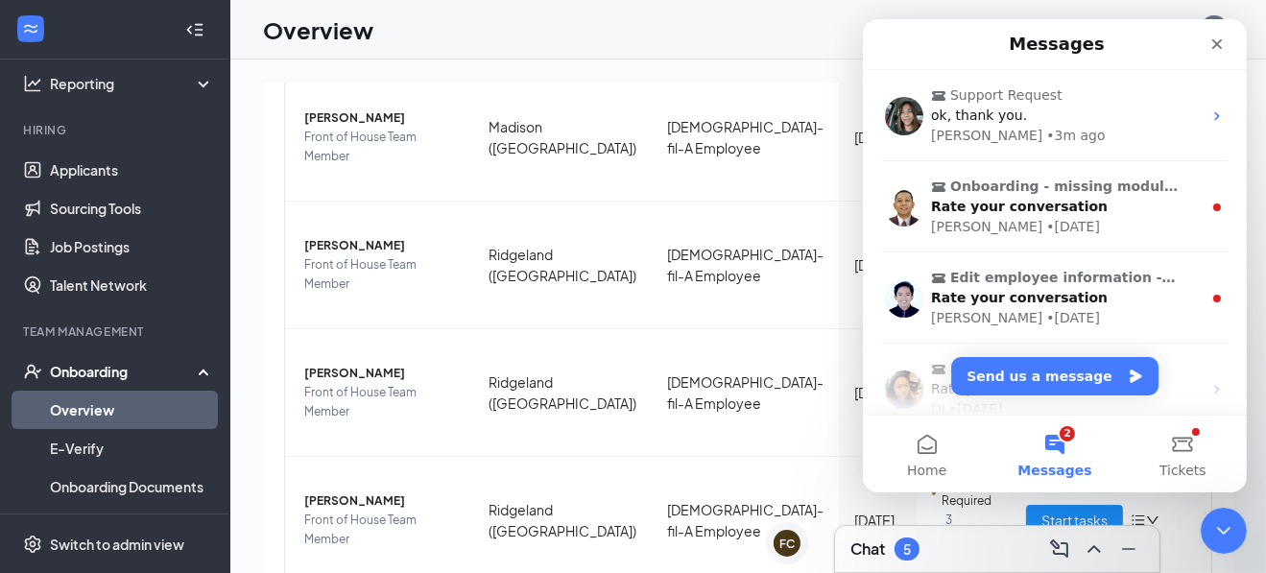
scroll to position [0, 0]
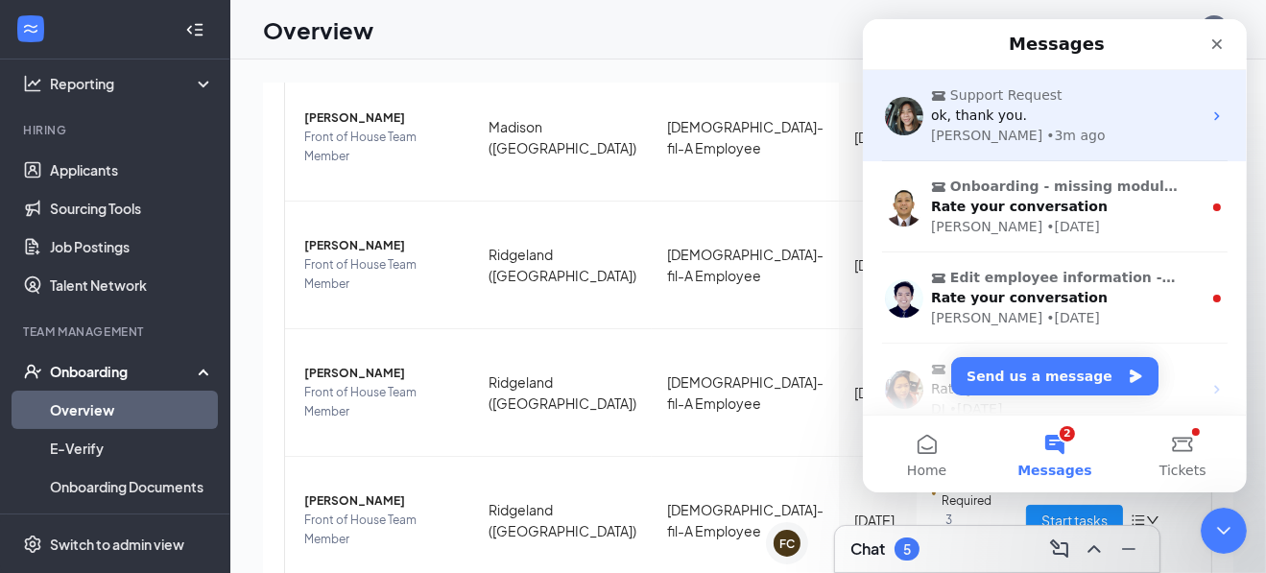
click at [991, 100] on span "Support Request" at bounding box center [1005, 95] width 112 height 20
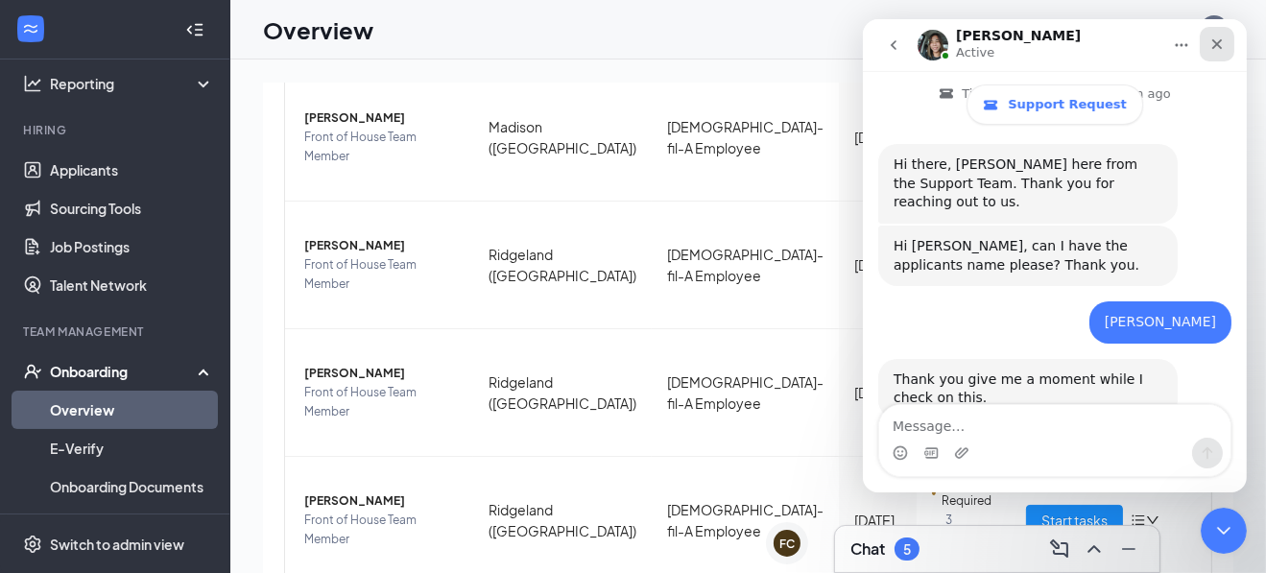
scroll to position [498, 0]
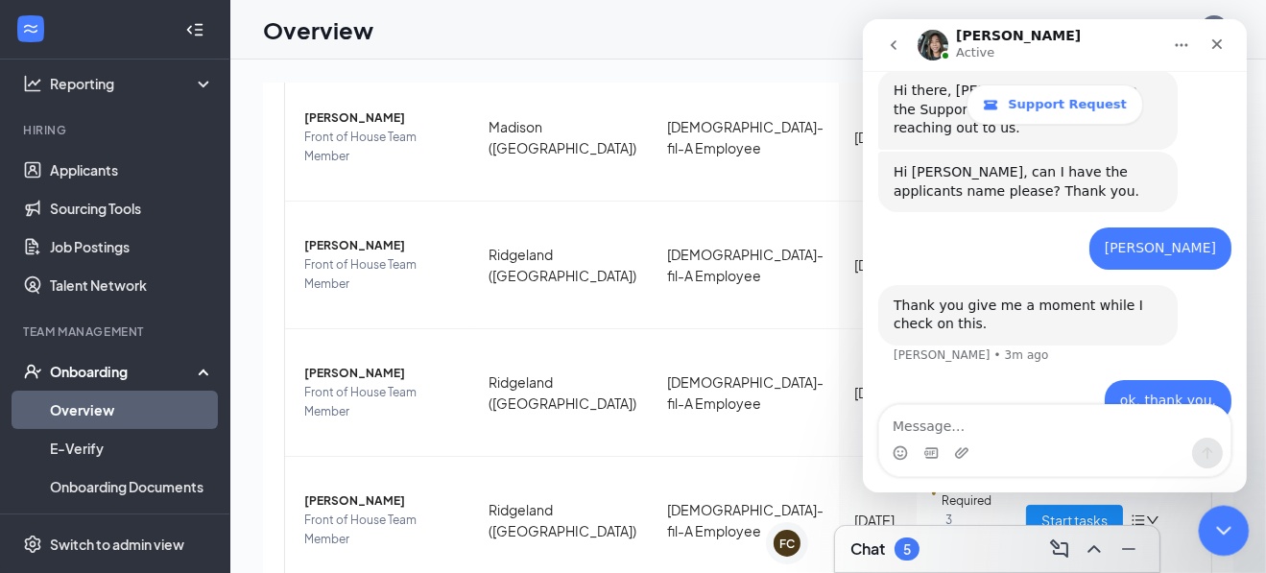
click at [1217, 522] on icon "Close Intercom Messenger" at bounding box center [1220, 527] width 23 height 23
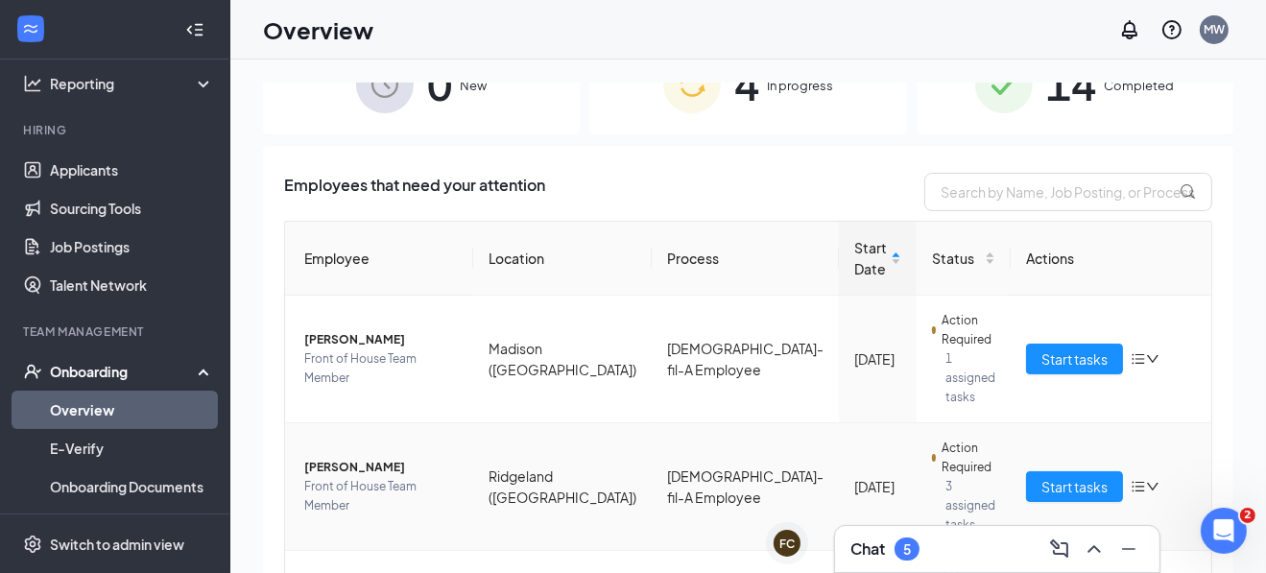
scroll to position [0, 0]
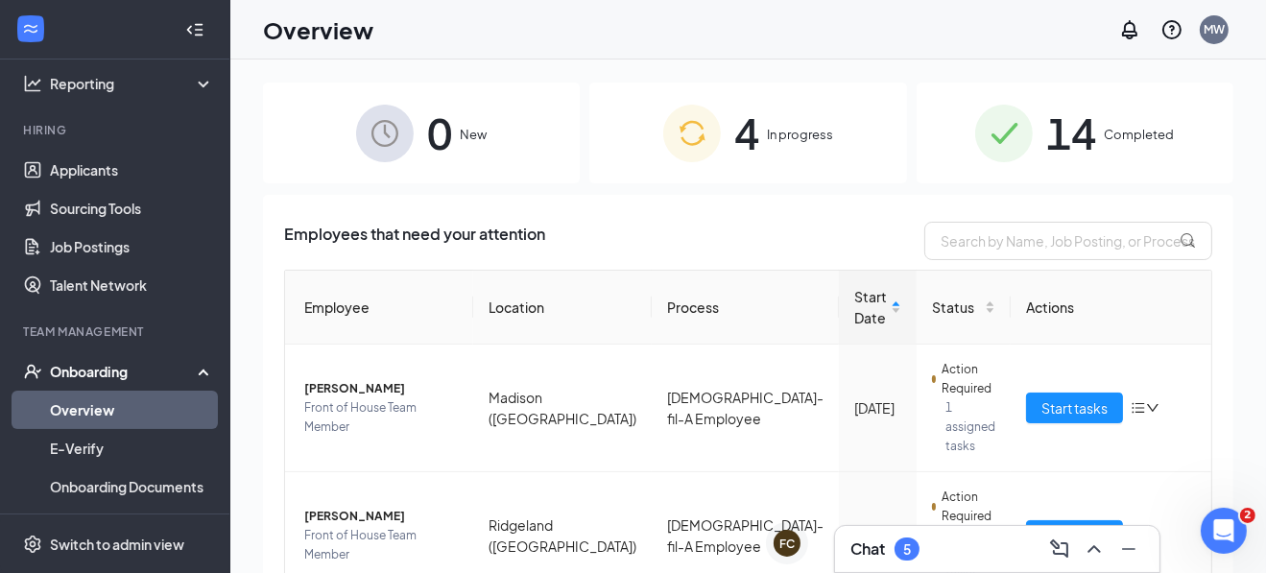
click at [1115, 133] on span "Completed" at bounding box center [1139, 134] width 70 height 19
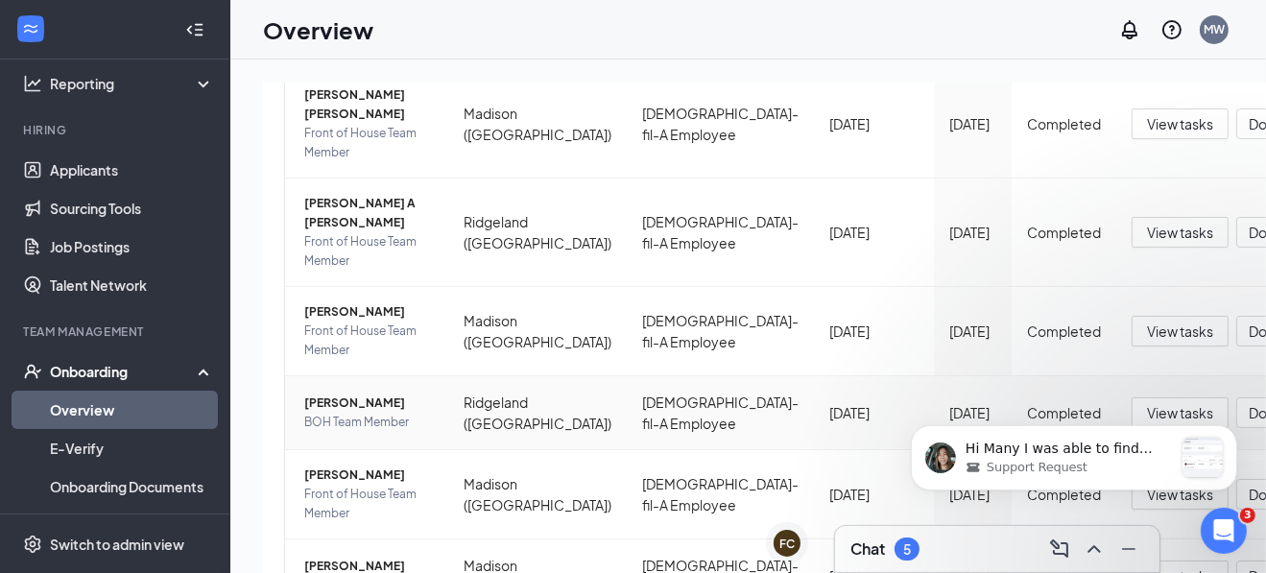
scroll to position [778, 0]
click at [1211, 521] on icon "Open Intercom Messenger" at bounding box center [1221, 529] width 32 height 32
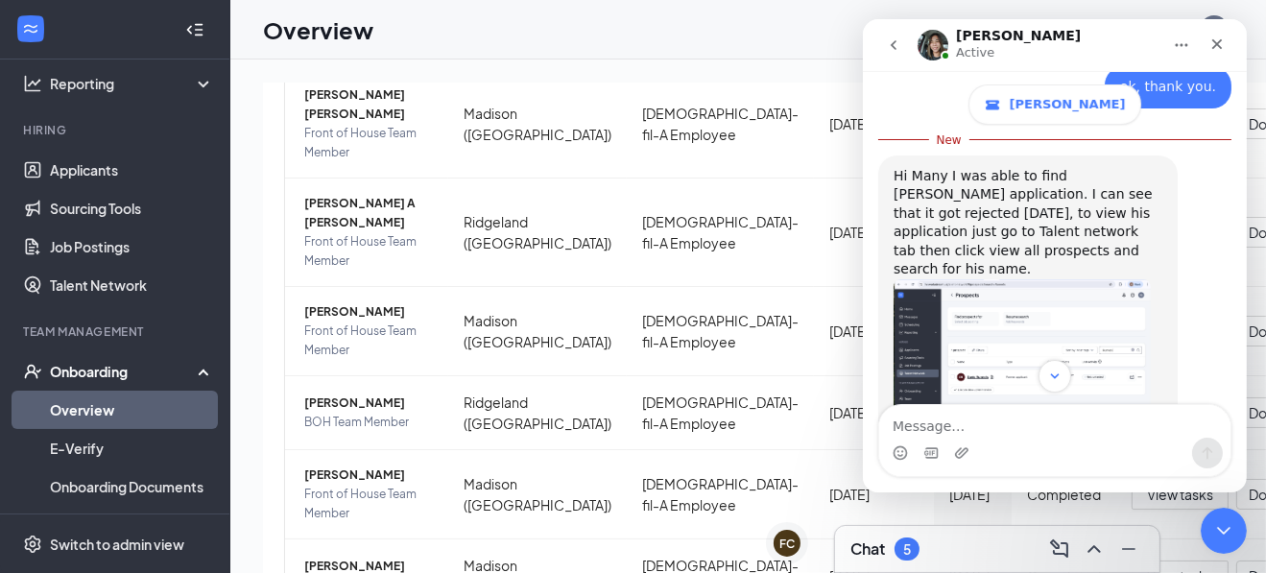
scroll to position [810, 0]
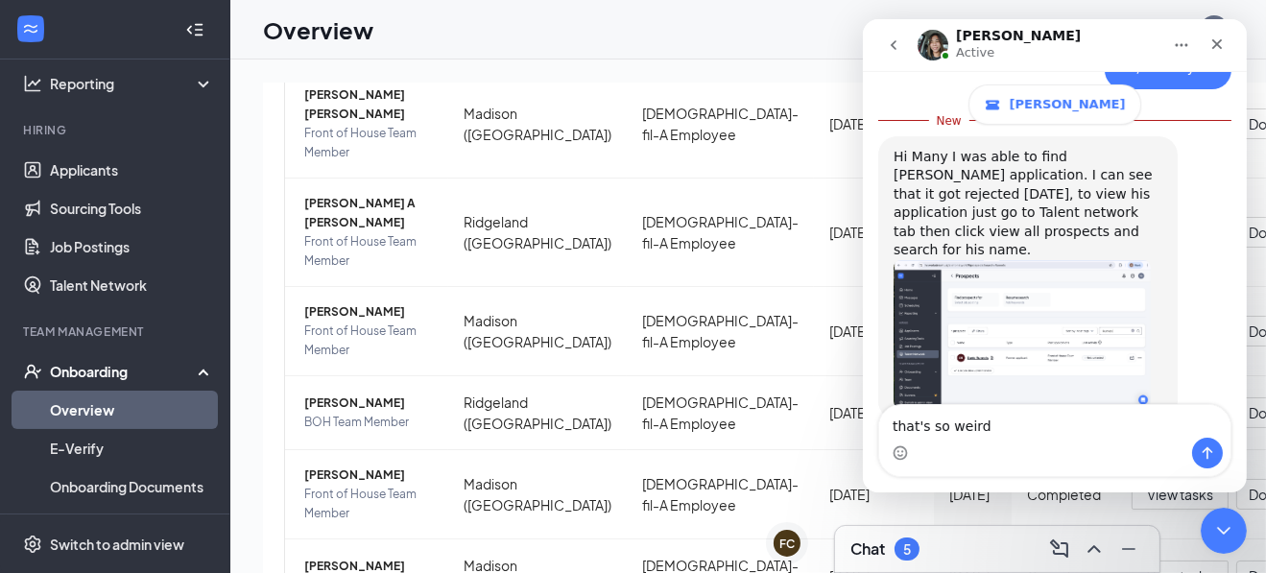
type textarea "that's so weird."
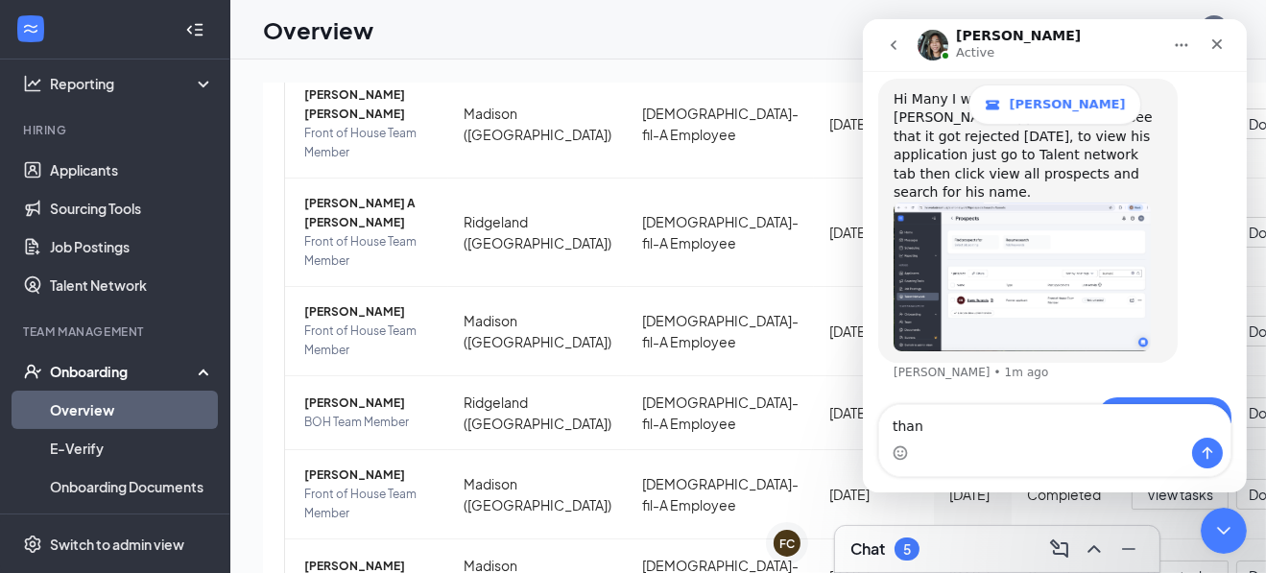
scroll to position [835, 0]
type textarea "thank you so much"
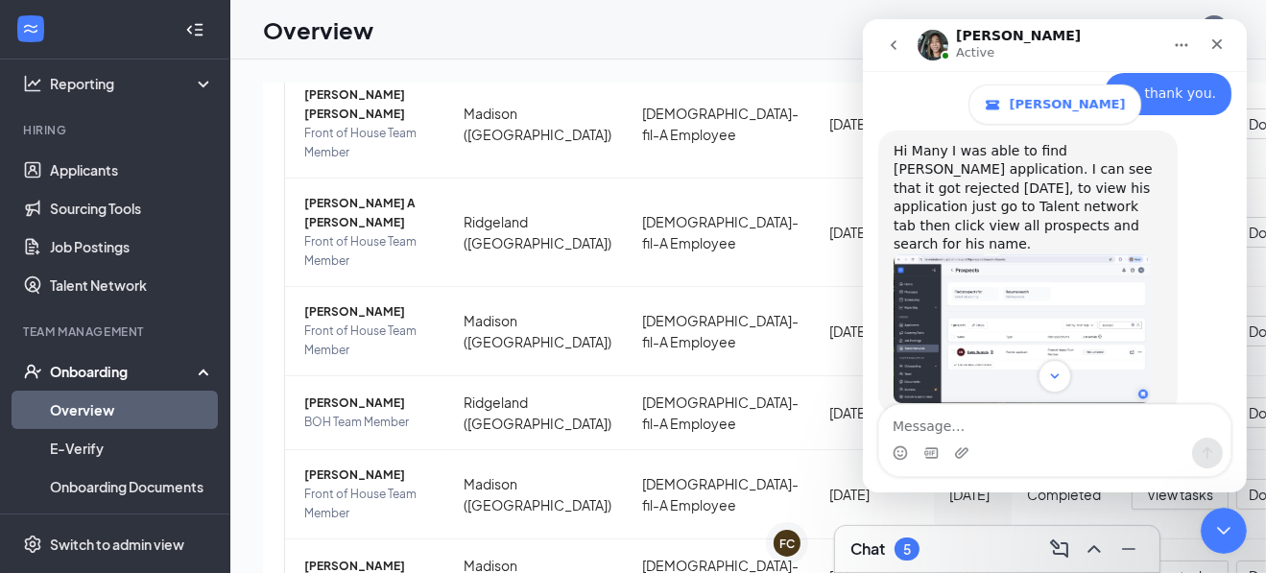
scroll to position [687, 0]
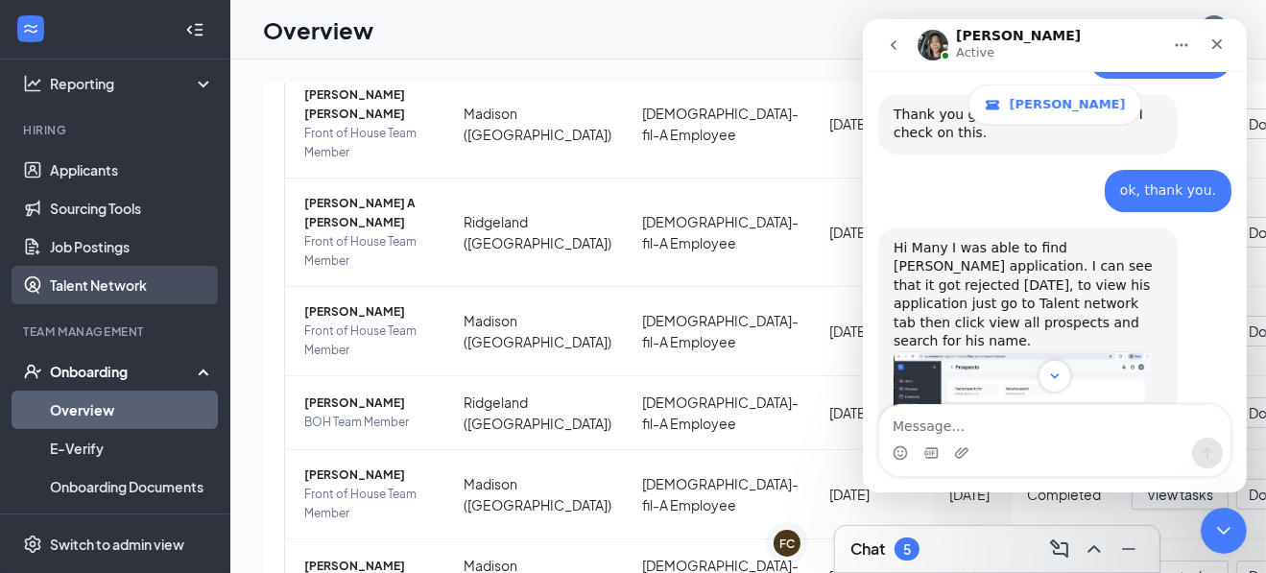
click at [142, 286] on link "Talent Network" at bounding box center [132, 285] width 164 height 38
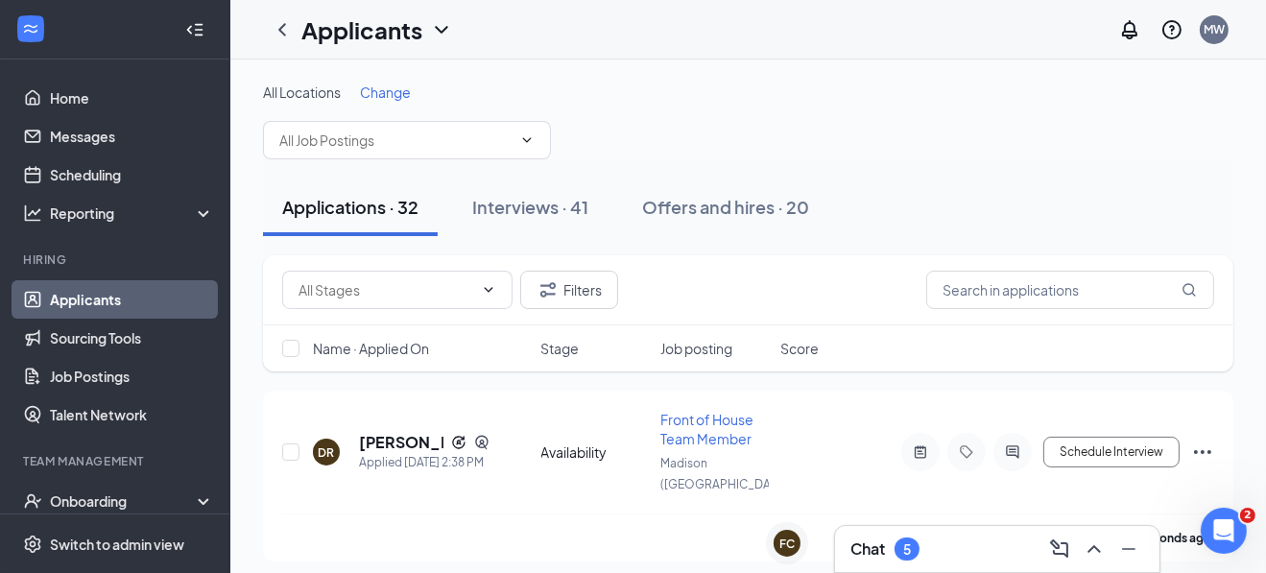
scroll to position [95, 0]
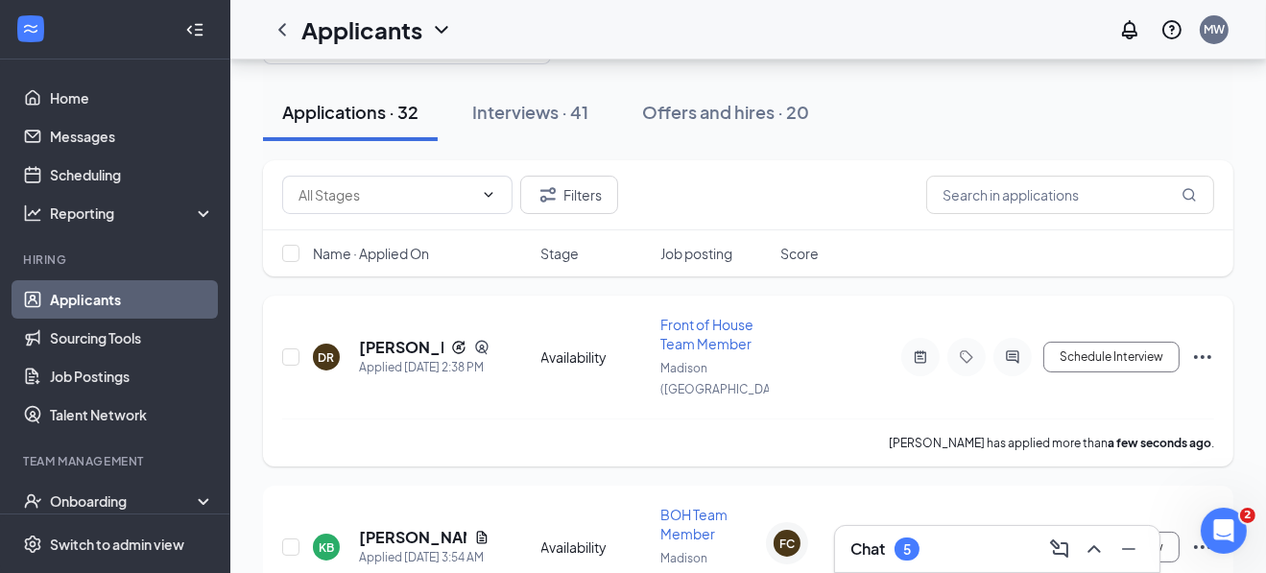
click at [1204, 346] on icon "Ellipses" at bounding box center [1202, 357] width 23 height 23
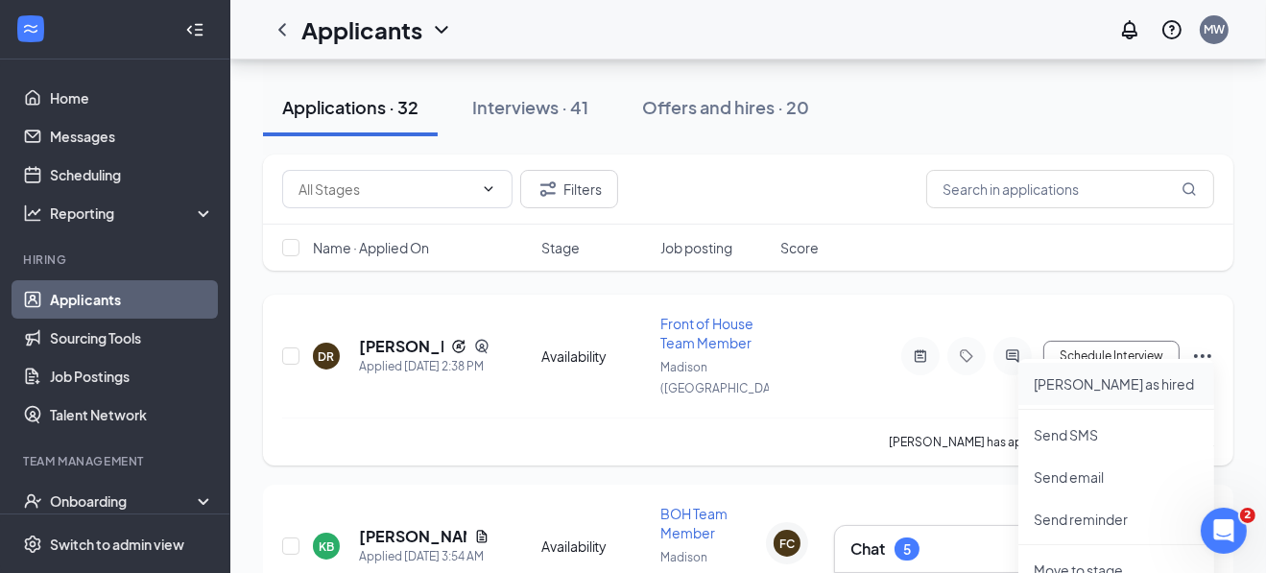
scroll to position [191, 0]
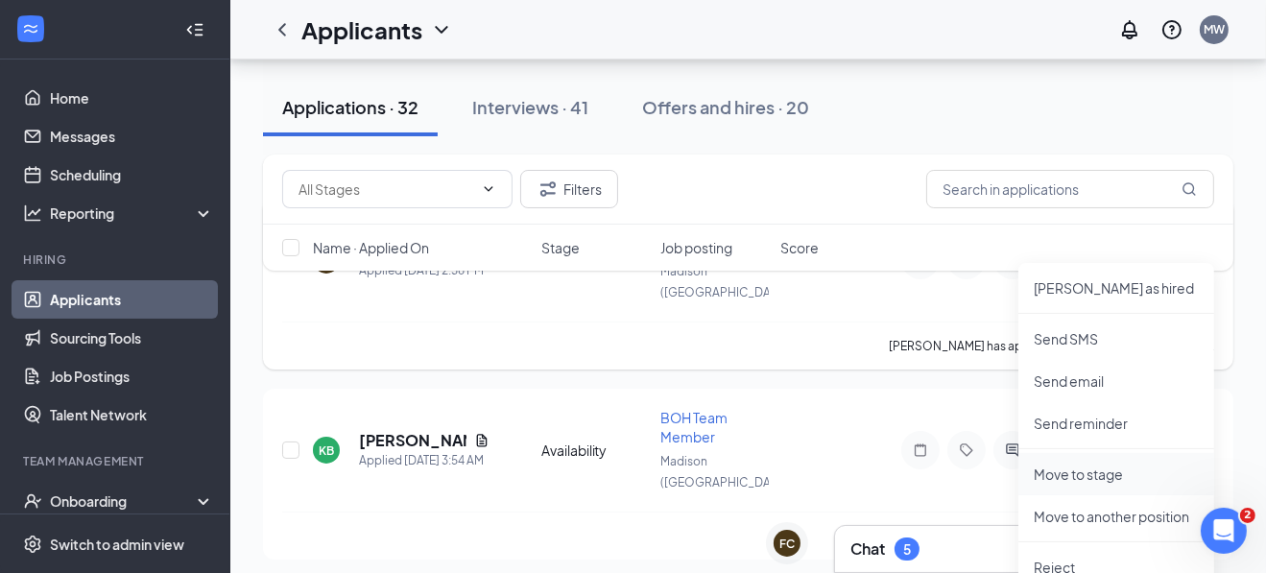
click at [1089, 471] on p "Move to stage" at bounding box center [1116, 474] width 165 height 19
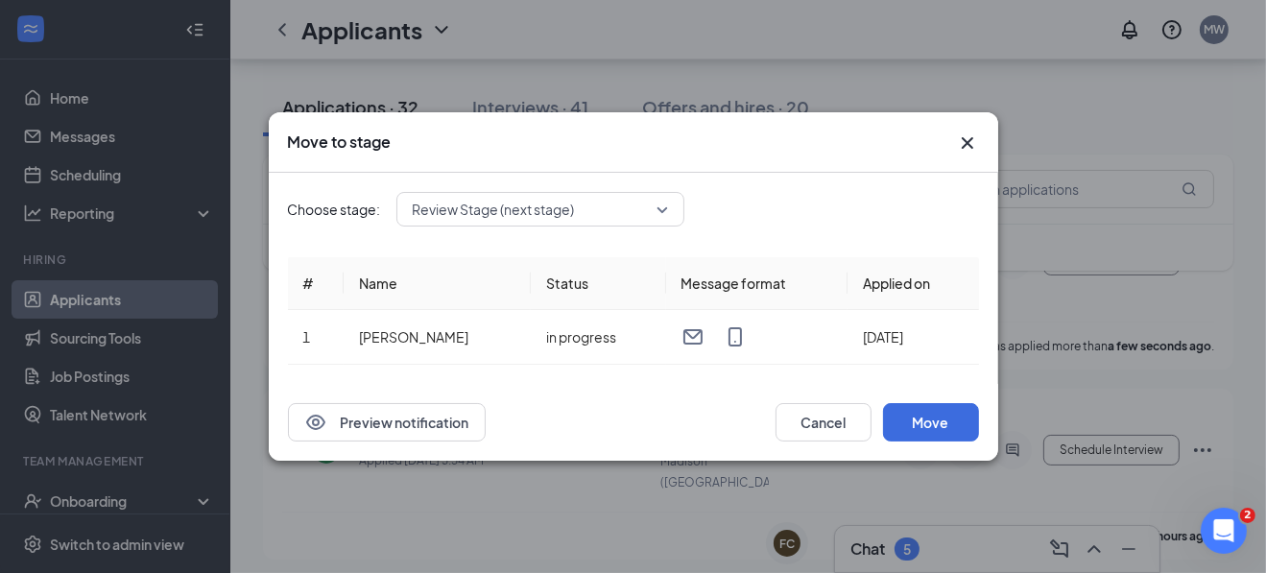
click at [566, 200] on span "Review Stage (next stage)" at bounding box center [494, 209] width 162 height 29
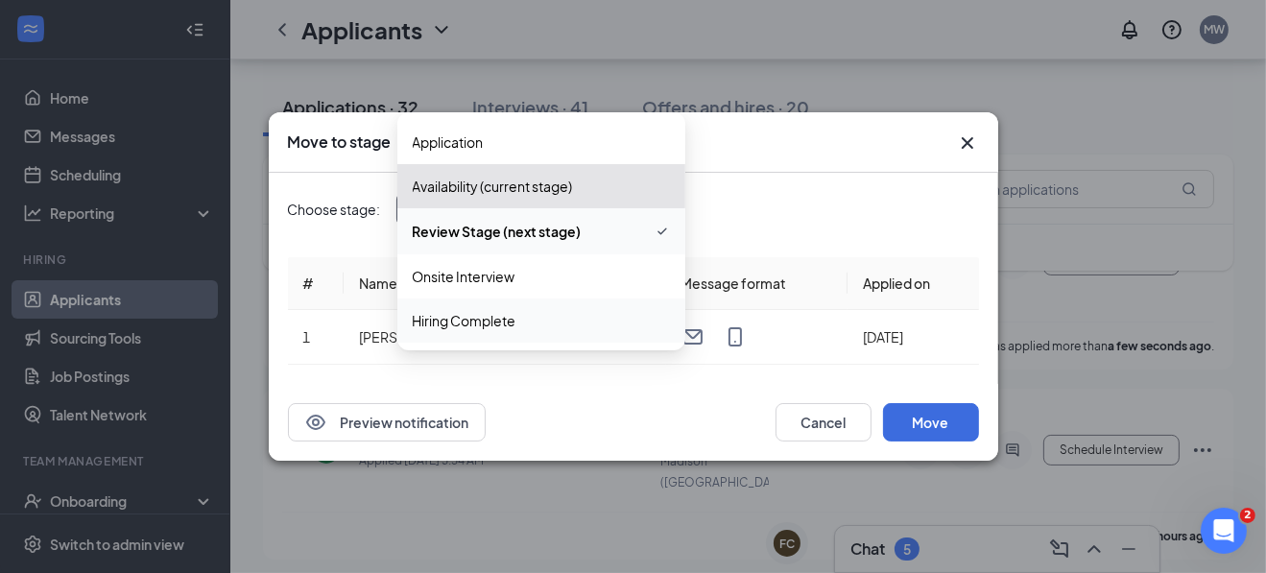
click at [505, 322] on span "Hiring Complete" at bounding box center [465, 320] width 104 height 21
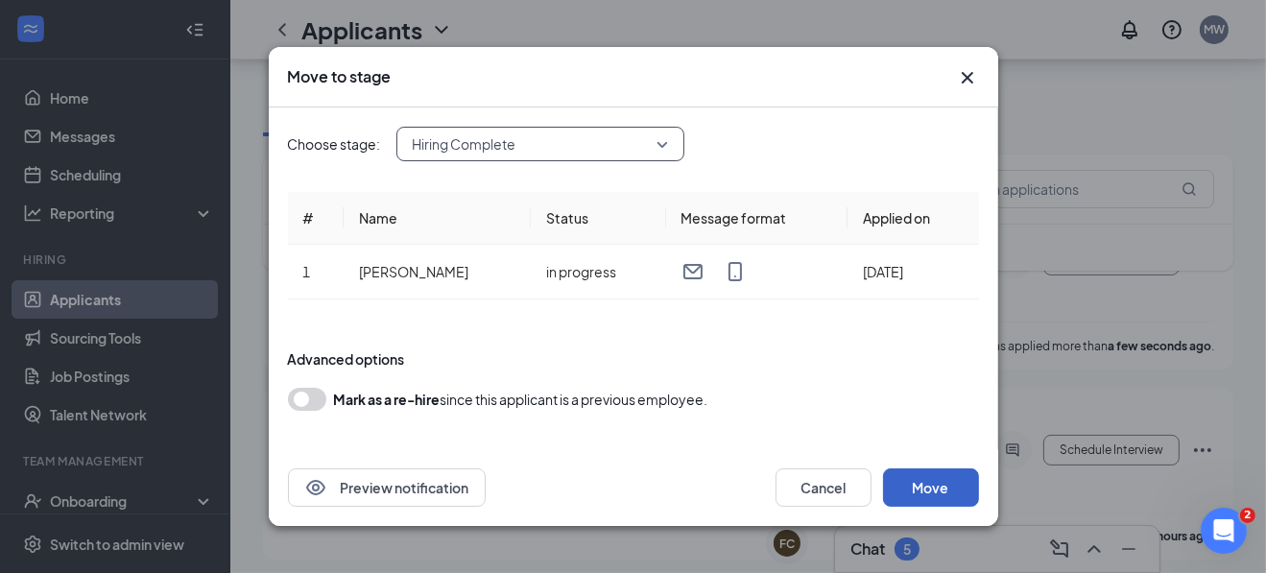
click at [917, 481] on button "Move" at bounding box center [931, 487] width 96 height 38
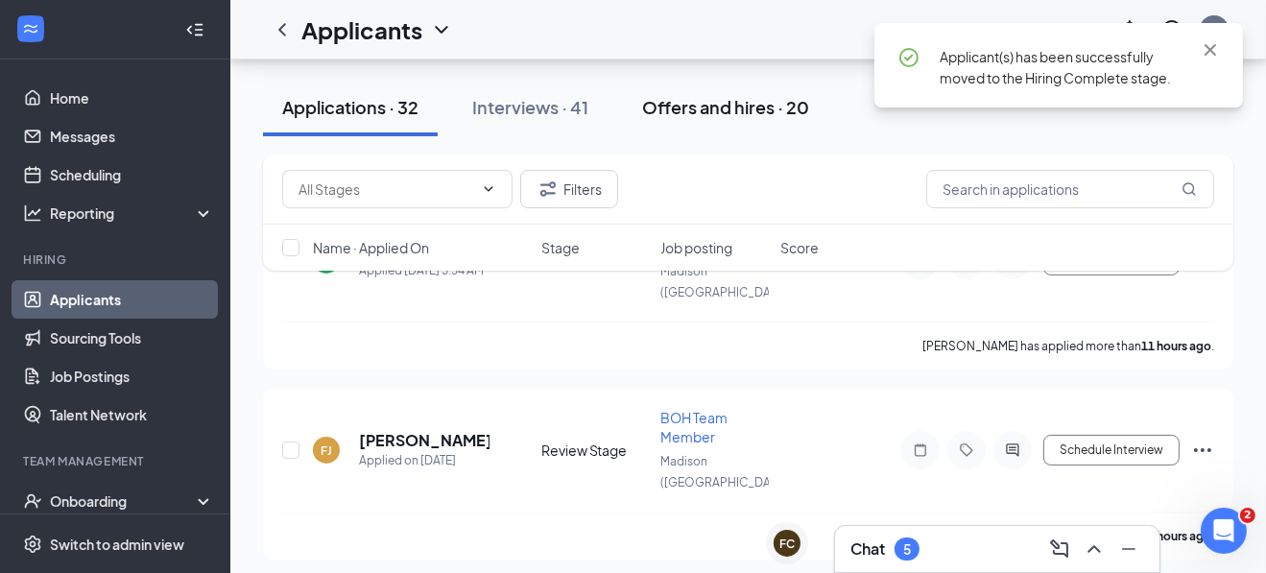
click at [708, 114] on div "Offers and hires · 20" at bounding box center [725, 107] width 167 height 24
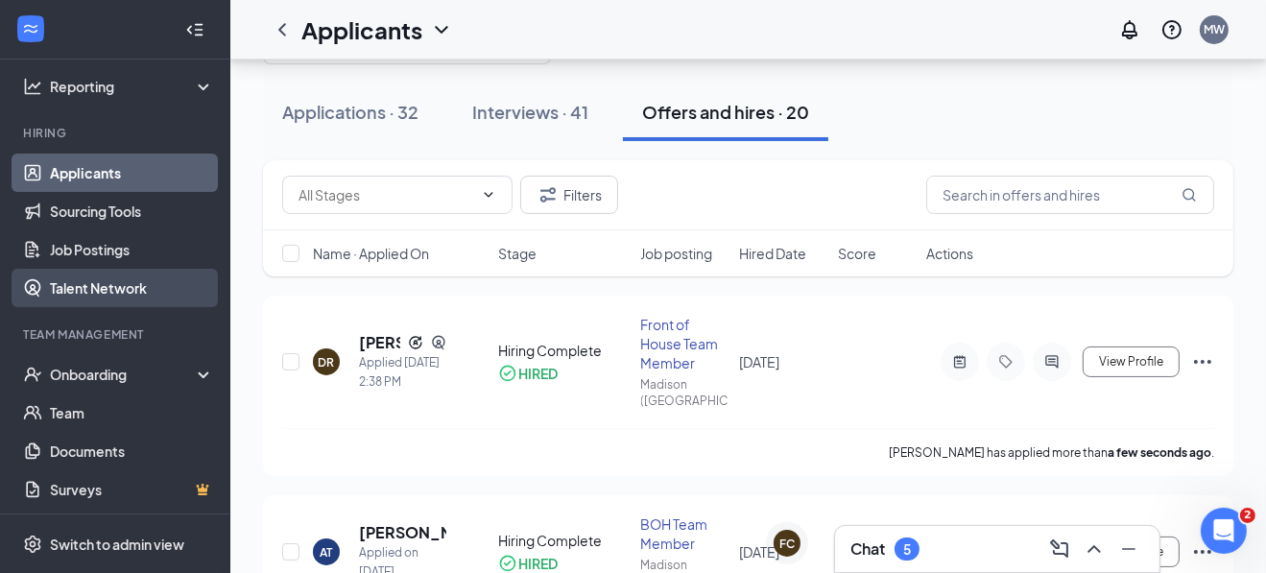
scroll to position [130, 0]
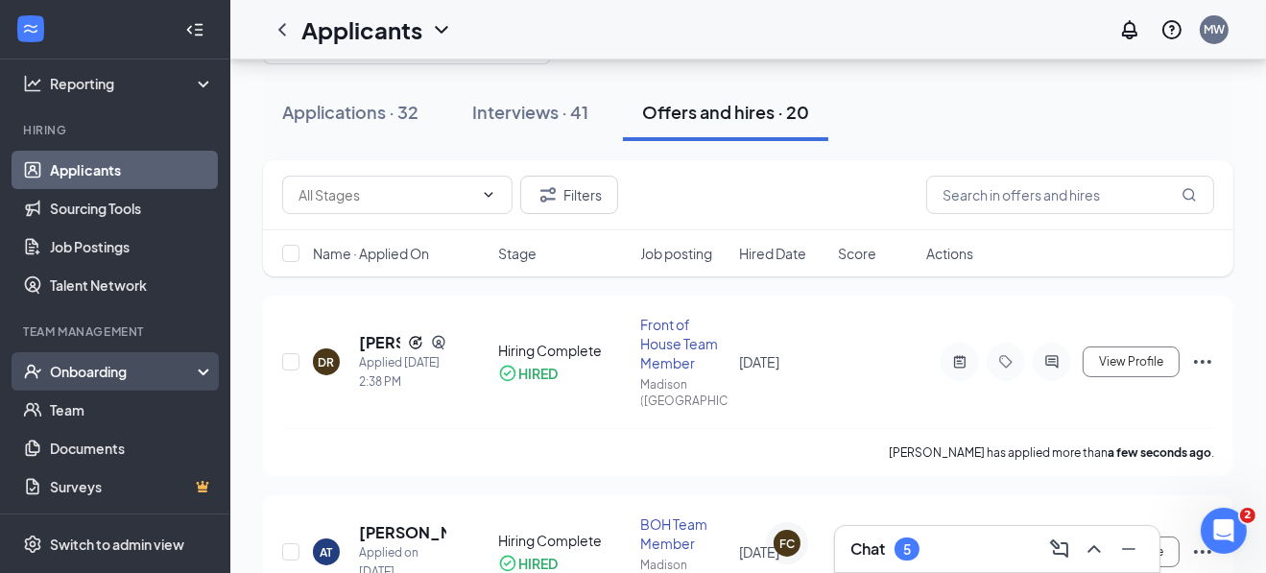
click at [91, 367] on div "Onboarding" at bounding box center [124, 371] width 148 height 19
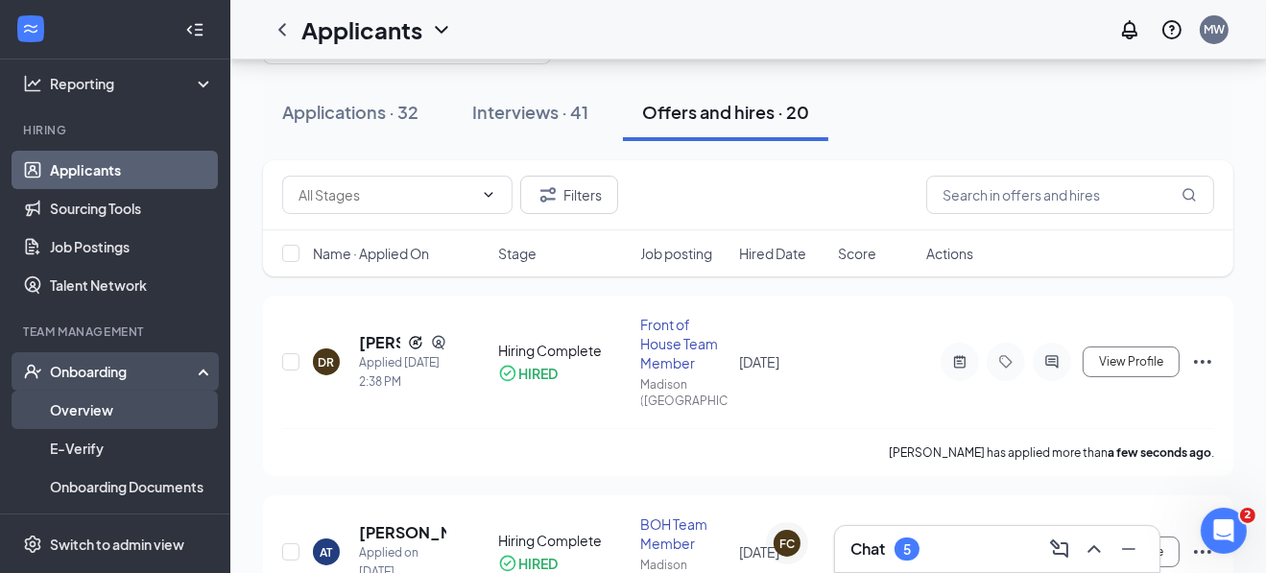
click at [84, 412] on link "Overview" at bounding box center [132, 410] width 164 height 38
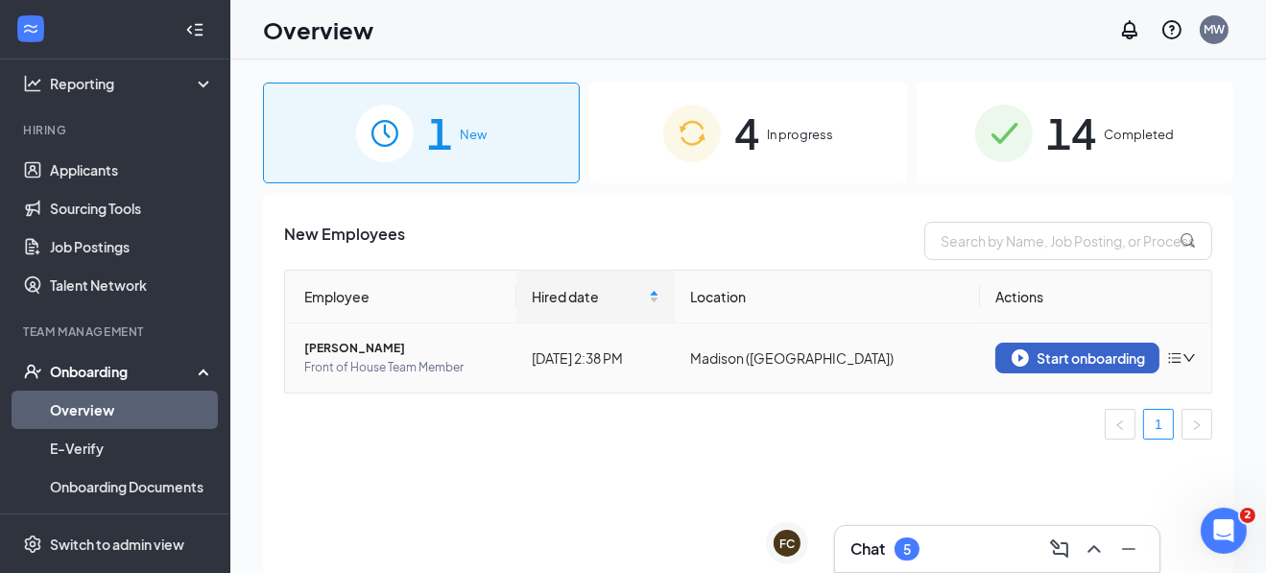
click at [1068, 356] on div "Start onboarding" at bounding box center [1077, 357] width 131 height 17
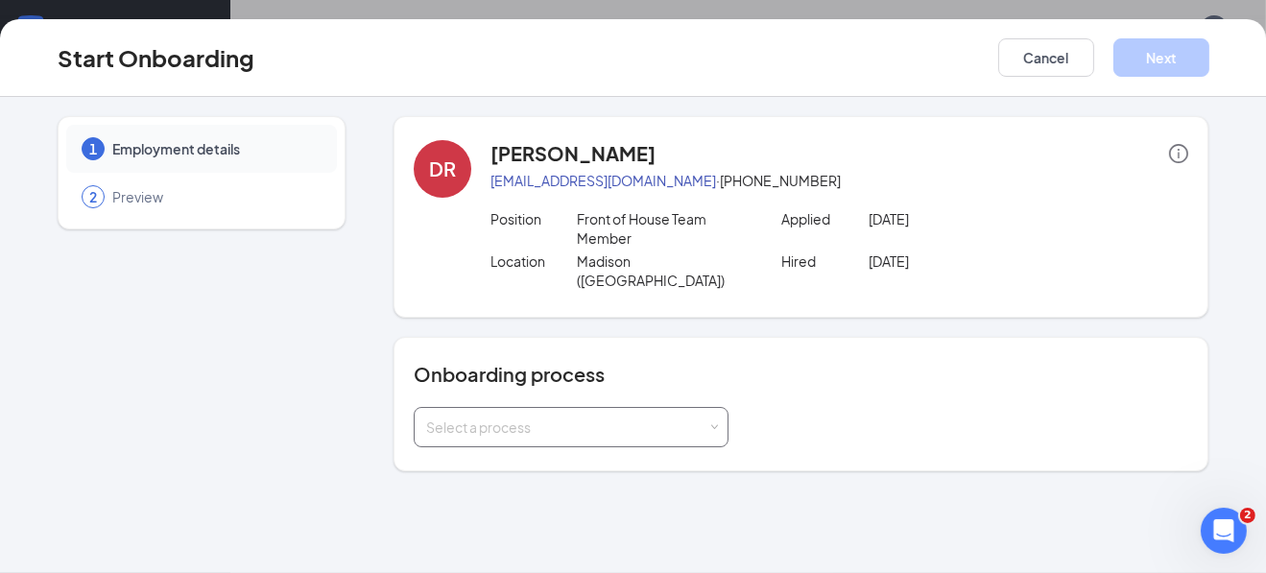
click at [512, 417] on div "Select a process" at bounding box center [566, 426] width 281 height 19
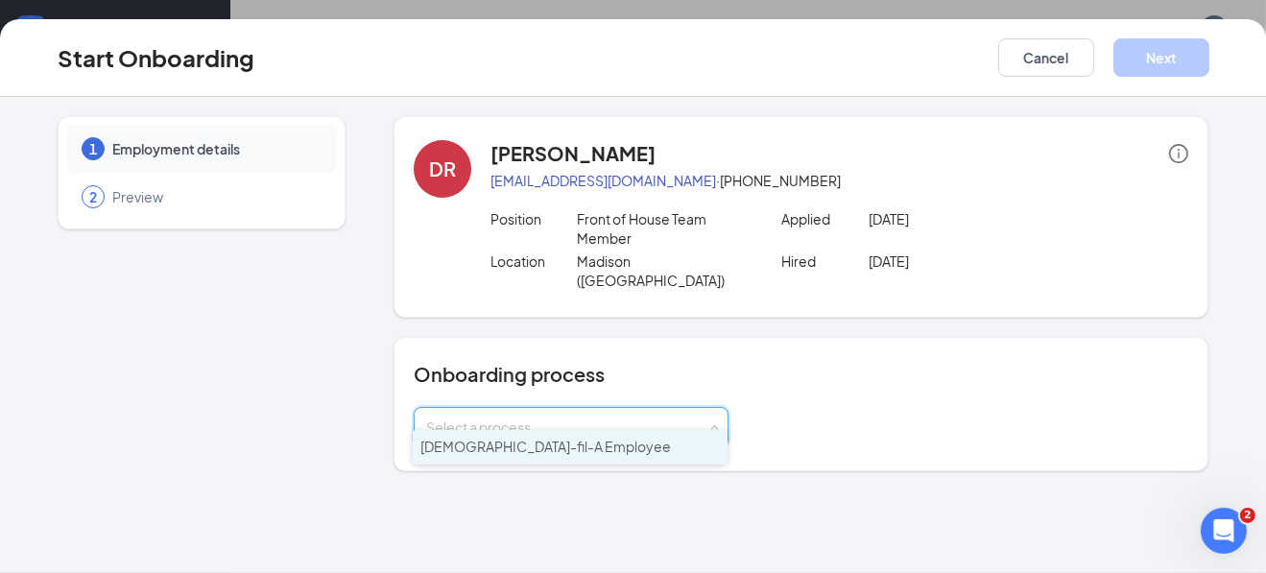
click at [520, 445] on span "Chick-fil-A Employee" at bounding box center [545, 446] width 250 height 17
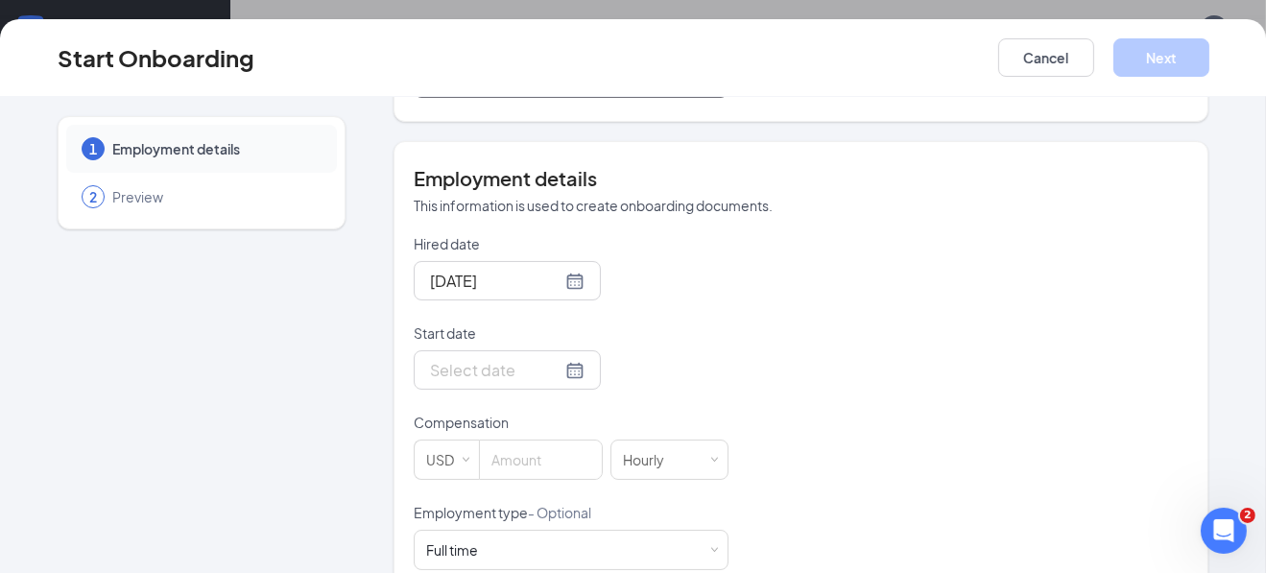
scroll to position [383, 0]
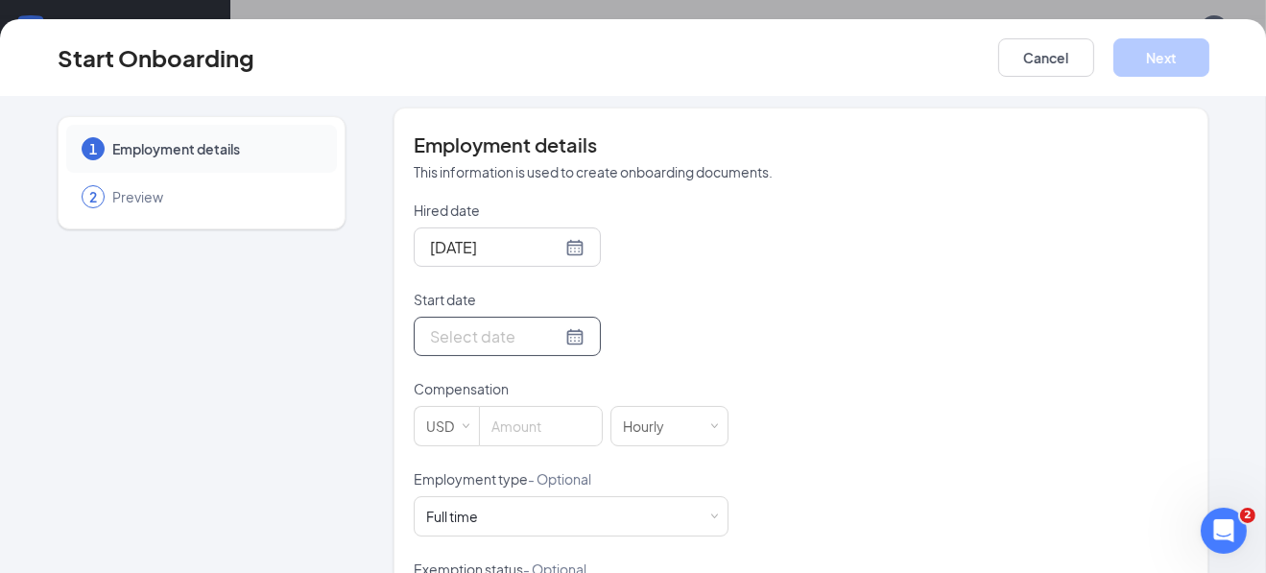
click at [553, 324] on div at bounding box center [507, 336] width 155 height 24
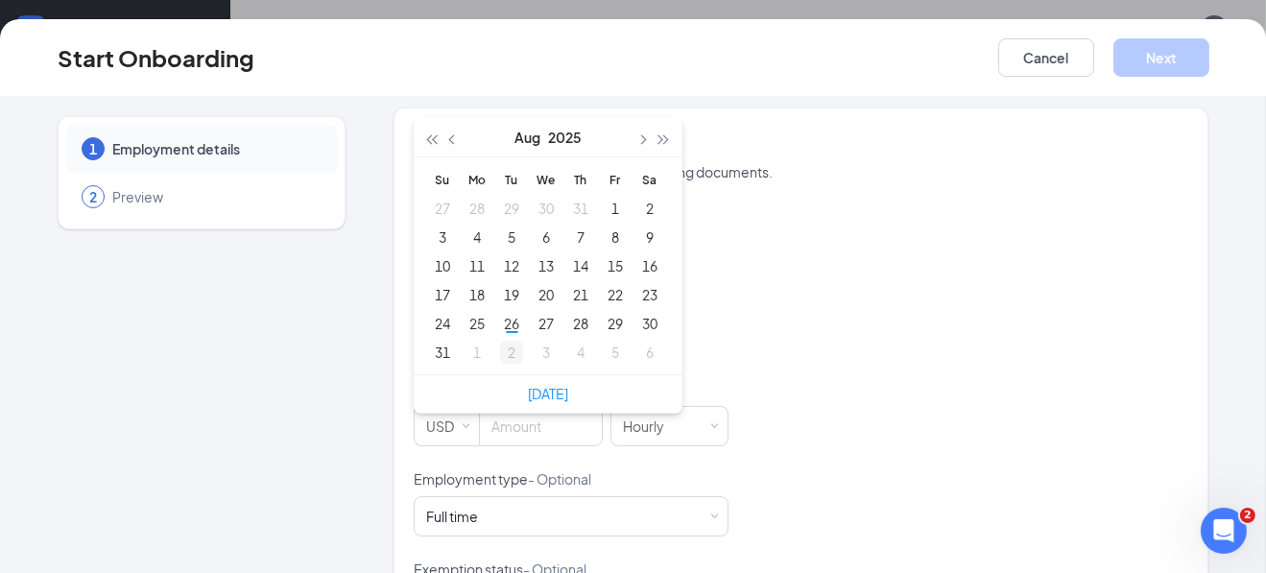
type input "Sep 2, 2025"
click at [509, 341] on div "2" at bounding box center [511, 352] width 23 height 23
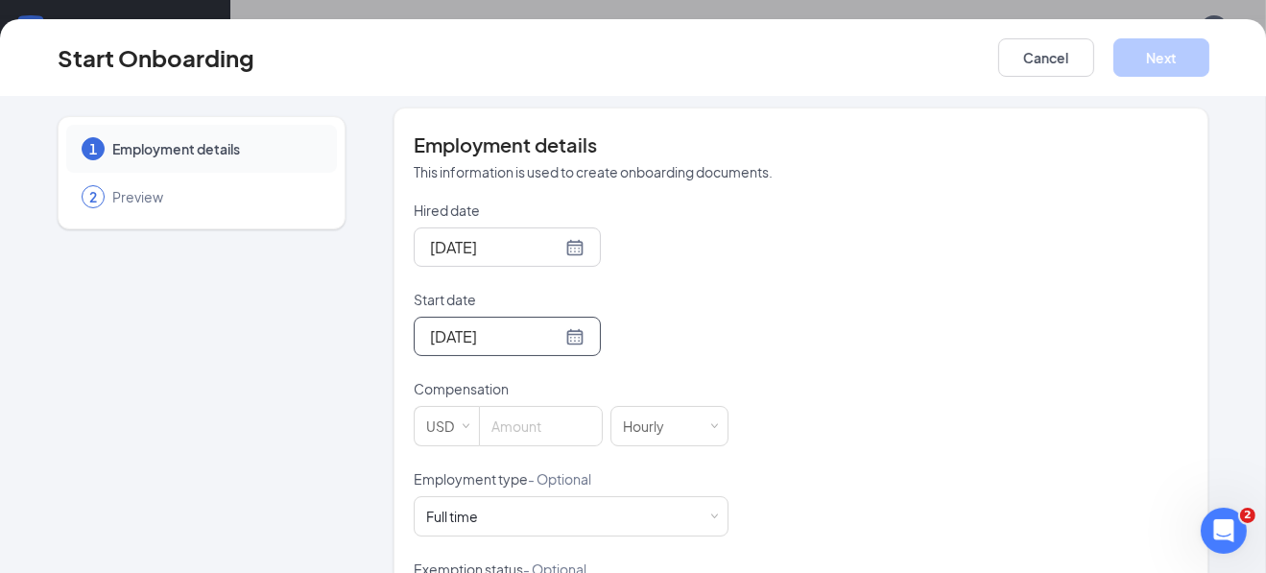
scroll to position [479, 0]
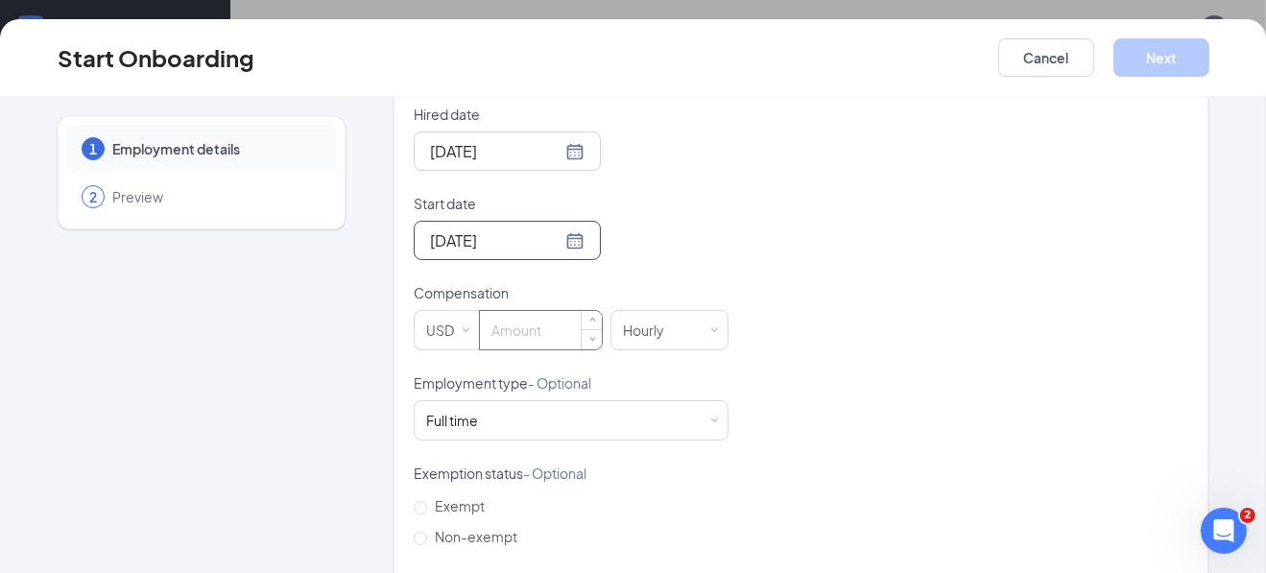
click at [518, 311] on input at bounding box center [541, 330] width 122 height 38
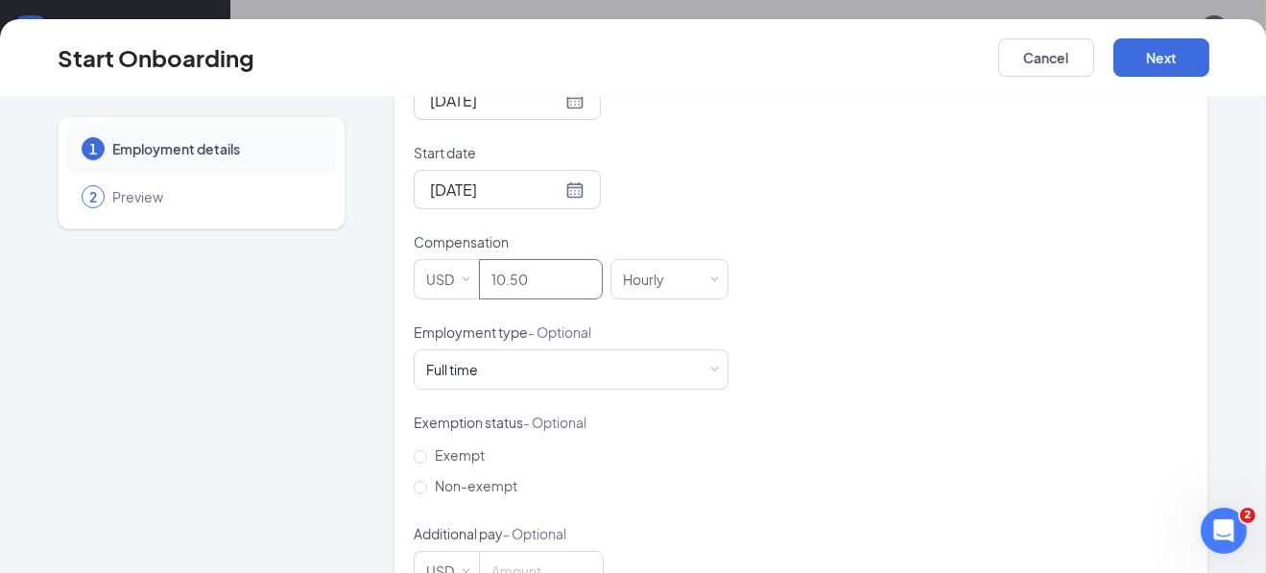
scroll to position [571, 0]
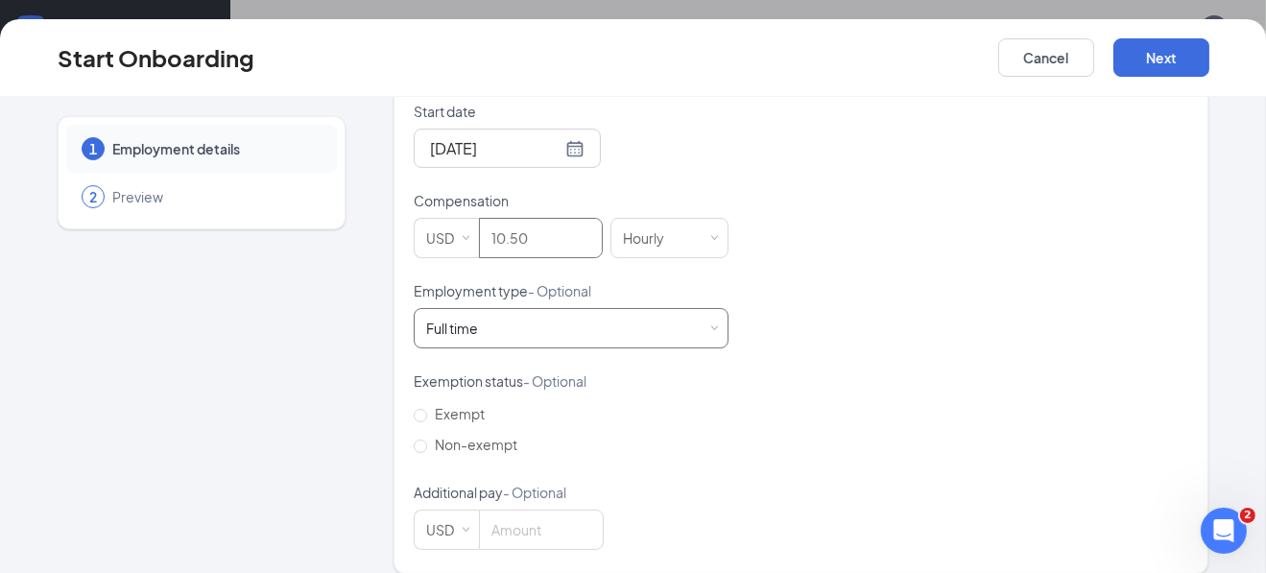
type input "10.5"
click at [464, 309] on div "Full time Works 30+ hours per week and is reasonably expected to work" at bounding box center [571, 328] width 290 height 38
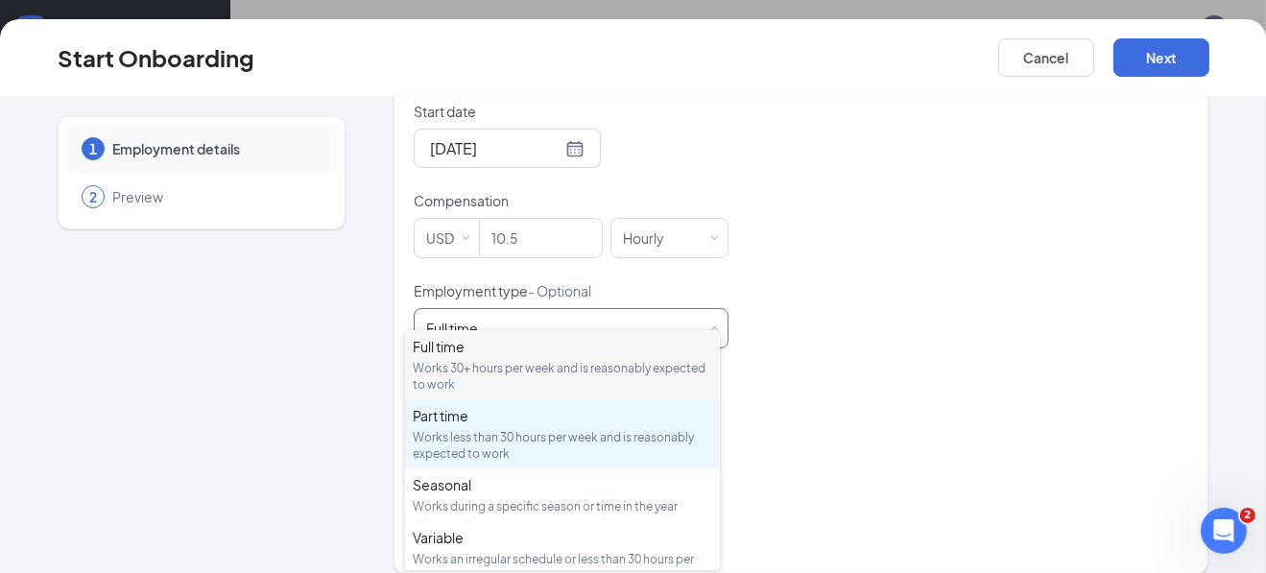
click at [463, 412] on div "Part time" at bounding box center [562, 415] width 299 height 19
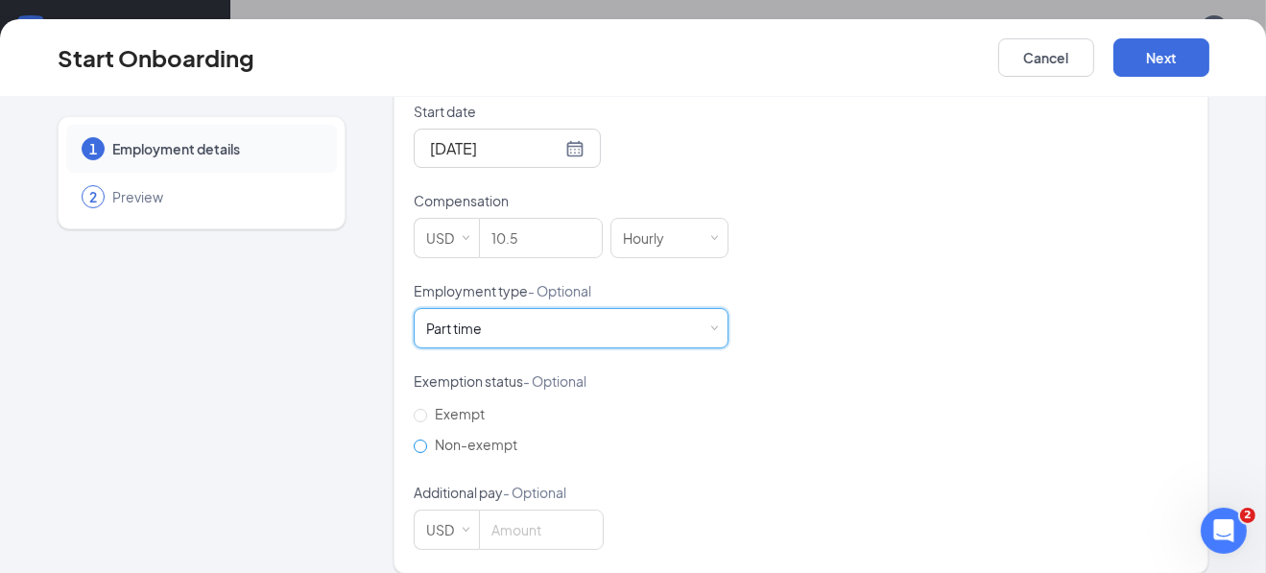
click at [441, 436] on label "Non-exempt" at bounding box center [469, 444] width 111 height 31
click at [427, 440] on input "Non-exempt" at bounding box center [420, 446] width 13 height 13
radio input "true"
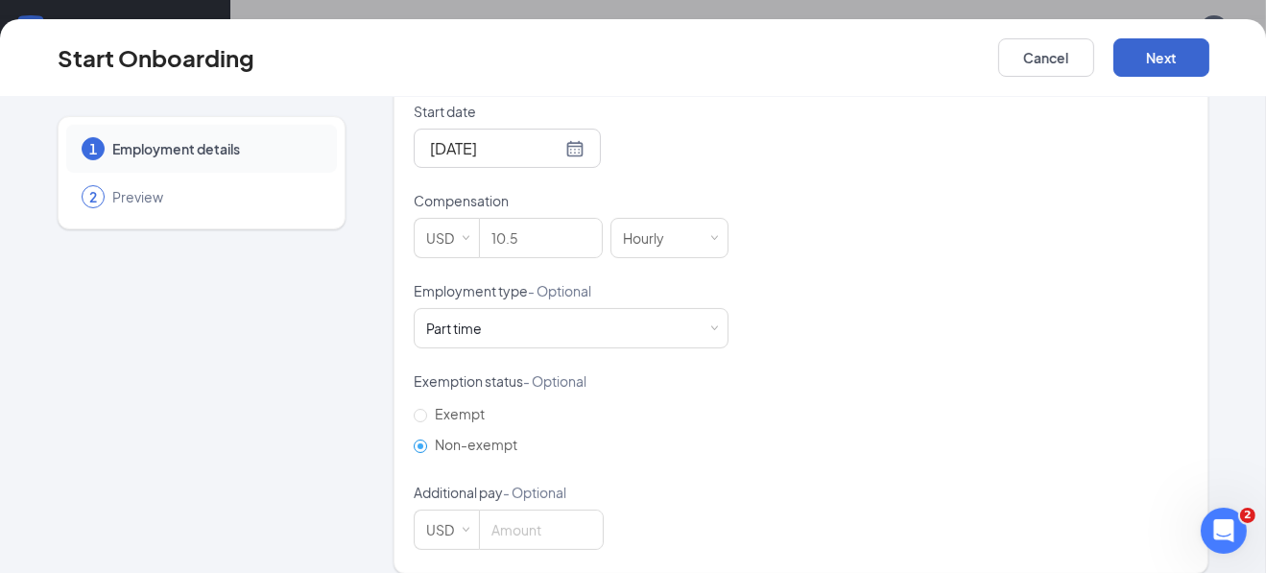
click at [1152, 37] on div "Start Onboarding Cancel Next" at bounding box center [633, 58] width 1266 height 78
click at [1168, 57] on button "Next" at bounding box center [1161, 57] width 96 height 38
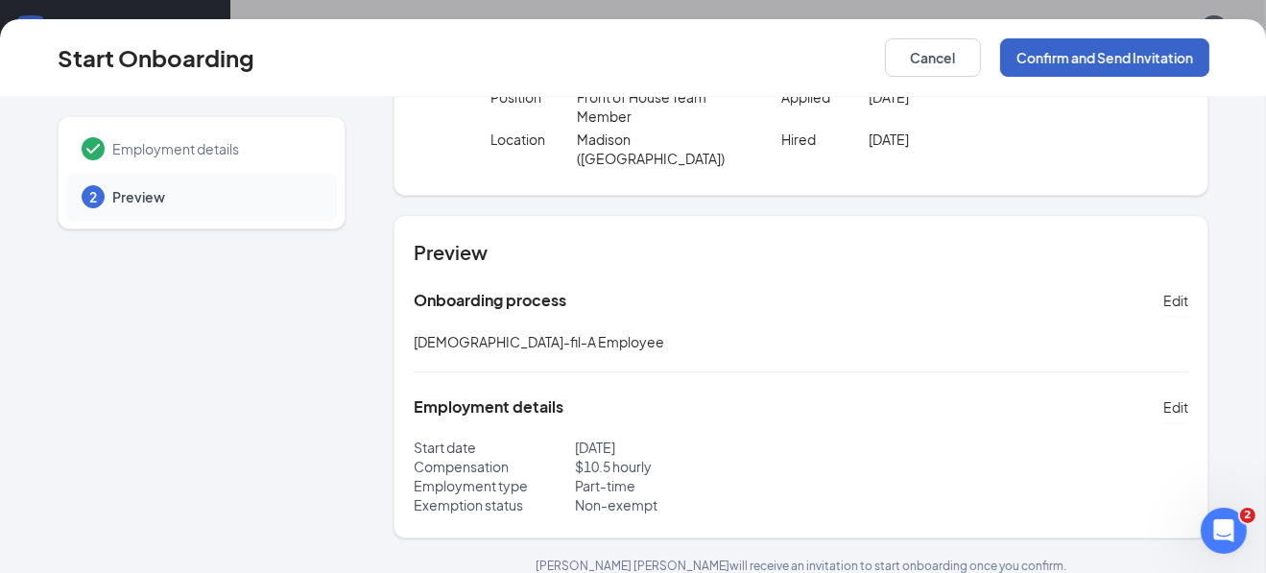
click at [1057, 54] on button "Confirm and Send Invitation" at bounding box center [1104, 57] width 209 height 38
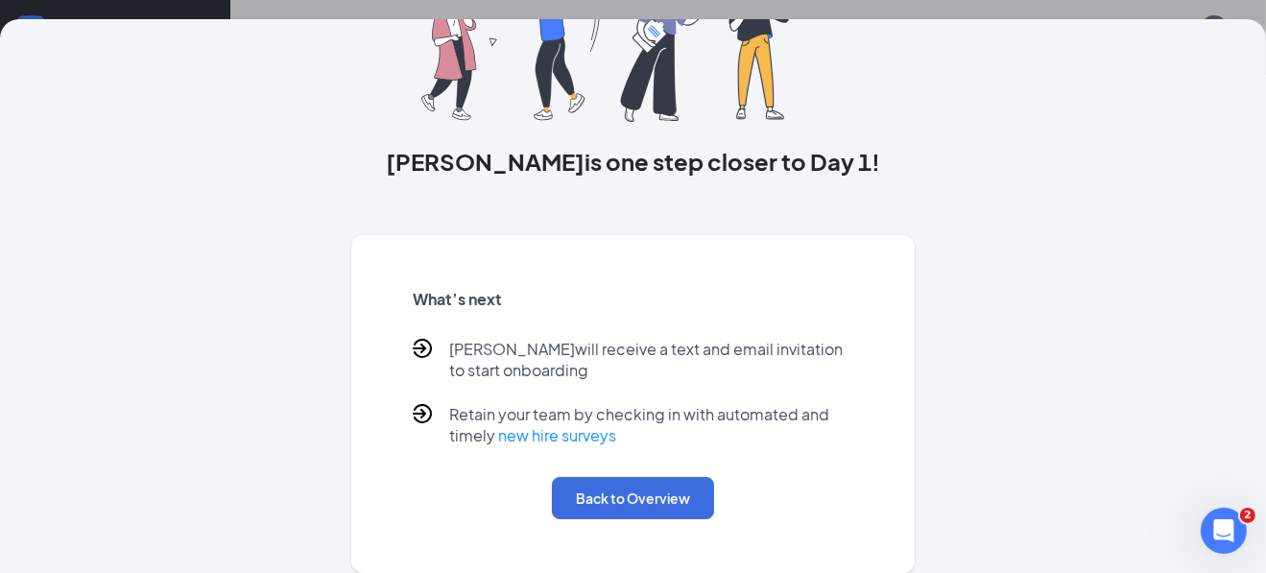
scroll to position [86, 0]
click at [600, 495] on button "Back to Overview" at bounding box center [633, 498] width 162 height 42
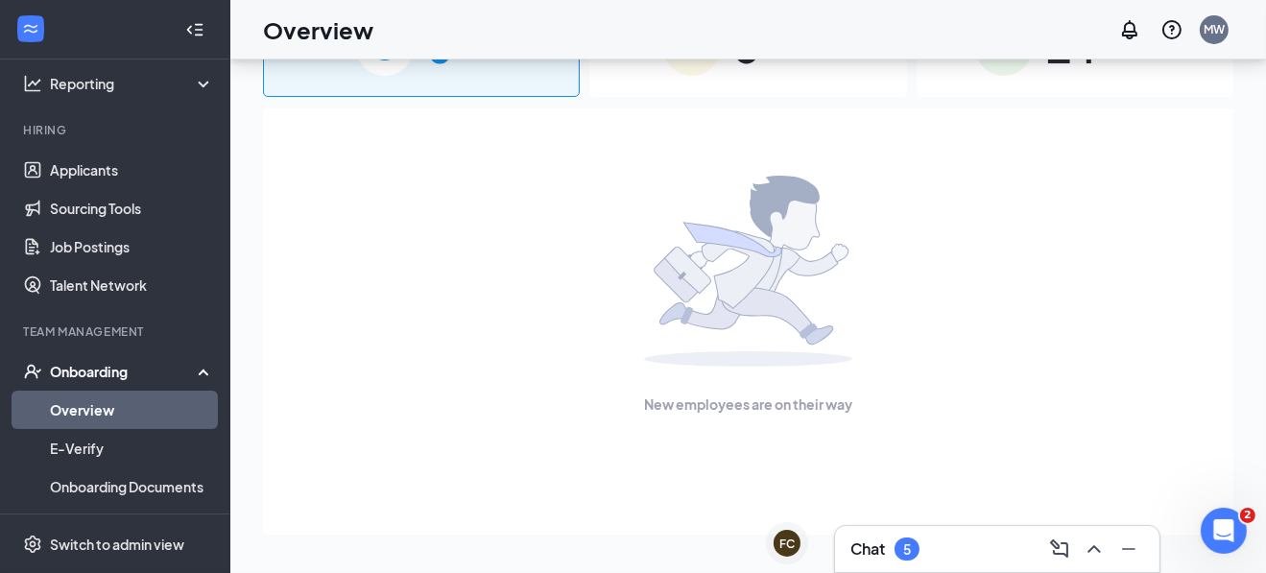
scroll to position [0, 0]
click at [91, 158] on link "Applicants" at bounding box center [132, 170] width 164 height 38
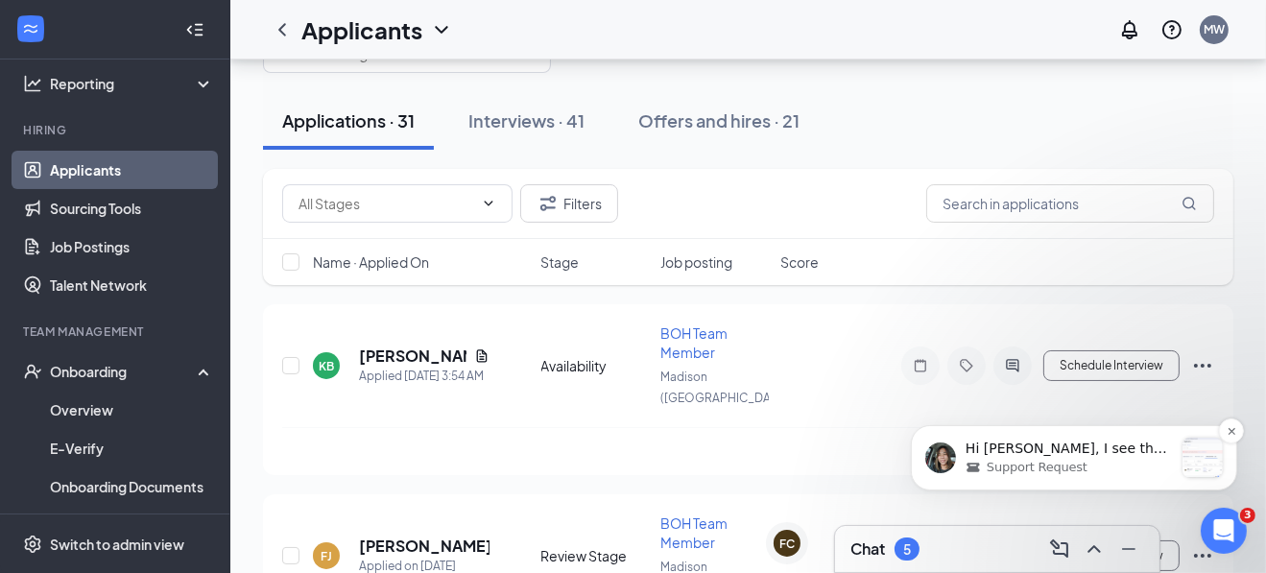
click at [1095, 446] on p "Hi Mandy, I see that he was moved already to offers and hires. Is there anythin…" at bounding box center [1068, 448] width 207 height 19
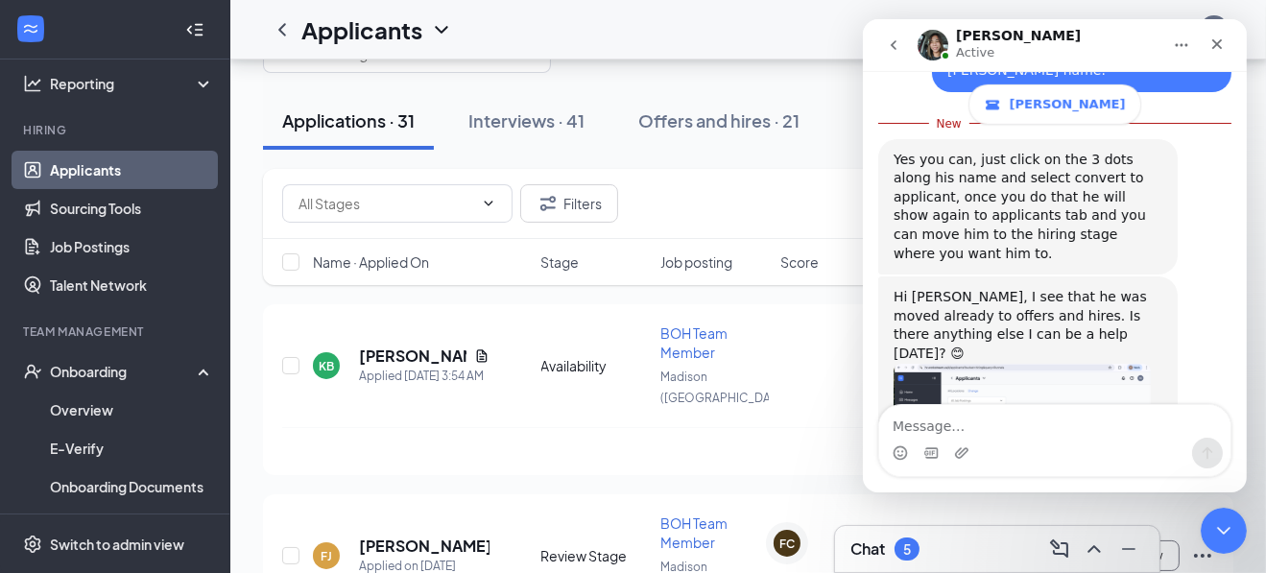
scroll to position [1424, 0]
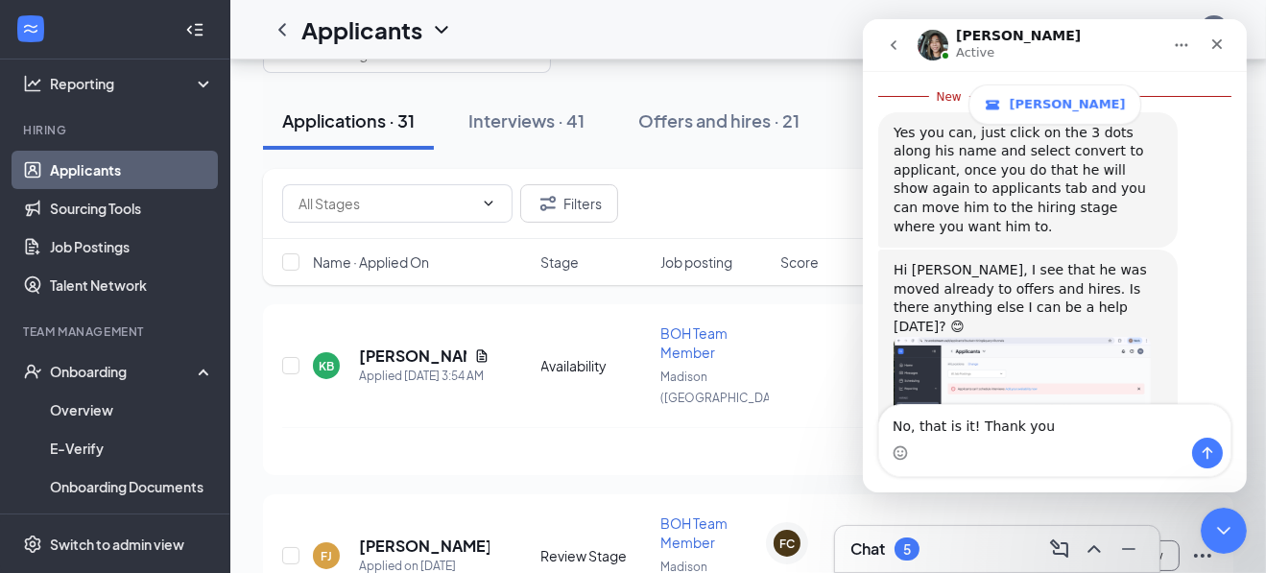
type textarea "No, that is it! Thank you!"
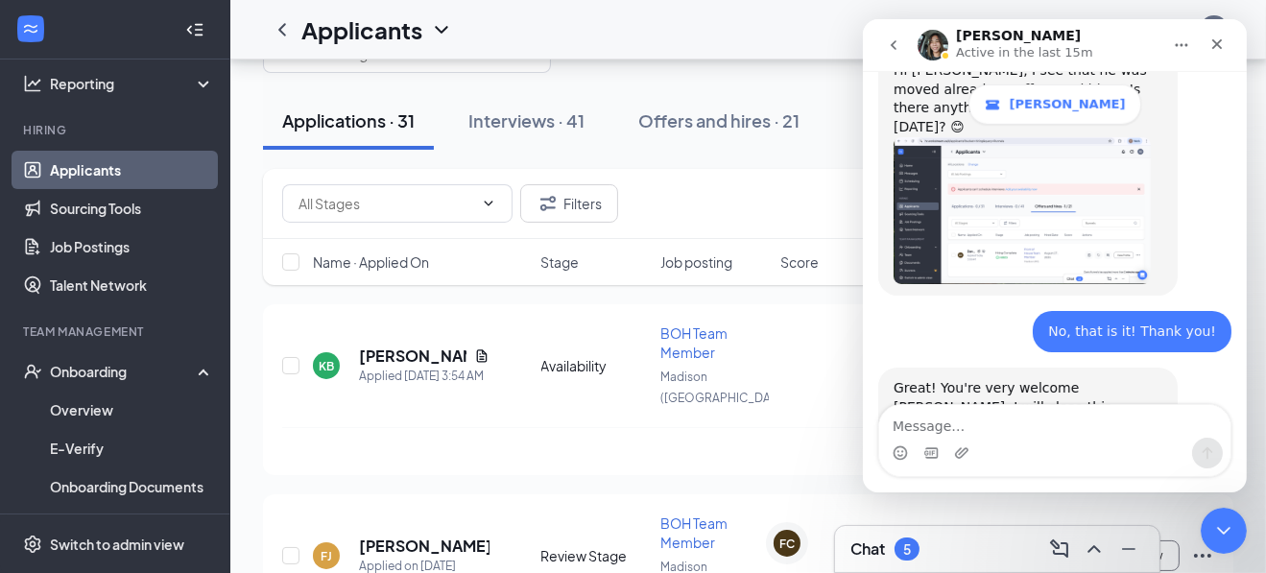
scroll to position [1619, 0]
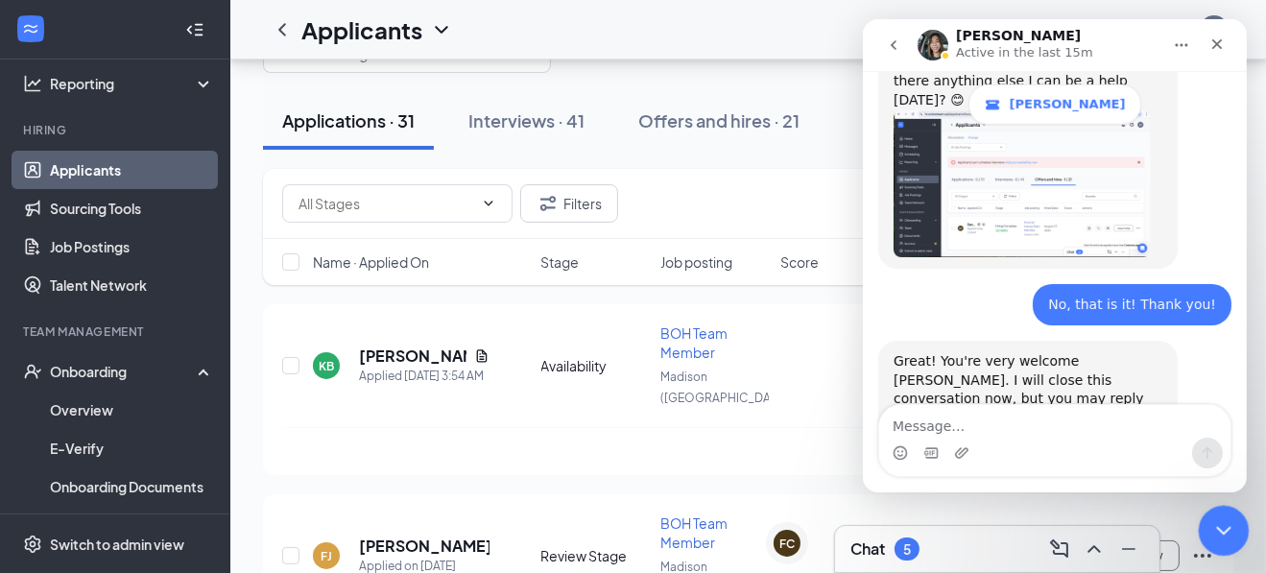
click at [1220, 525] on icon "Close Intercom Messenger" at bounding box center [1220, 527] width 23 height 23
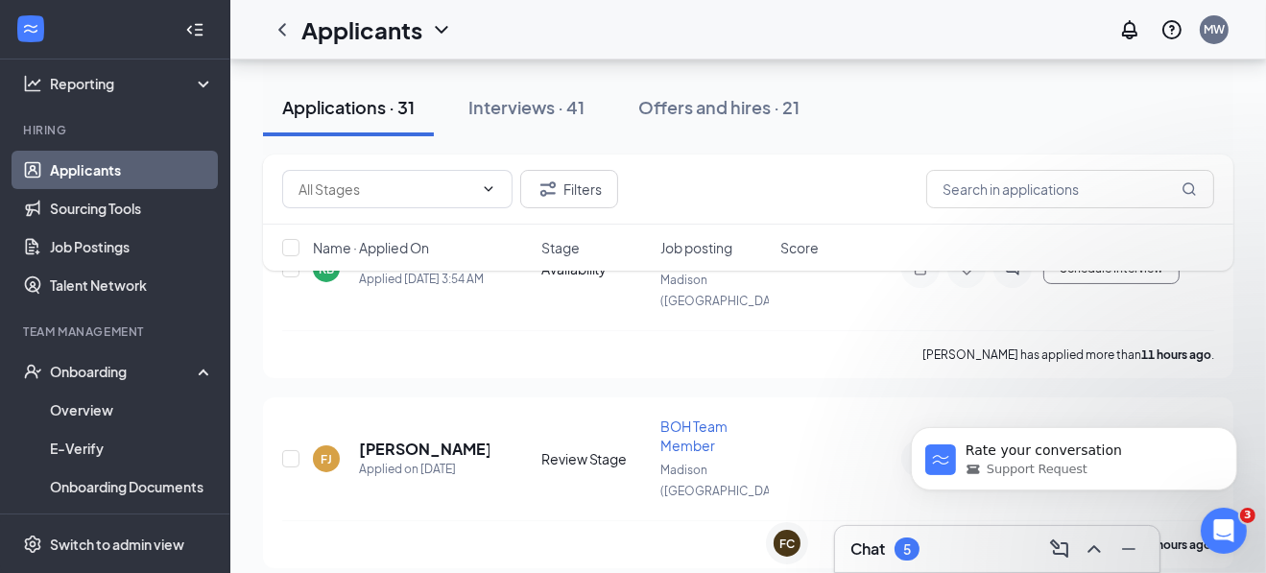
scroll to position [1726, 0]
click at [509, 121] on button "Interviews · 41" at bounding box center [526, 108] width 155 height 58
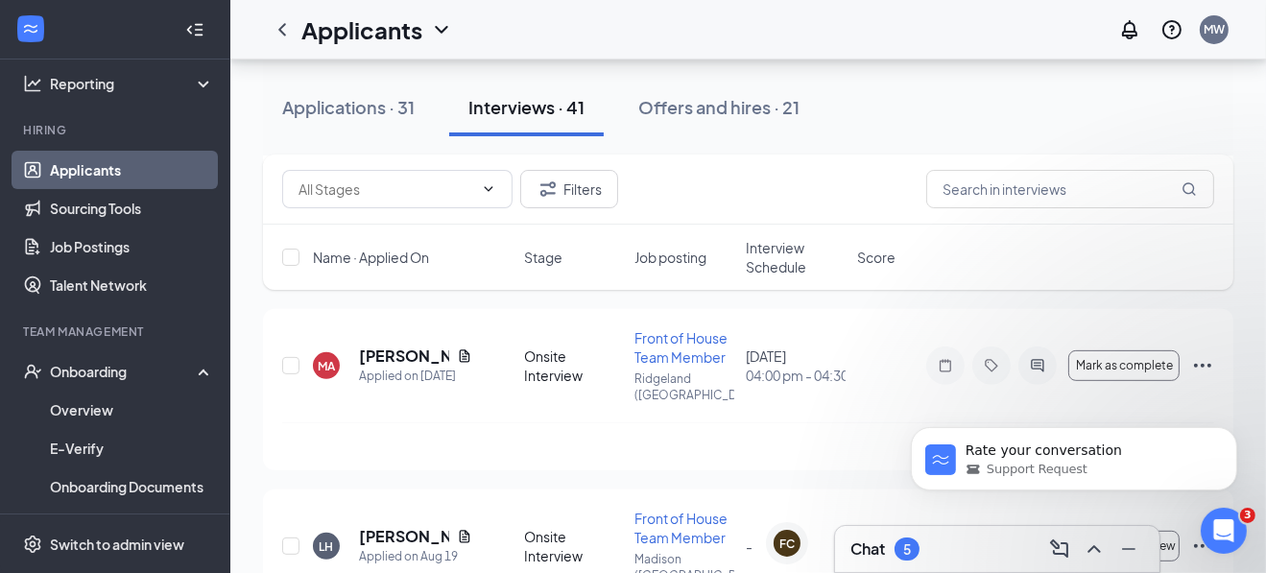
scroll to position [815, 0]
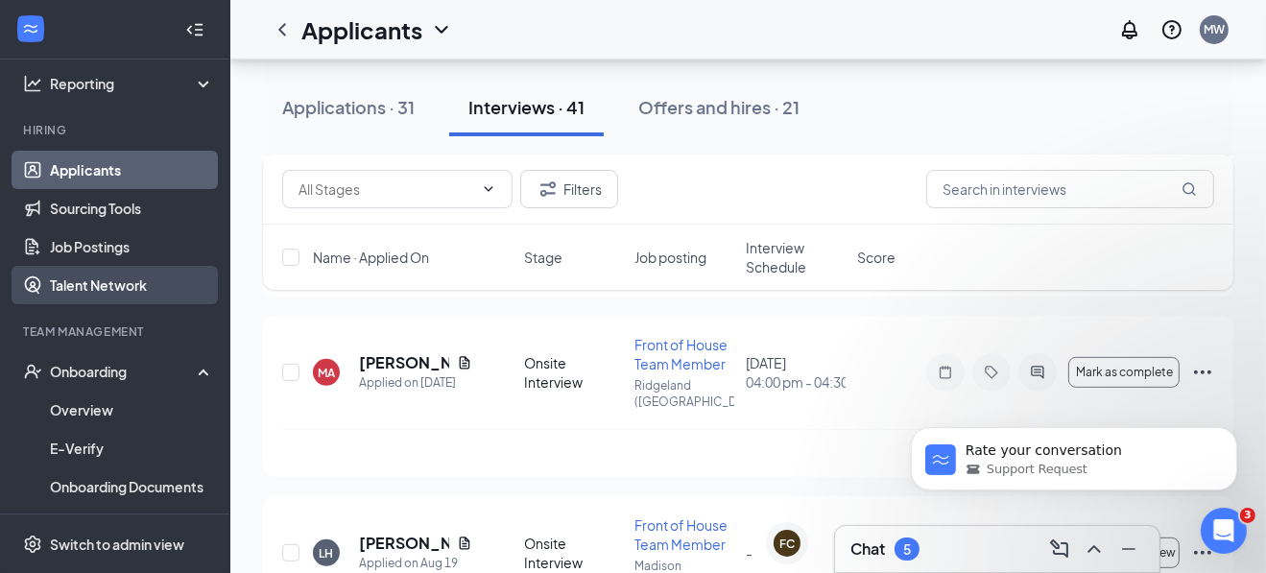
click at [120, 291] on link "Talent Network" at bounding box center [132, 285] width 164 height 38
